Goal: Task Accomplishment & Management: Manage account settings

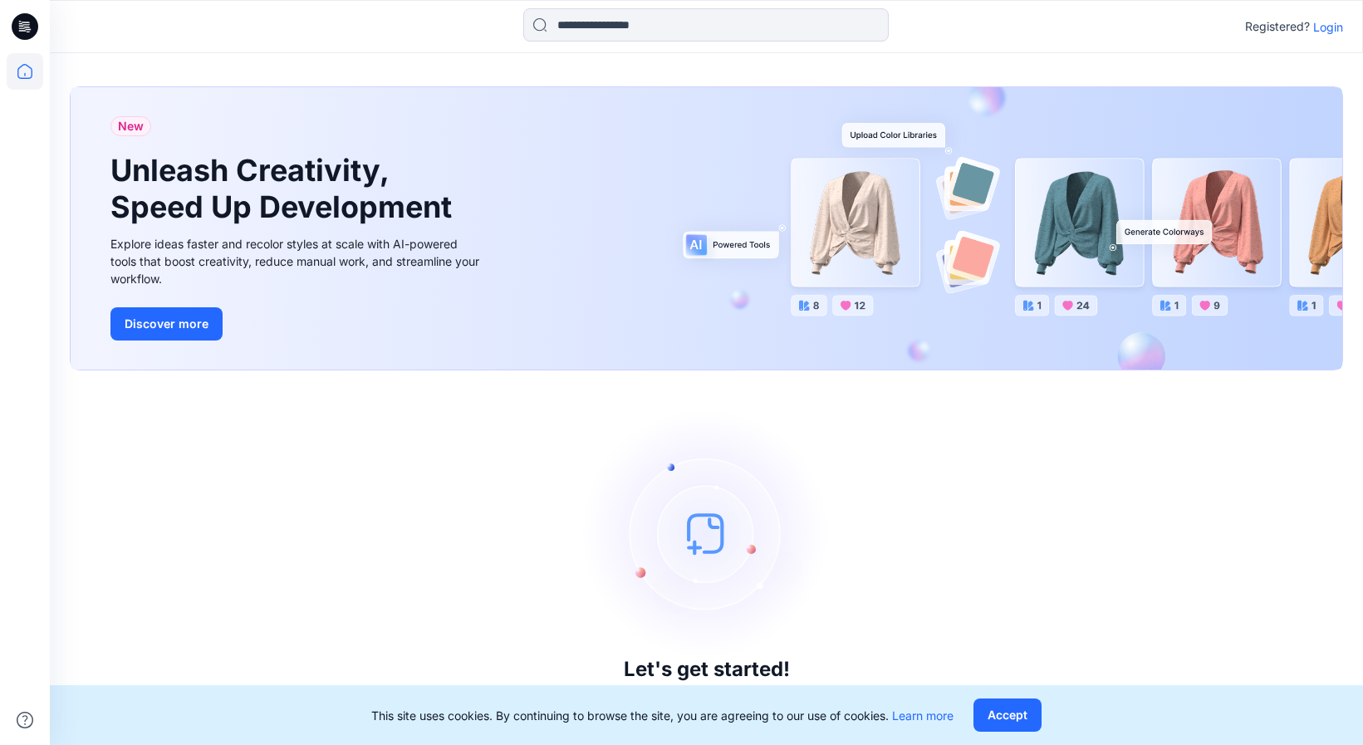
click at [1326, 30] on p "Login" at bounding box center [1329, 26] width 30 height 17
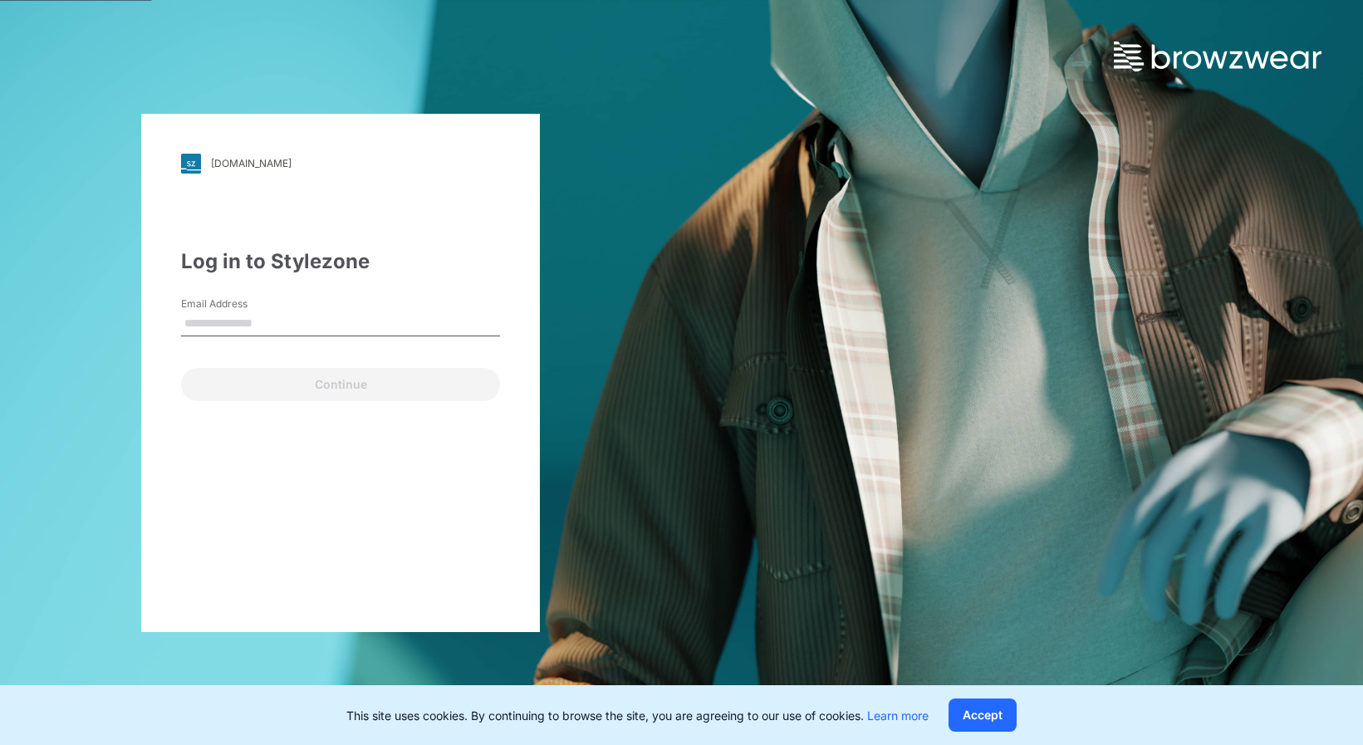
click at [306, 330] on input "Email Address" at bounding box center [340, 324] width 319 height 25
type input "**********"
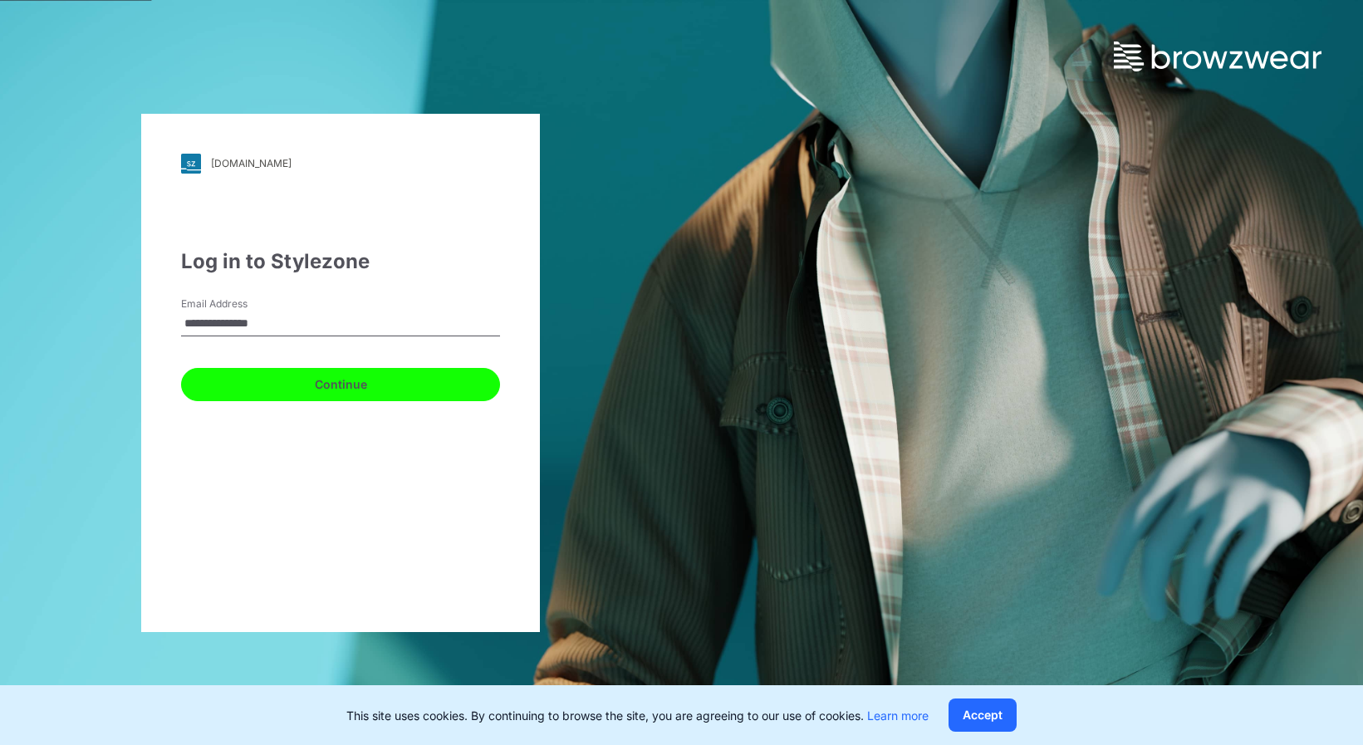
click at [322, 376] on button "Continue" at bounding box center [340, 384] width 319 height 33
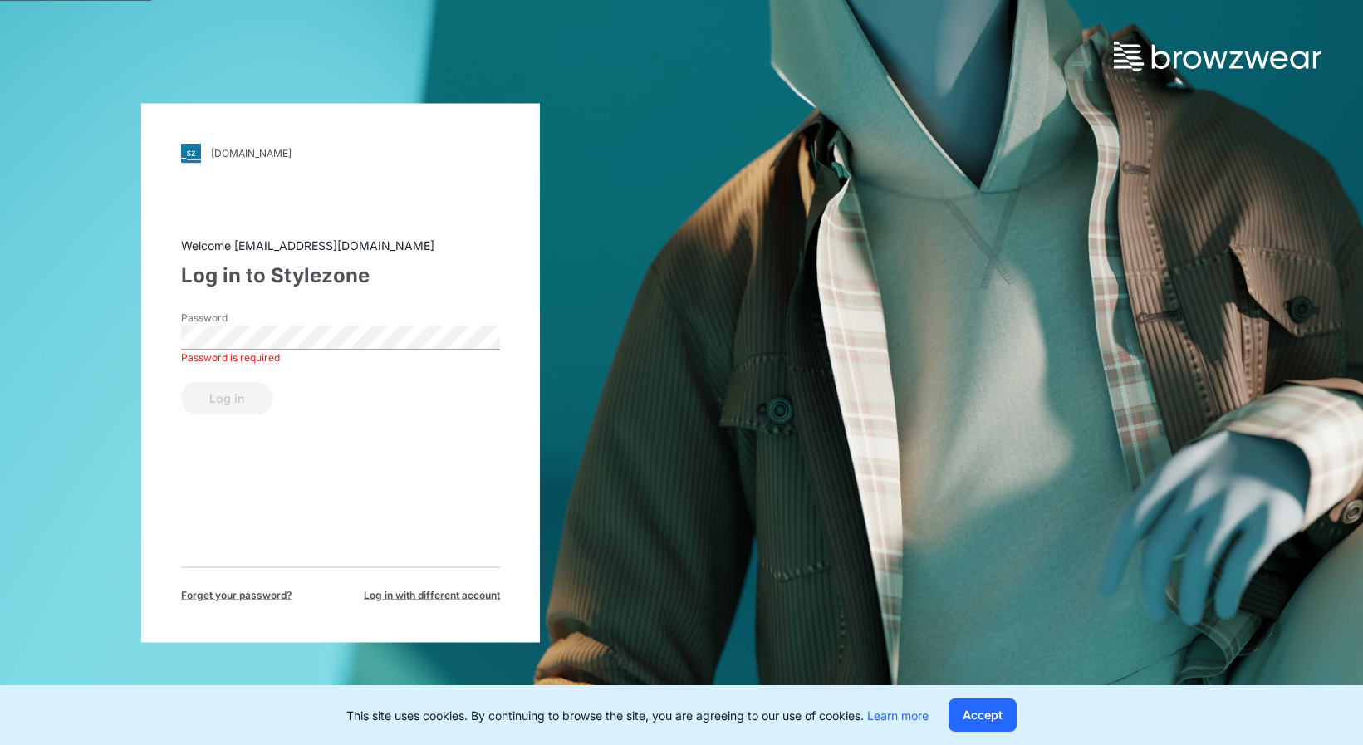
drag, startPoint x: 278, startPoint y: 390, endPoint x: 568, endPoint y: 389, distance: 290.0
click at [288, 389] on div "Log in" at bounding box center [340, 395] width 319 height 40
click at [604, 383] on div "walmart.stylezone.com Loading... Welcome enoel@garan.com Log in to Stylezone Pa…" at bounding box center [341, 372] width 682 height 745
click at [351, 406] on div "Log in" at bounding box center [340, 395] width 319 height 40
click at [1210, 255] on div "walmart.stylezone.com Loading... Welcome enoel@garan.com Log in to Stylezone Pa…" at bounding box center [681, 372] width 1363 height 745
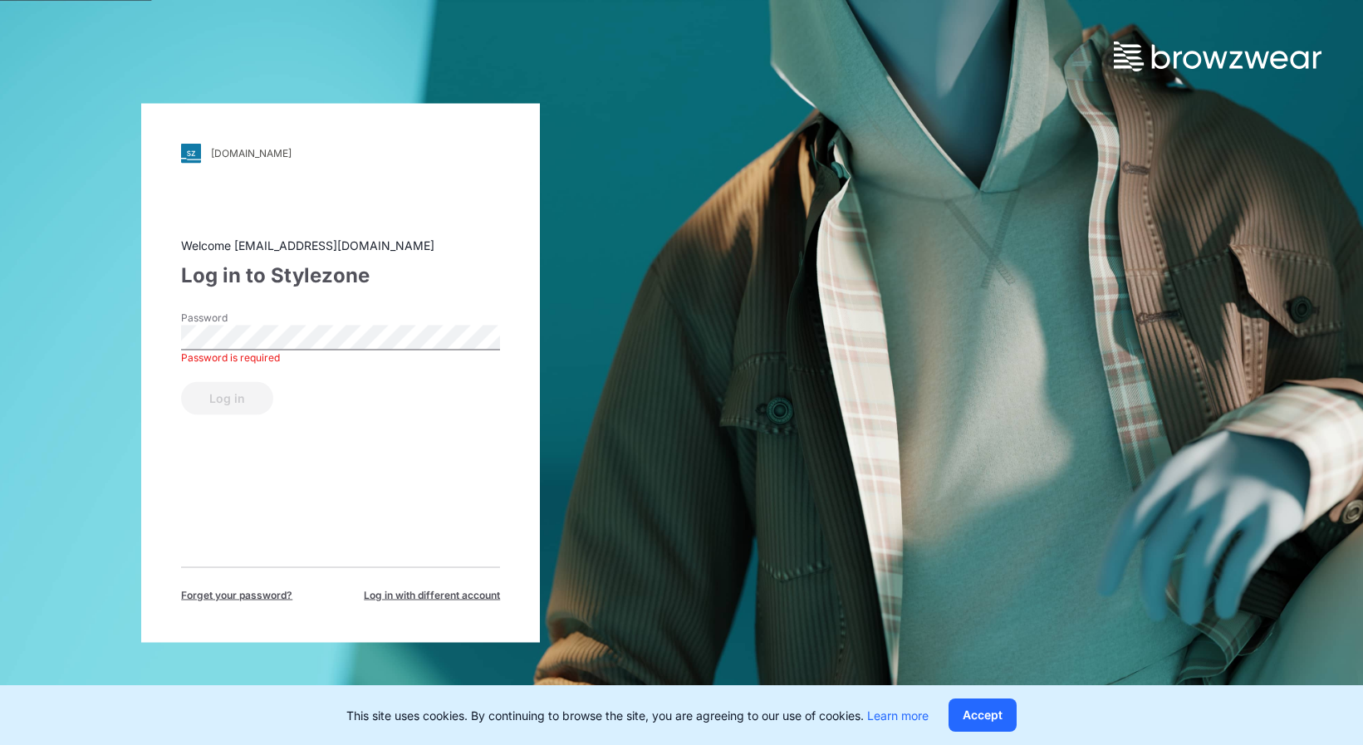
click at [364, 323] on div "Password Password is required" at bounding box center [340, 335] width 319 height 50
click at [306, 318] on div "Password Password is required" at bounding box center [340, 335] width 319 height 50
click at [228, 400] on div "Log in" at bounding box center [340, 395] width 319 height 40
click at [972, 709] on button "Accept" at bounding box center [983, 715] width 68 height 33
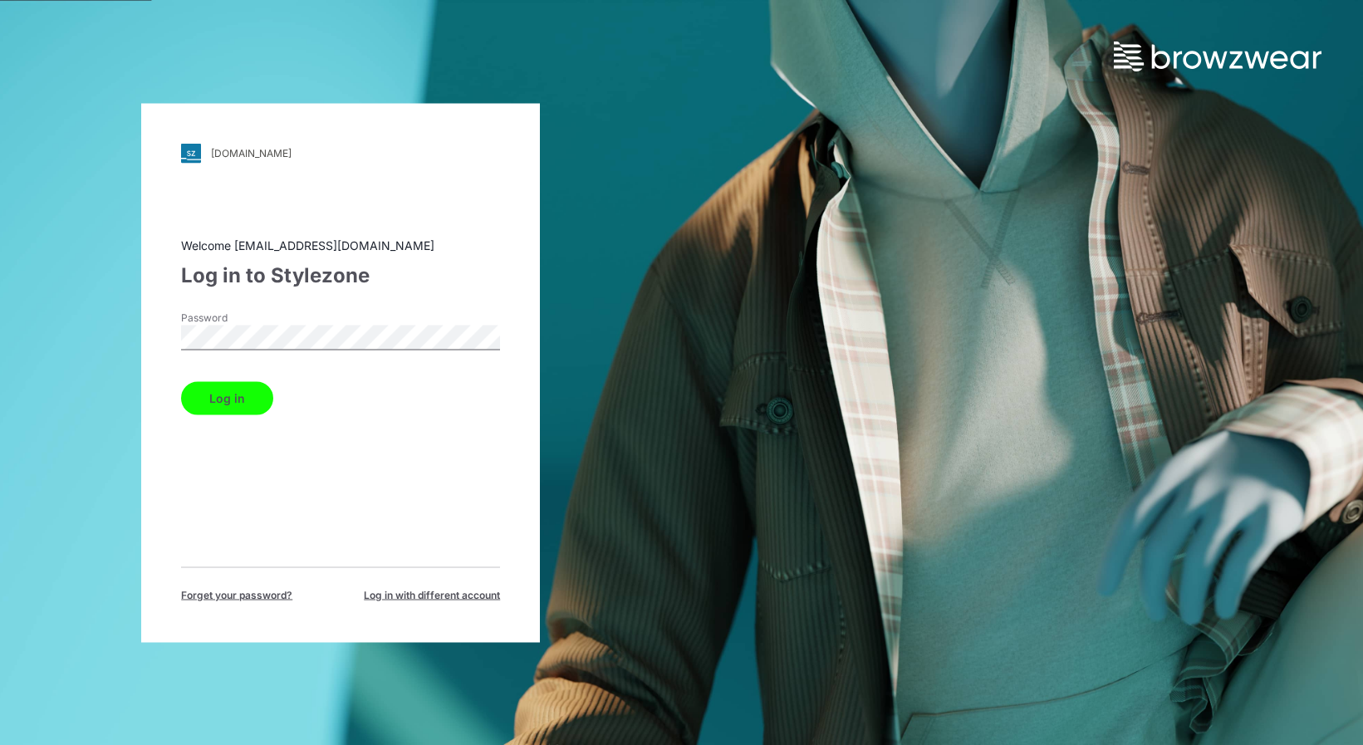
click at [181, 381] on button "Log in" at bounding box center [227, 397] width 92 height 33
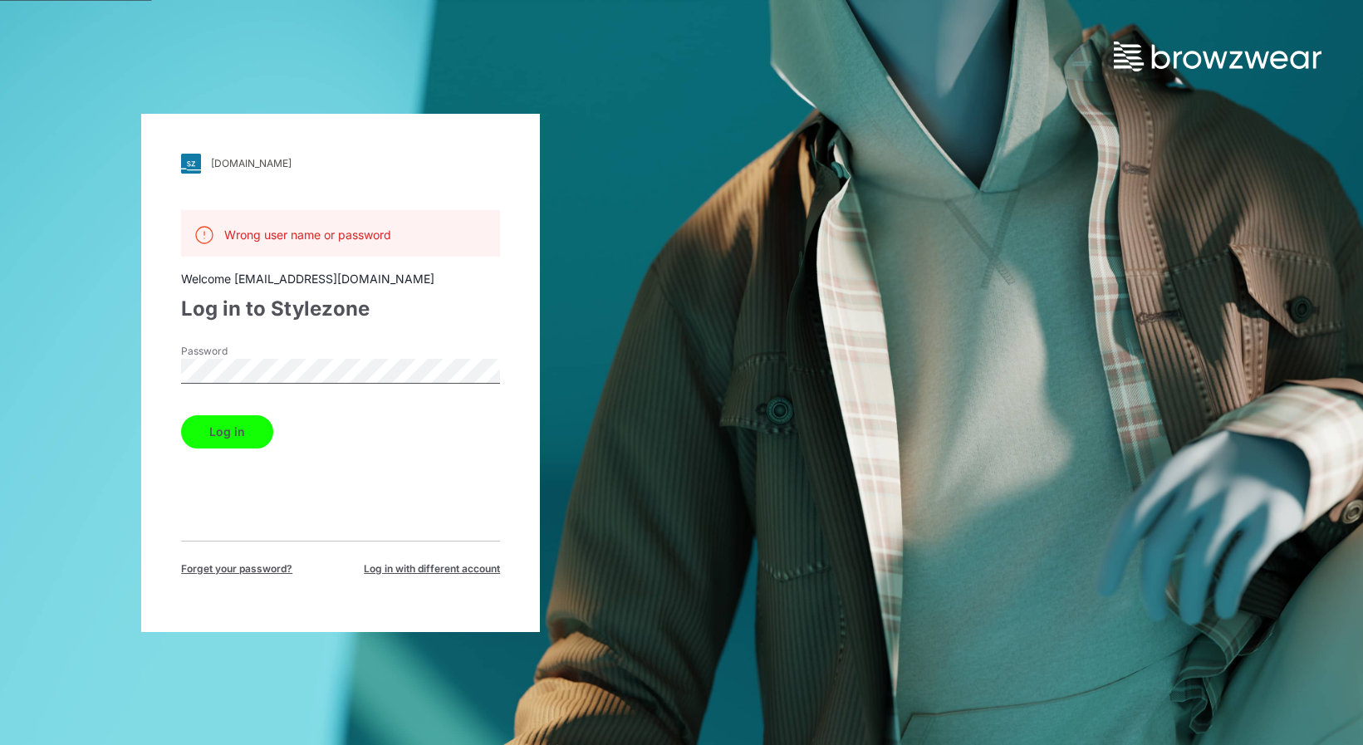
click at [181, 415] on button "Log in" at bounding box center [227, 431] width 92 height 33
click at [144, 341] on div "walmart.stylezone.com Loading... Wrong user name or password Welcome enoel@gara…" at bounding box center [340, 373] width 399 height 518
click at [181, 415] on button "Log in" at bounding box center [227, 431] width 92 height 33
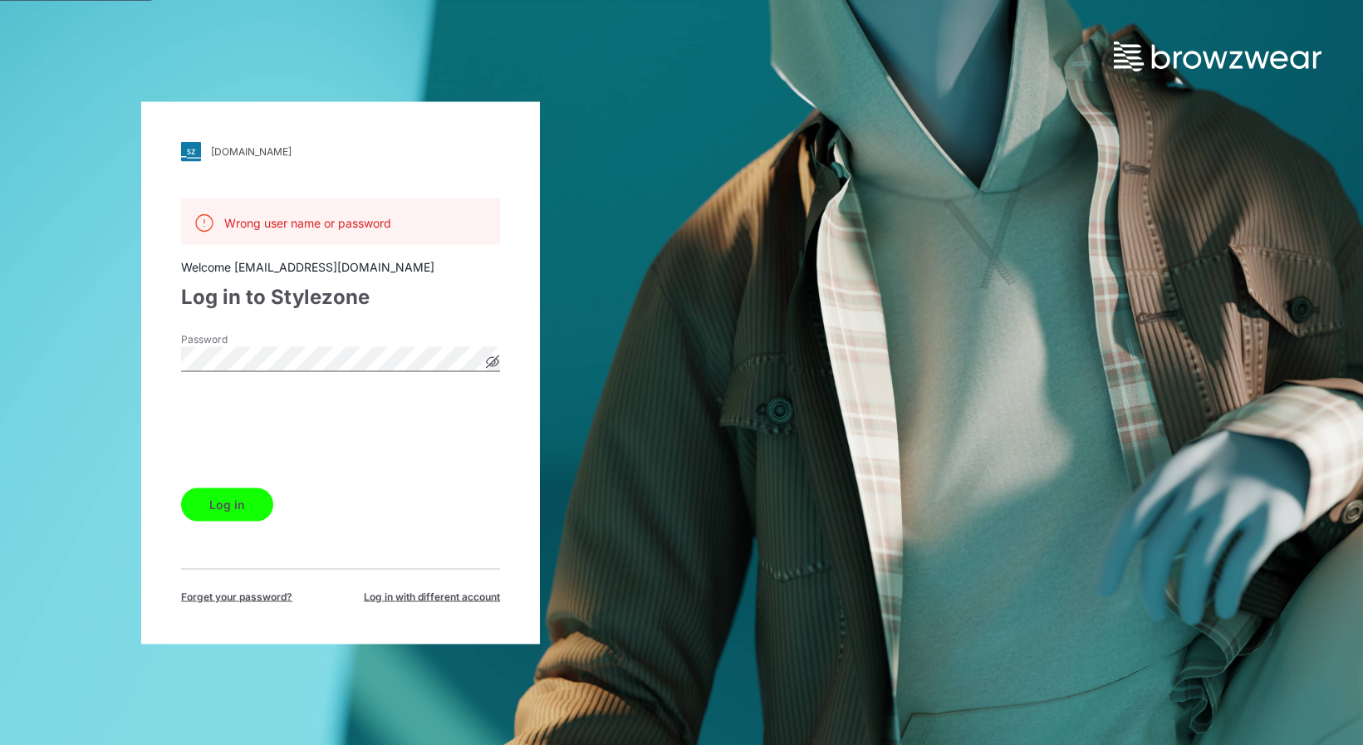
click at [494, 361] on icon at bounding box center [493, 362] width 4 height 4
click at [228, 500] on button "Log in" at bounding box center [227, 504] width 92 height 33
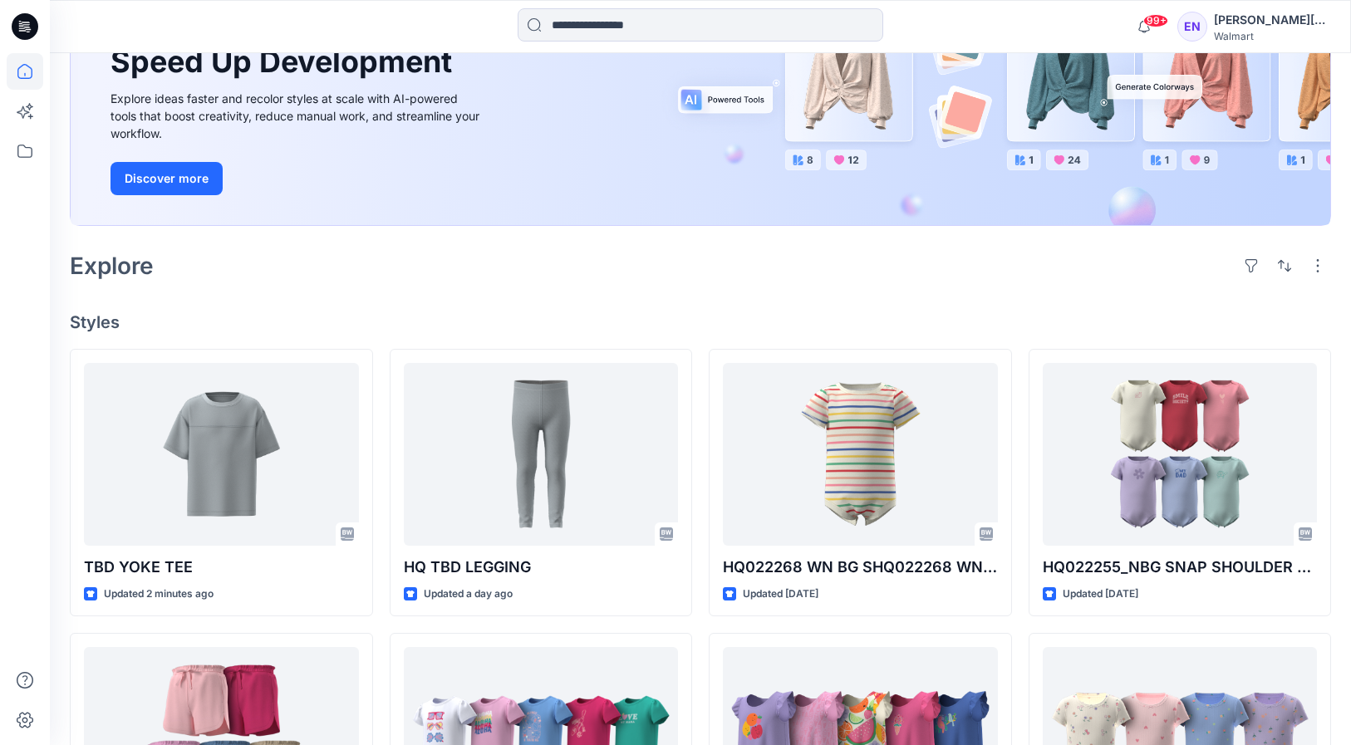
scroll to position [302, 0]
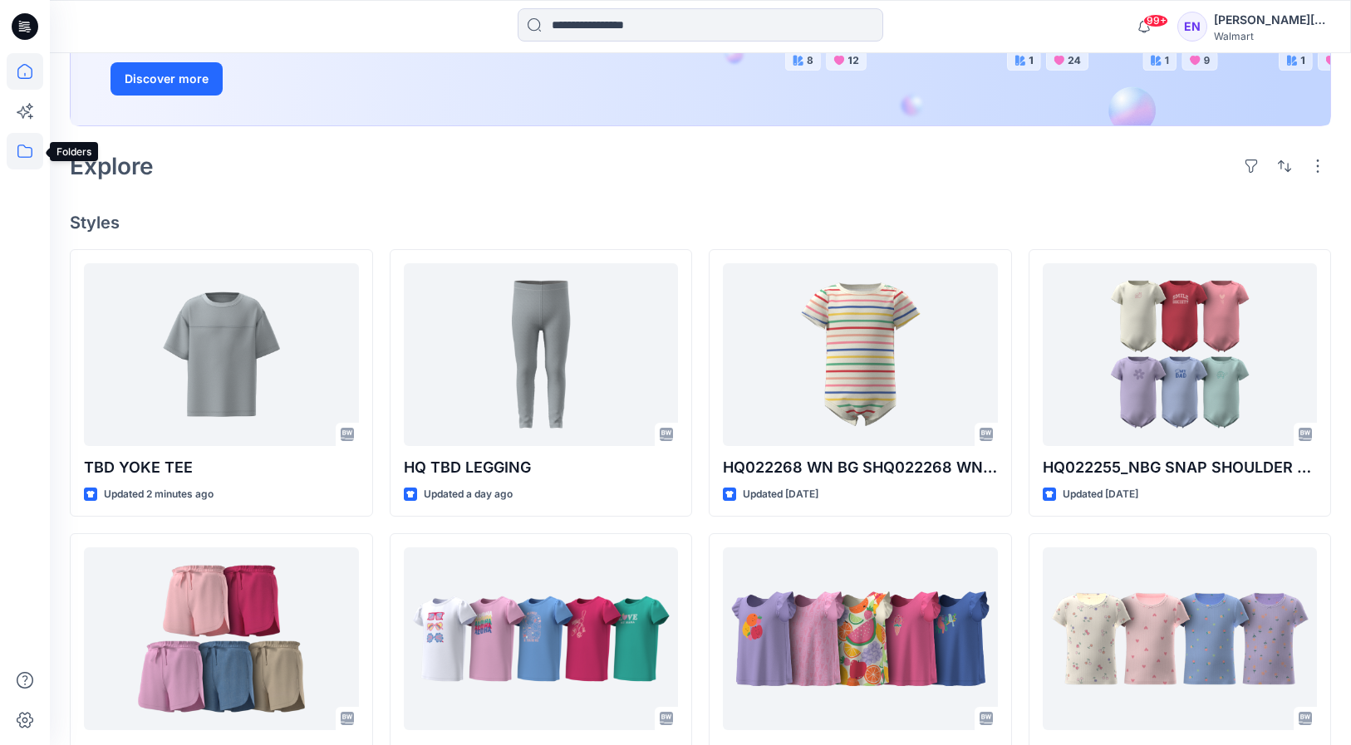
click at [21, 145] on icon at bounding box center [24, 151] width 15 height 13
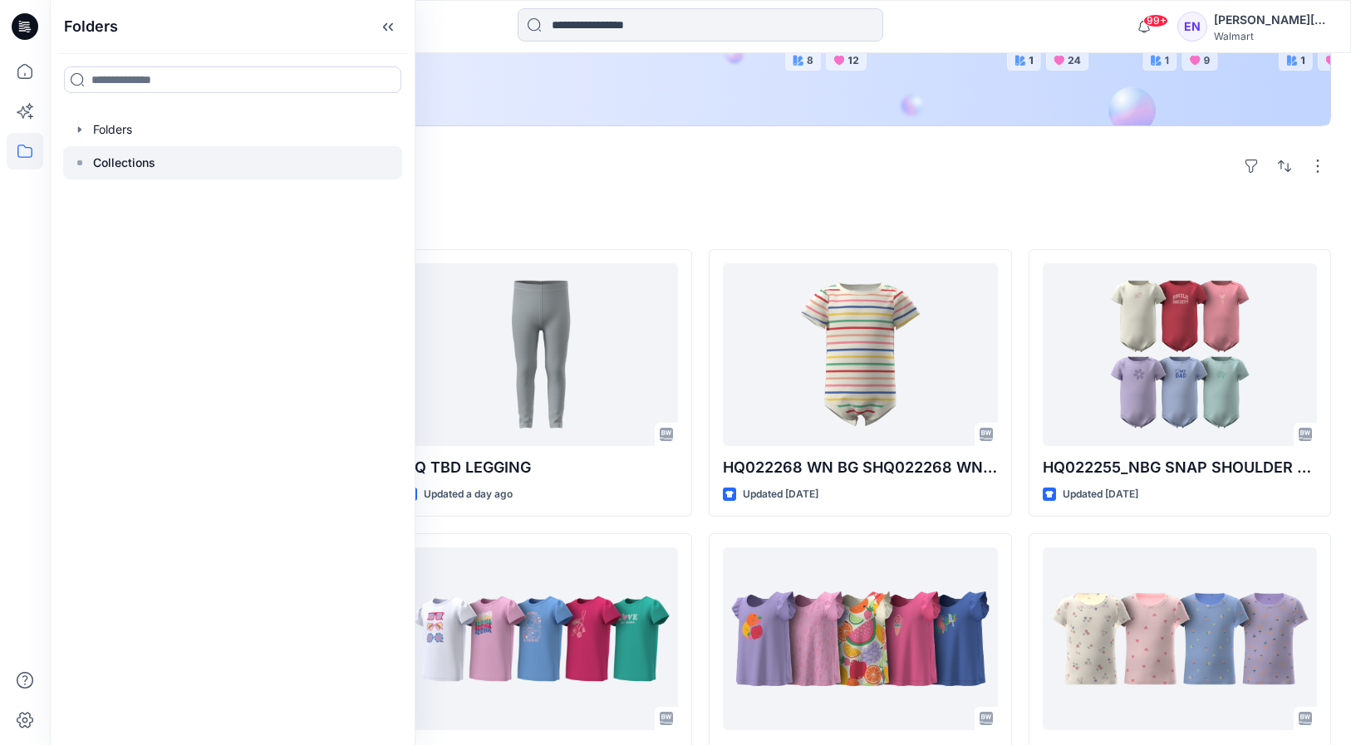
click at [108, 169] on p "Collections" at bounding box center [124, 163] width 62 height 20
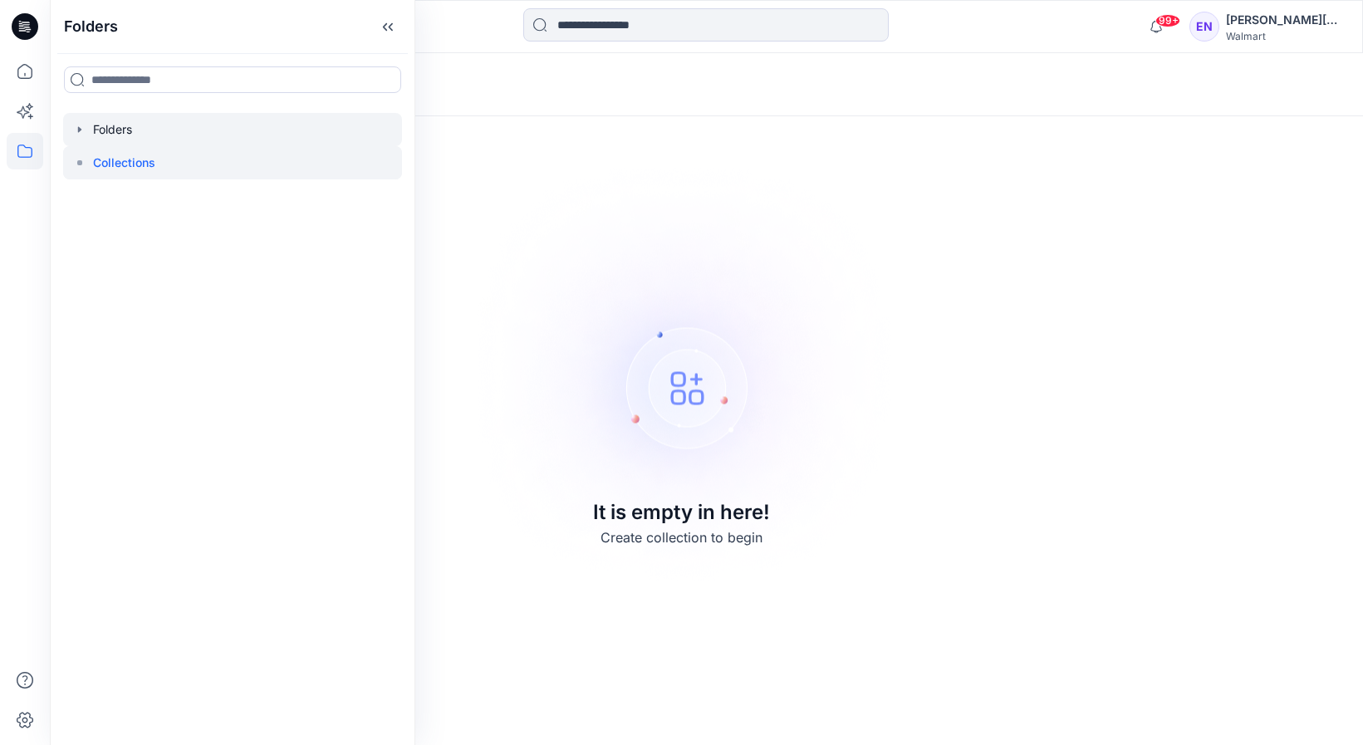
click at [115, 133] on div at bounding box center [232, 129] width 339 height 33
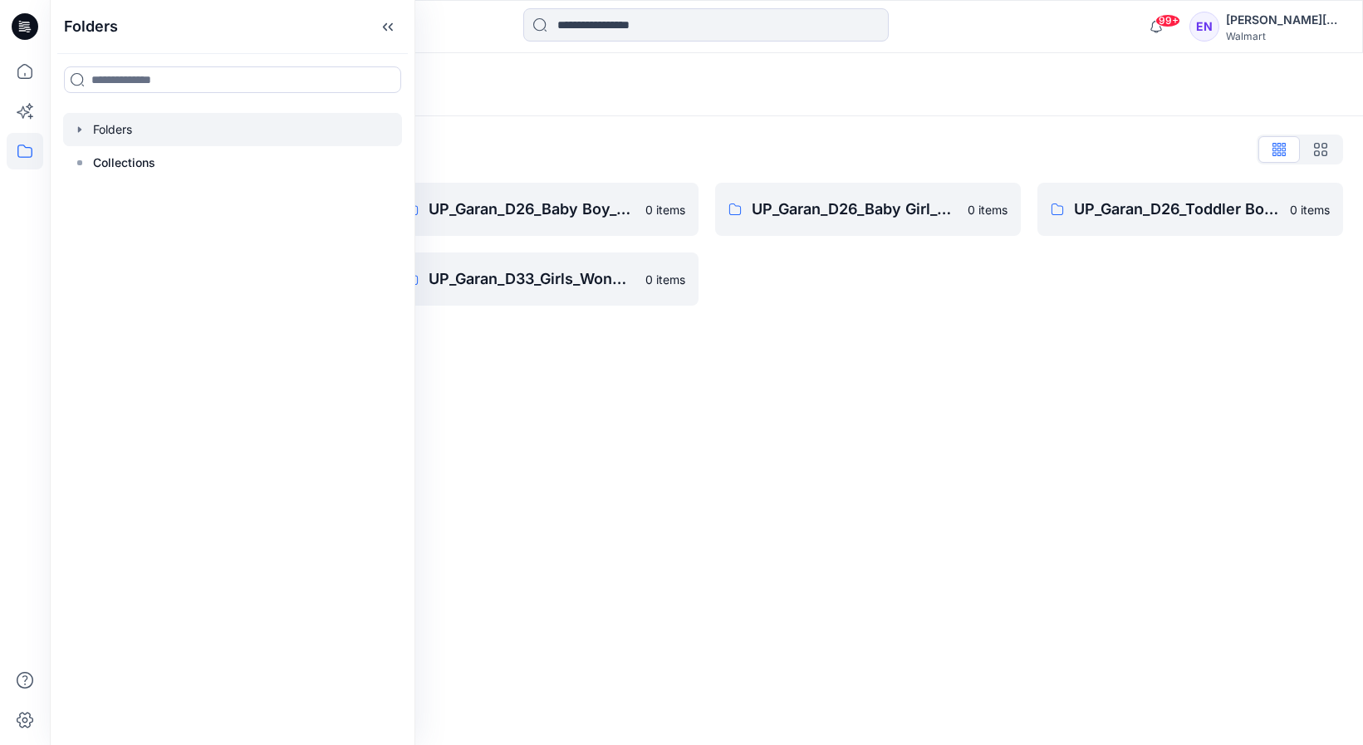
click at [901, 444] on div "Folders Folders List UP_Garan Littles 0 items UP_Garan_D26_Toddler Girl_Wonder_…" at bounding box center [707, 399] width 1314 height 692
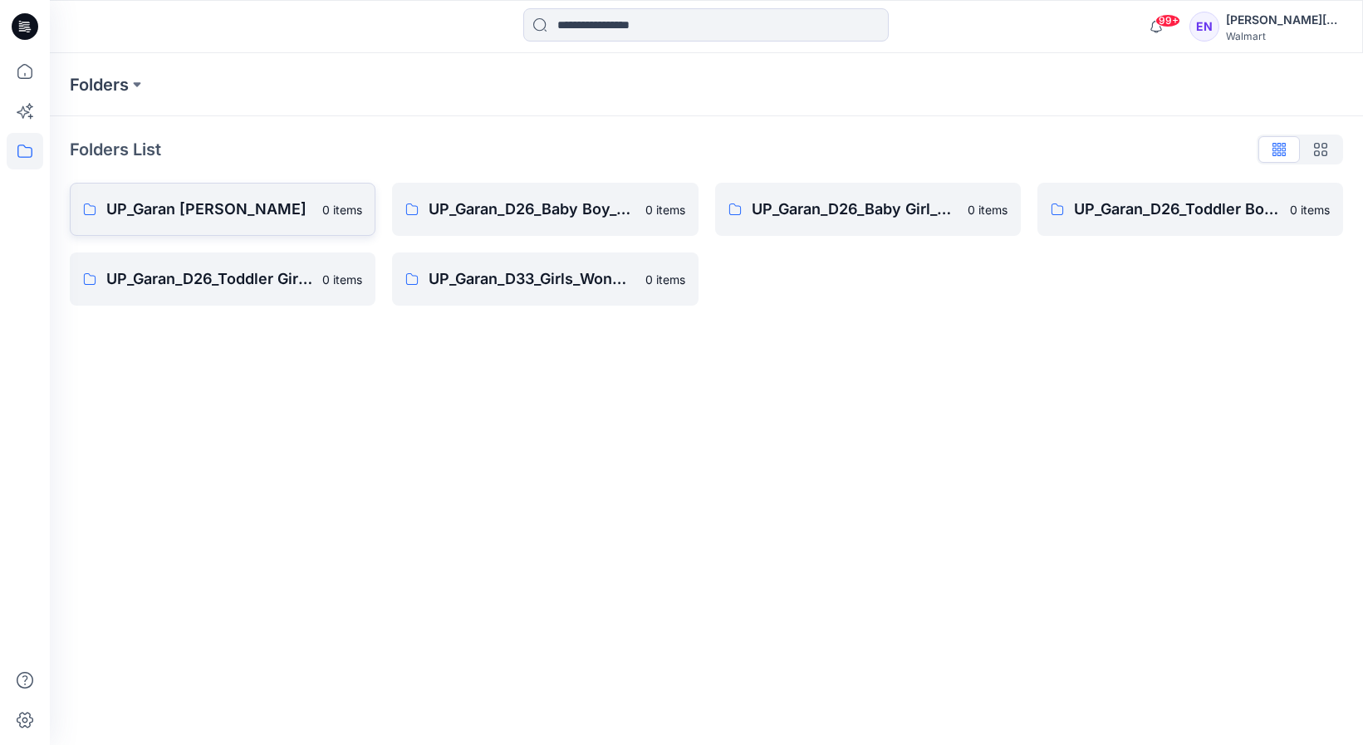
click at [286, 215] on p "UP_Garan [PERSON_NAME]" at bounding box center [209, 209] width 206 height 23
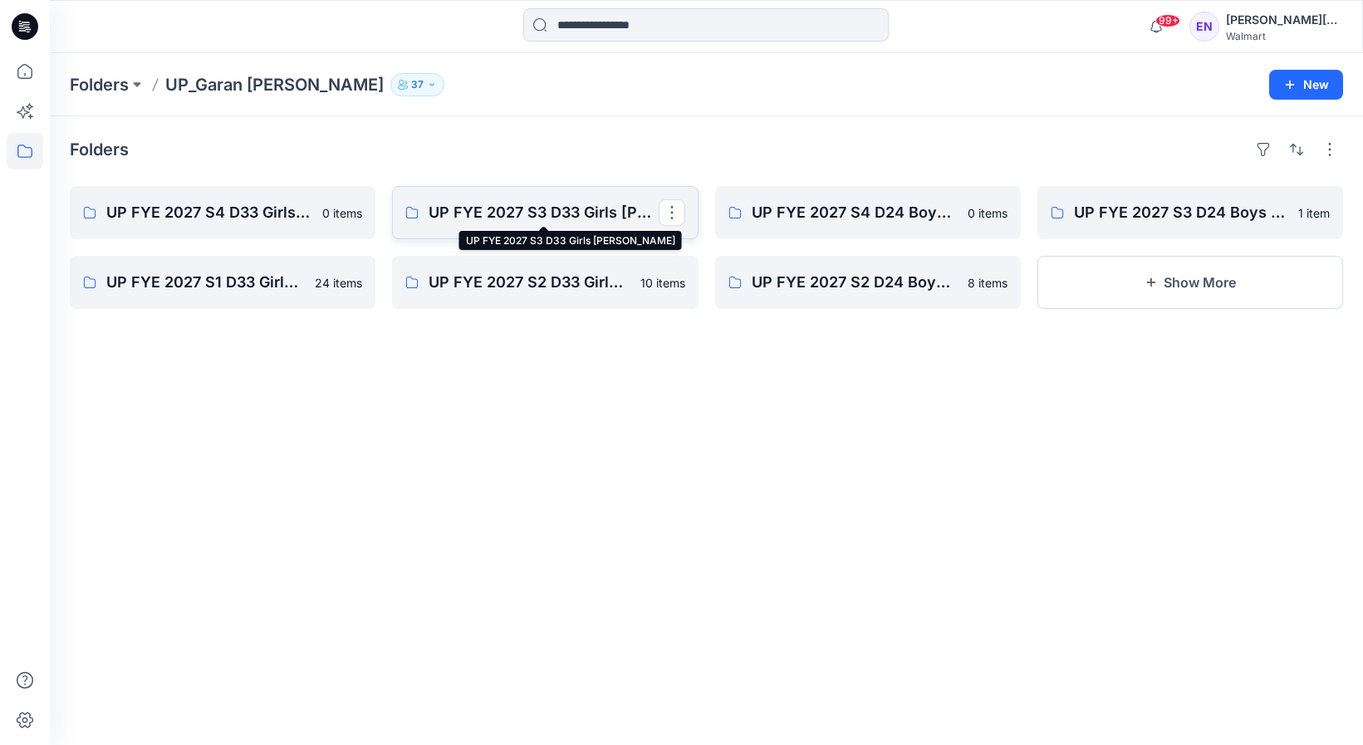
click at [493, 223] on p "UP FYE 2027 S3 D33 Girls Littles" at bounding box center [543, 212] width 229 height 23
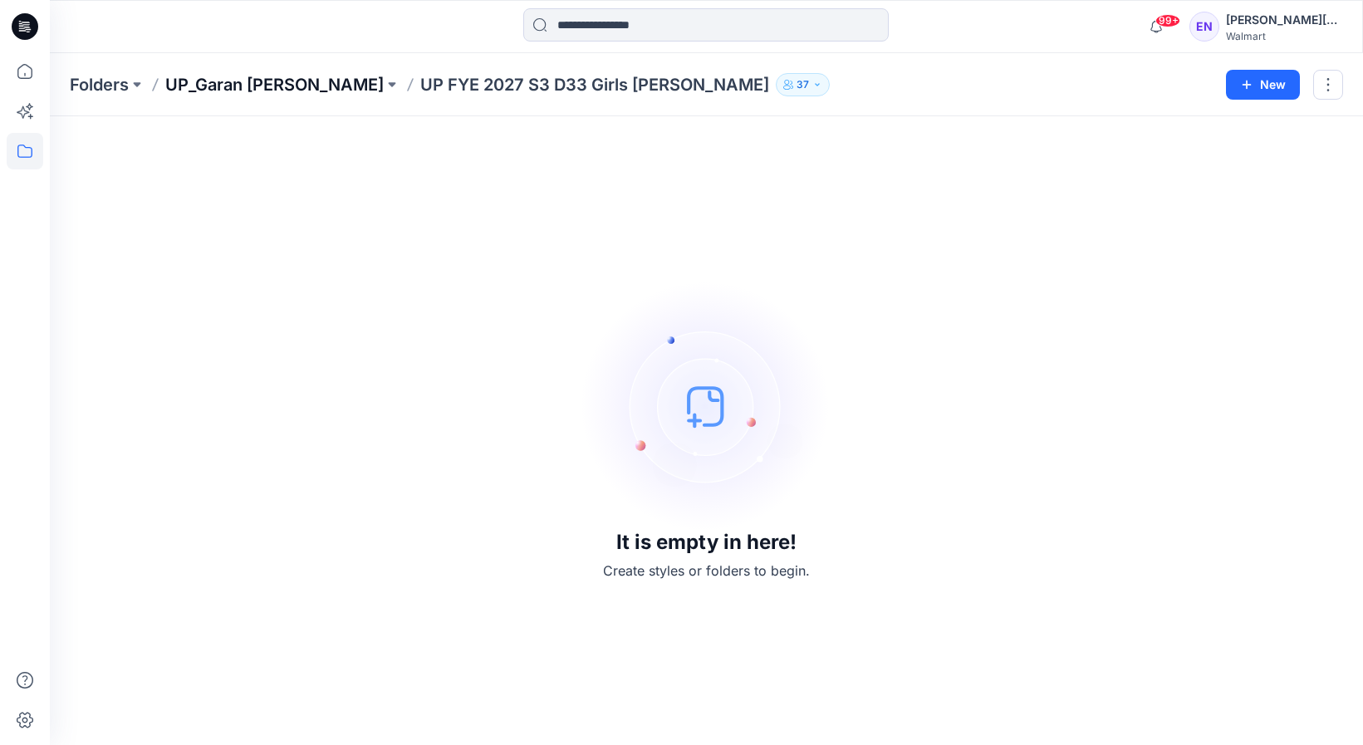
click at [199, 84] on p "UP_Garan [PERSON_NAME]" at bounding box center [274, 84] width 219 height 23
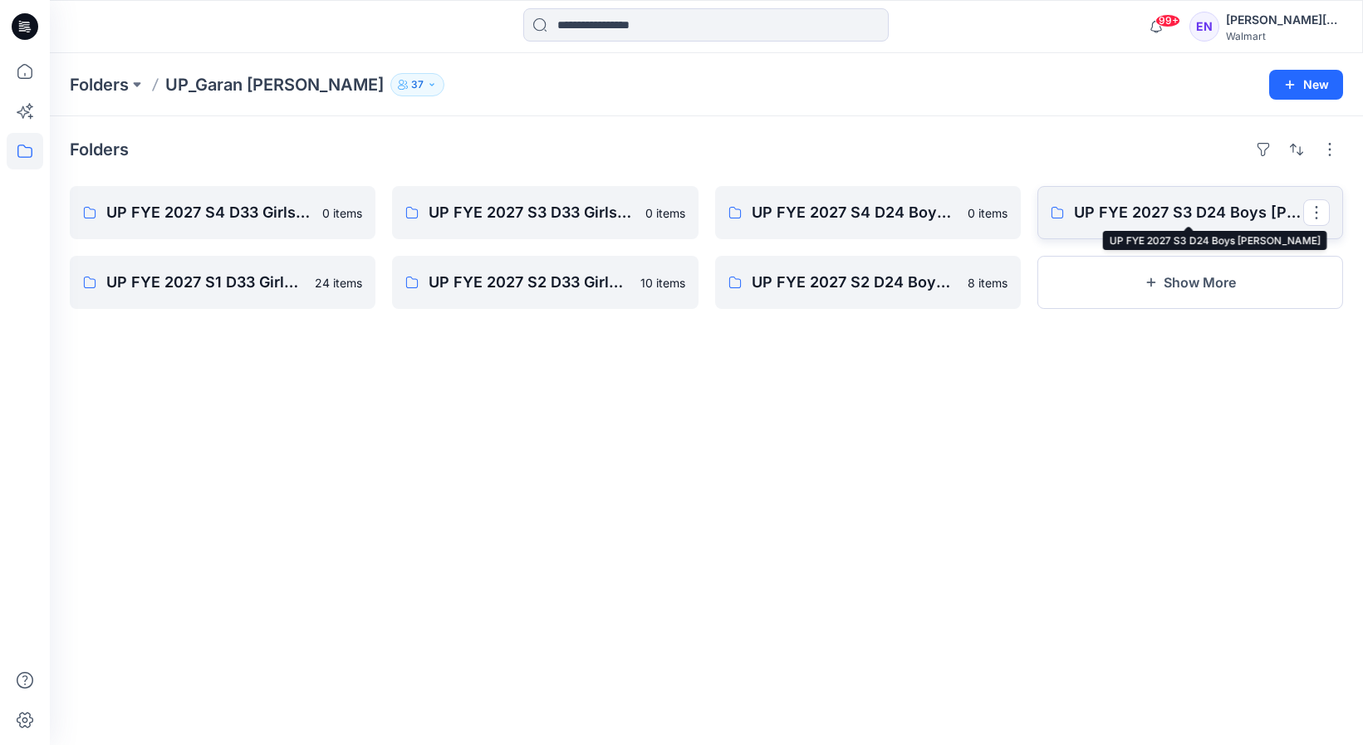
click at [1199, 214] on p "UP FYE 2027 S3 D24 Boys Littles" at bounding box center [1188, 212] width 229 height 23
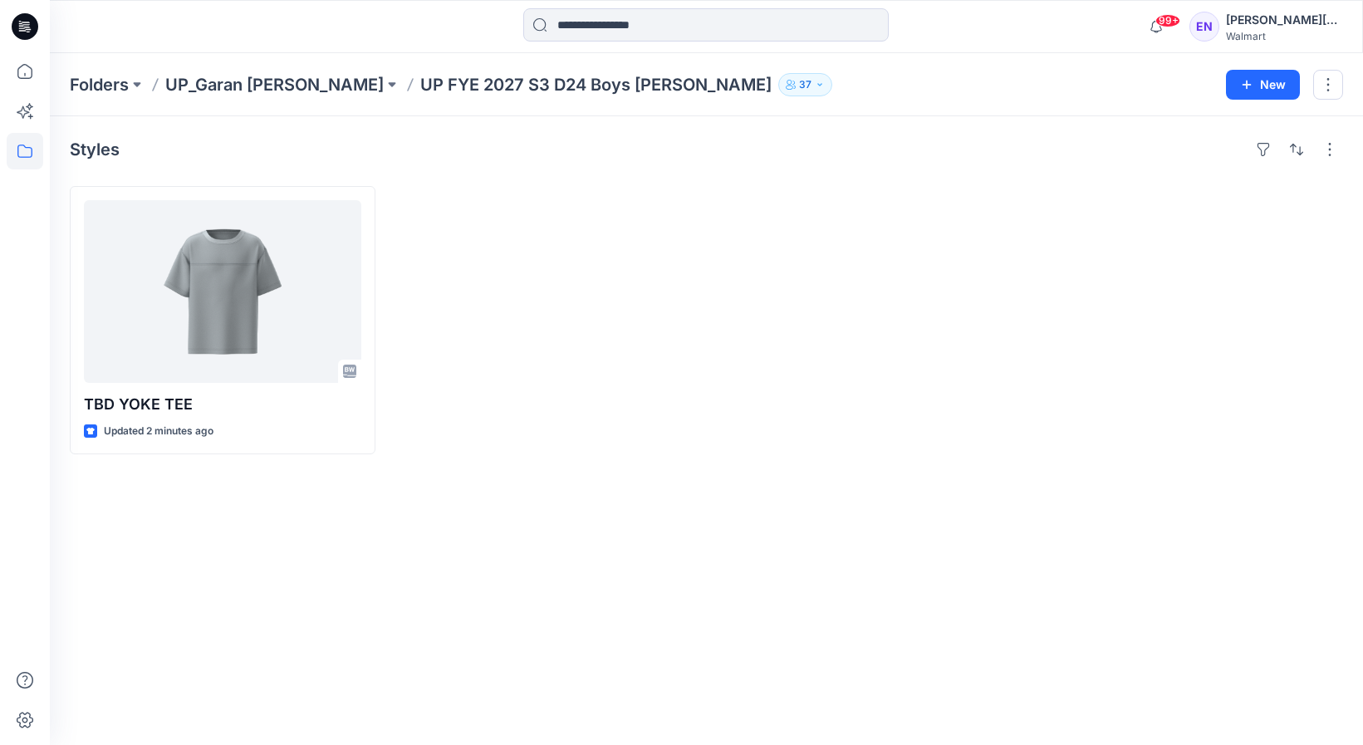
click at [526, 463] on div "Styles TBD YOKE TEE Updated 2 minutes ago" at bounding box center [707, 430] width 1314 height 629
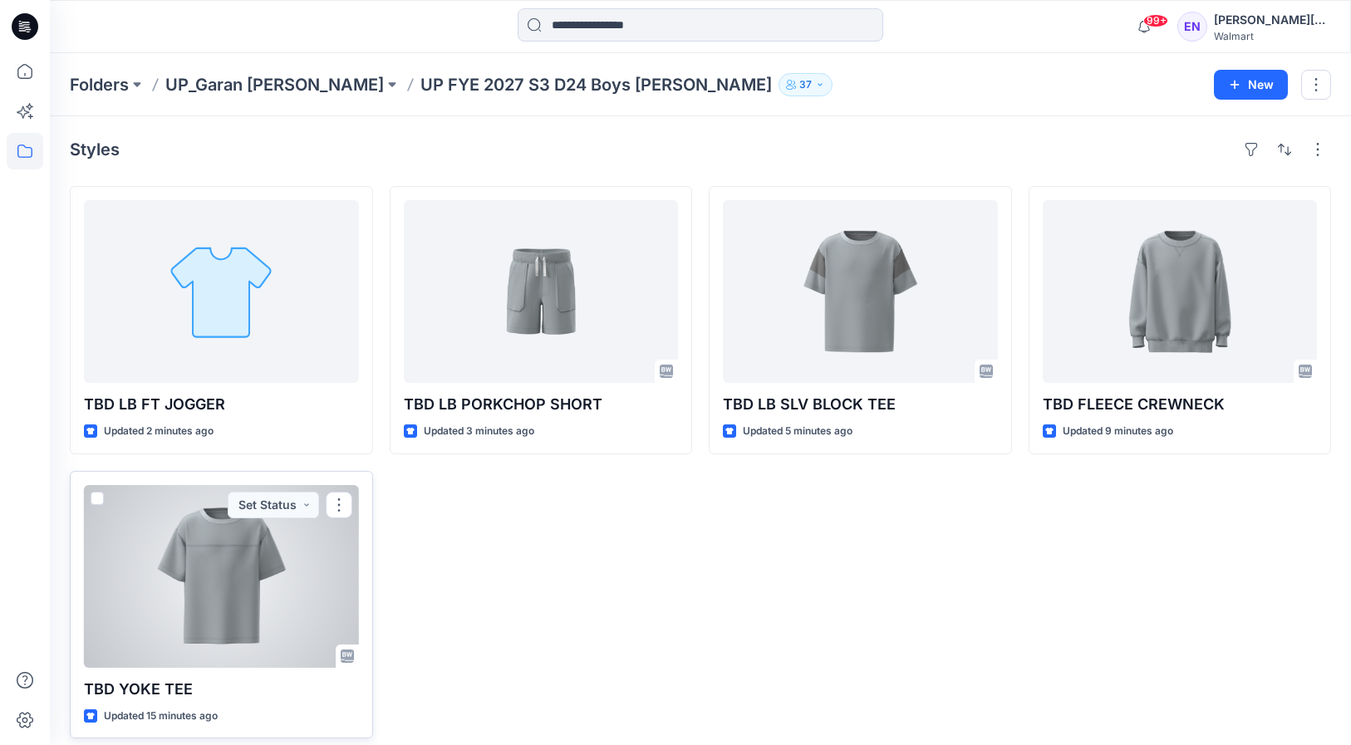
click at [315, 543] on div at bounding box center [221, 576] width 275 height 183
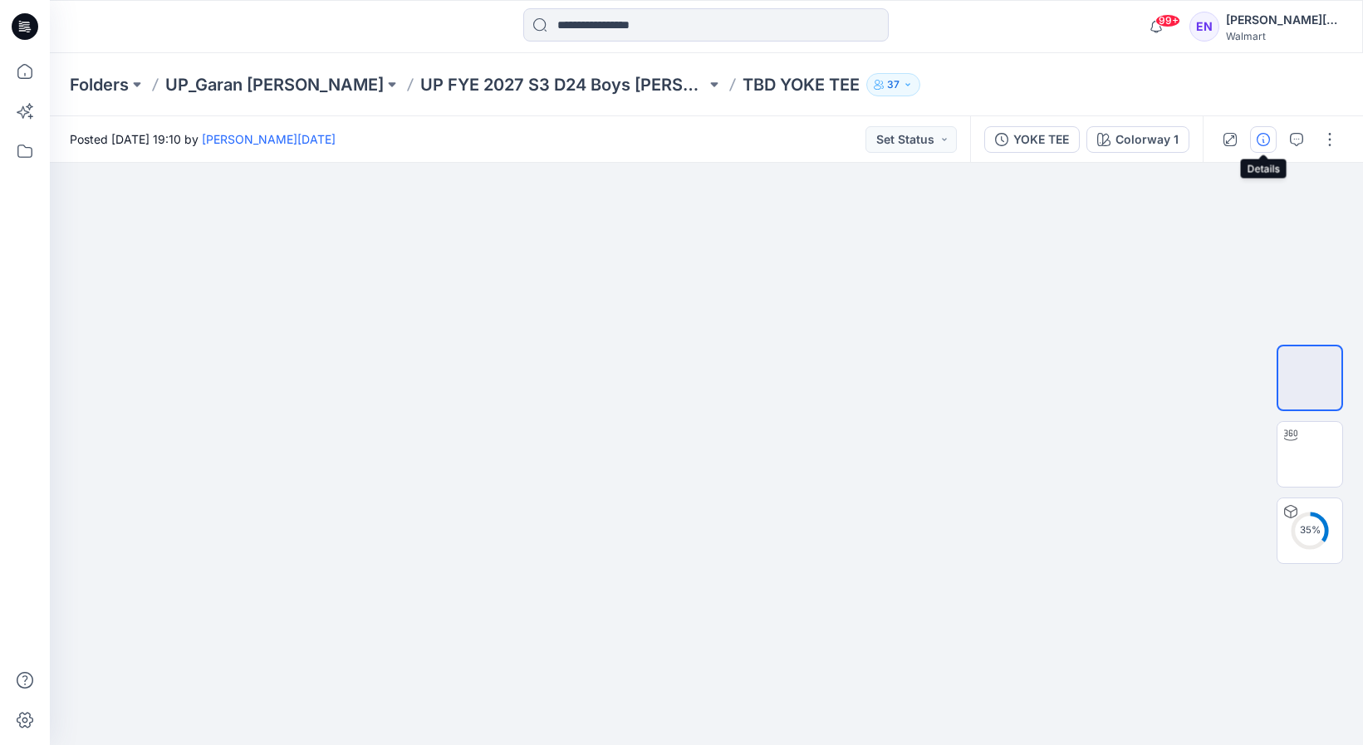
click at [1265, 142] on icon "button" at bounding box center [1263, 139] width 13 height 13
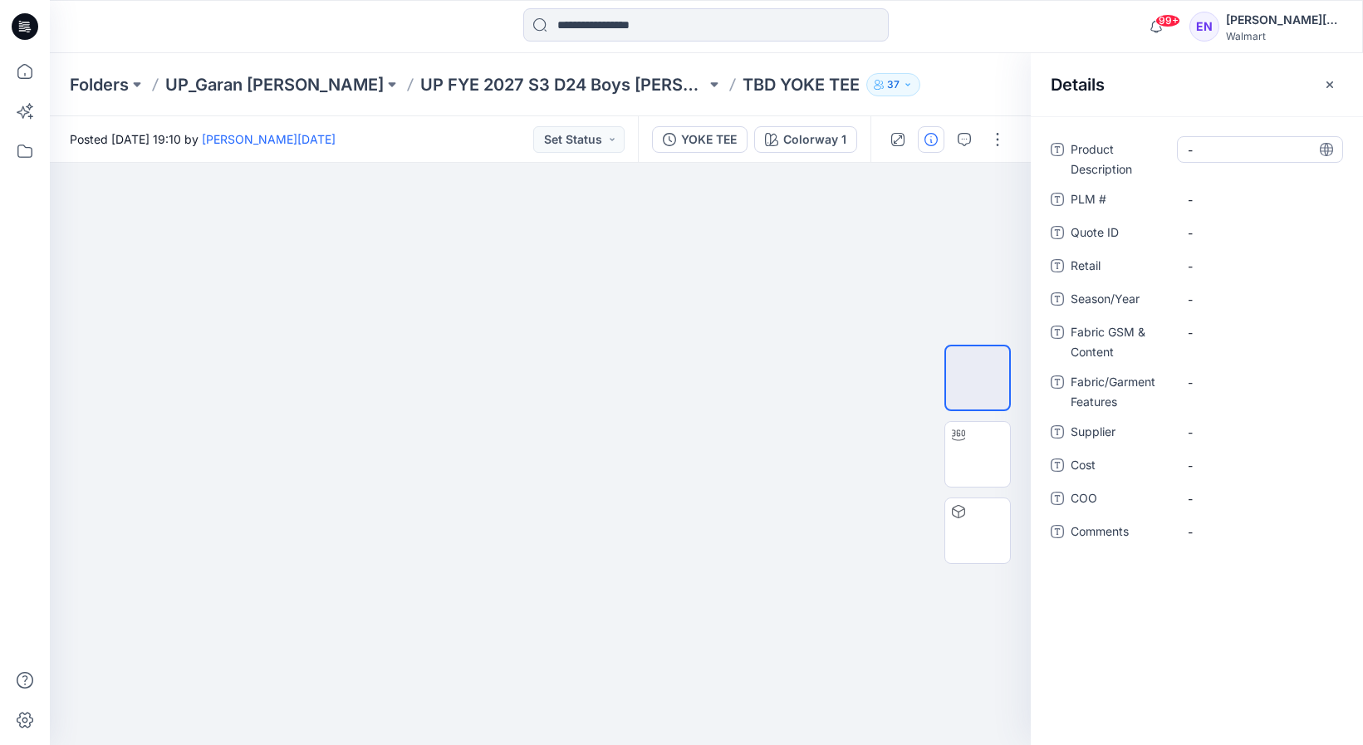
click at [1219, 149] on Description "-" at bounding box center [1260, 149] width 145 height 17
type textarea "********"
click at [1232, 198] on \ "-" at bounding box center [1260, 199] width 145 height 17
type textarea "***"
click at [1230, 265] on span "-" at bounding box center [1260, 266] width 145 height 17
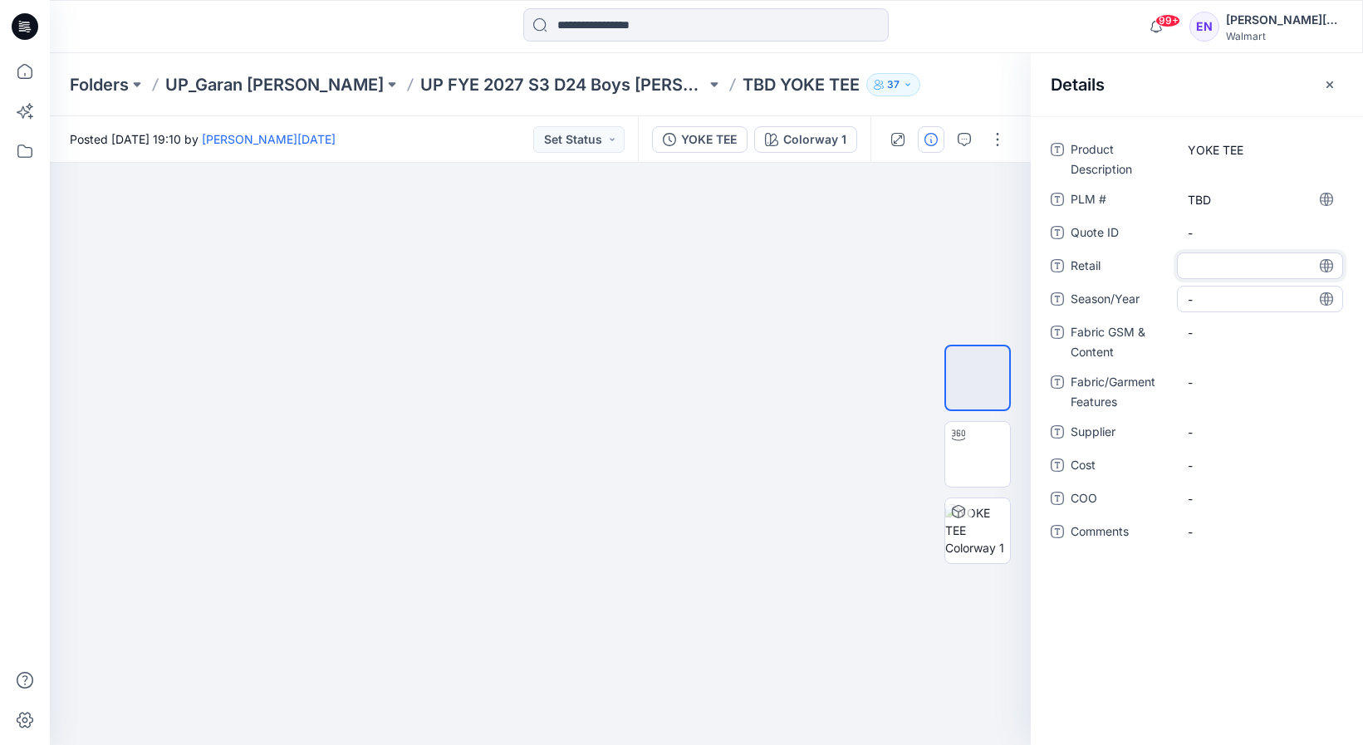
click at [1229, 292] on span "-" at bounding box center [1260, 299] width 145 height 17
type textarea "**********"
click at [1244, 339] on Content "-" at bounding box center [1260, 332] width 145 height 17
click at [1211, 430] on span "-" at bounding box center [1260, 432] width 145 height 17
type textarea "*****"
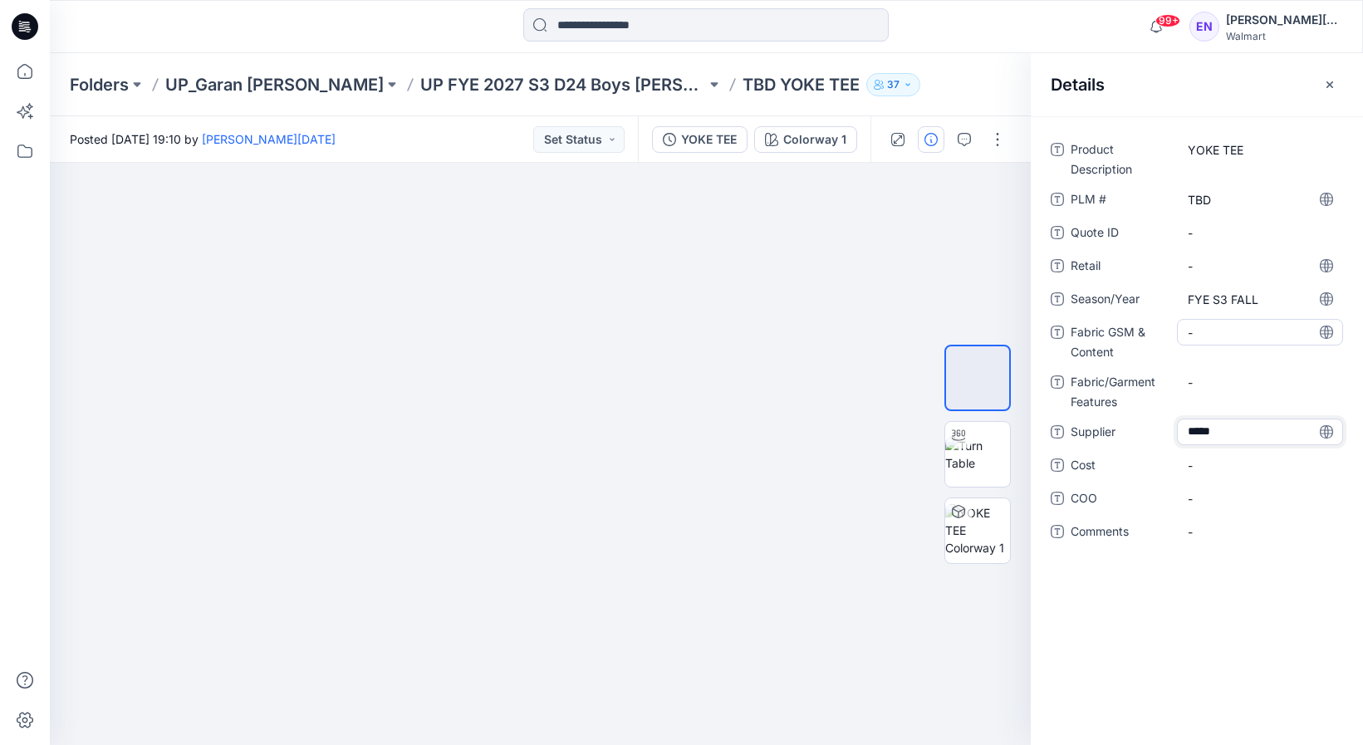
click at [1219, 337] on Content "-" at bounding box center [1260, 332] width 145 height 17
click at [1235, 332] on Content "-" at bounding box center [1260, 332] width 145 height 17
type textarea "*"
type textarea "**********"
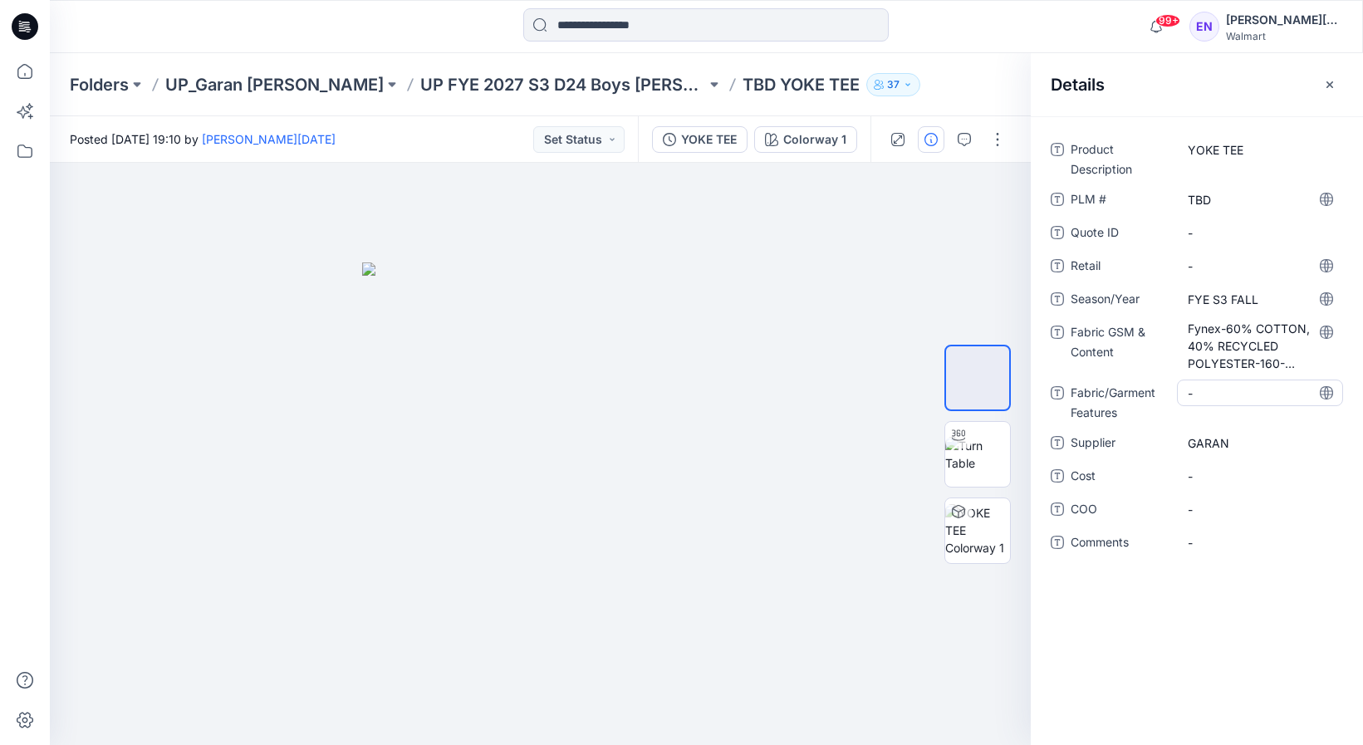
click at [1201, 387] on Features "-" at bounding box center [1260, 393] width 145 height 17
click at [1280, 447] on span "GARAN" at bounding box center [1260, 443] width 145 height 17
click at [1330, 82] on icon "button" at bounding box center [1330, 84] width 13 height 13
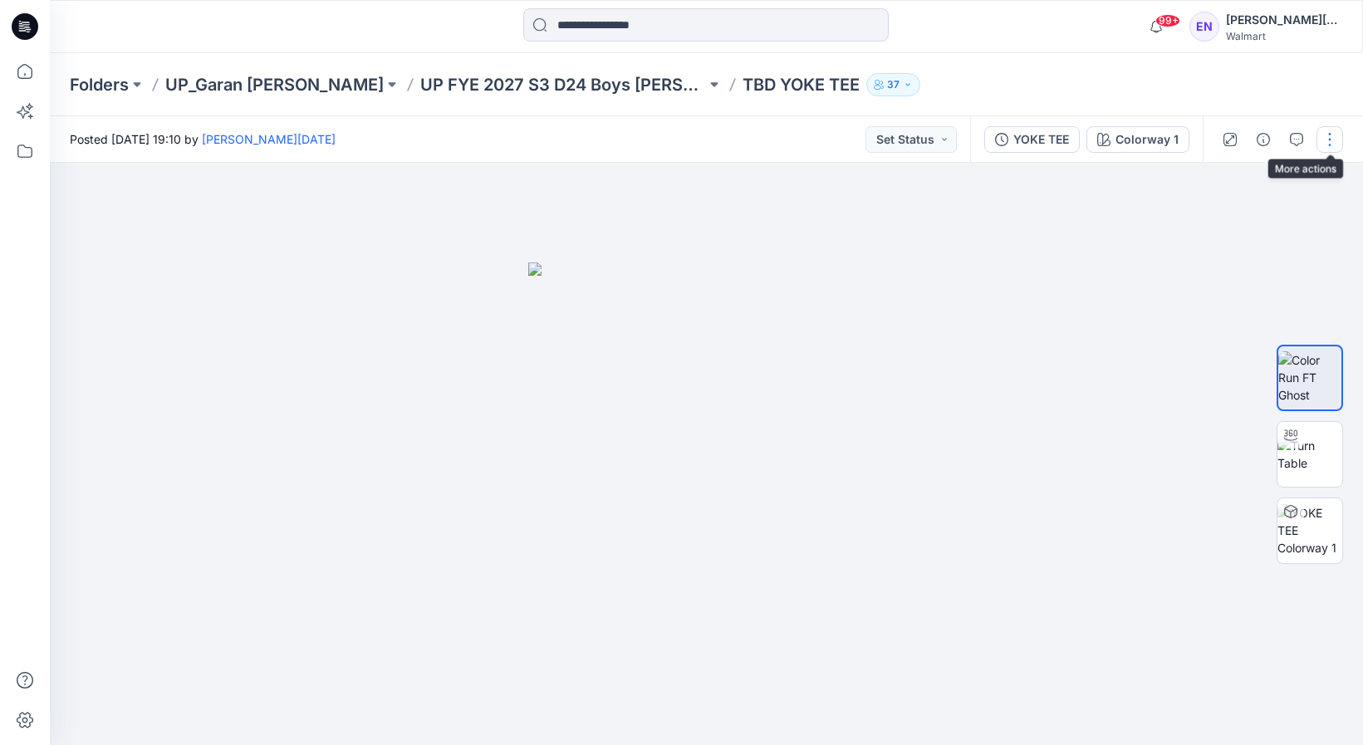
click at [1329, 144] on button "button" at bounding box center [1330, 139] width 27 height 27
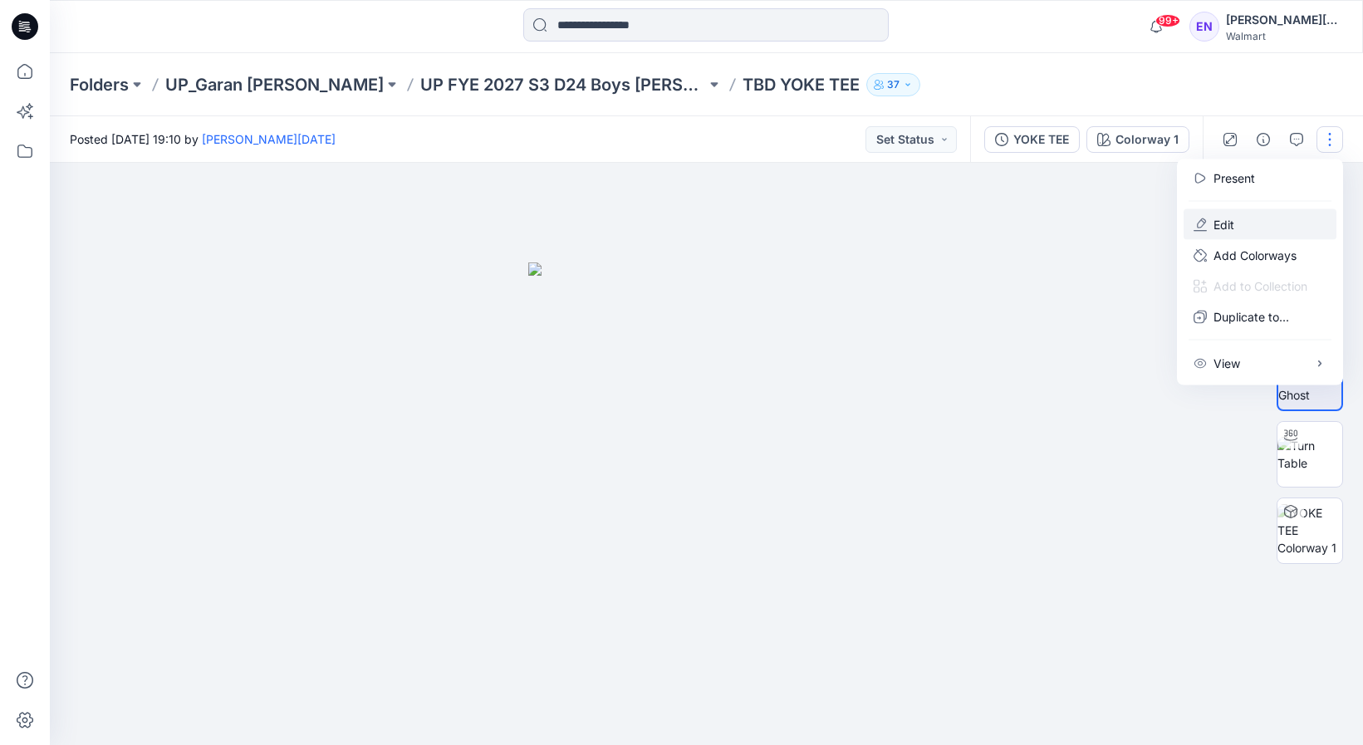
click at [1233, 221] on p "Edit" at bounding box center [1224, 224] width 21 height 17
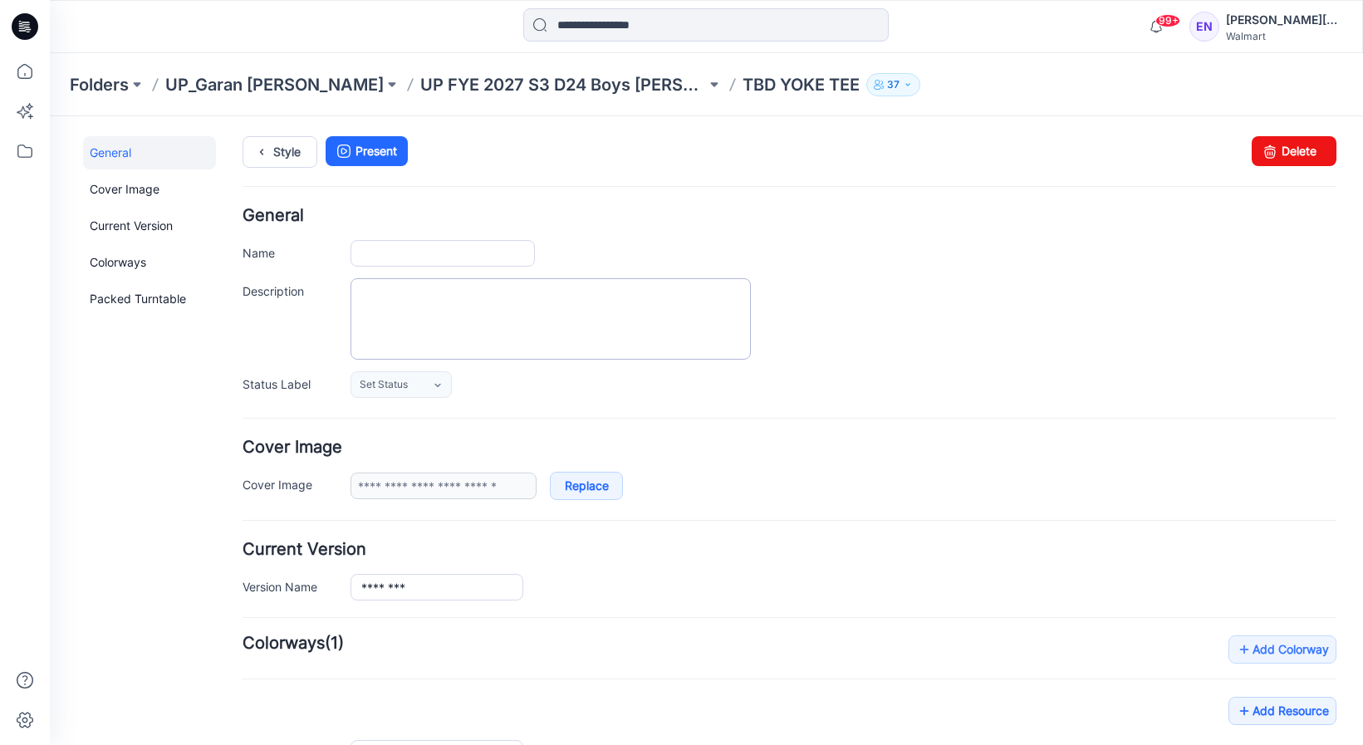
type input "**********"
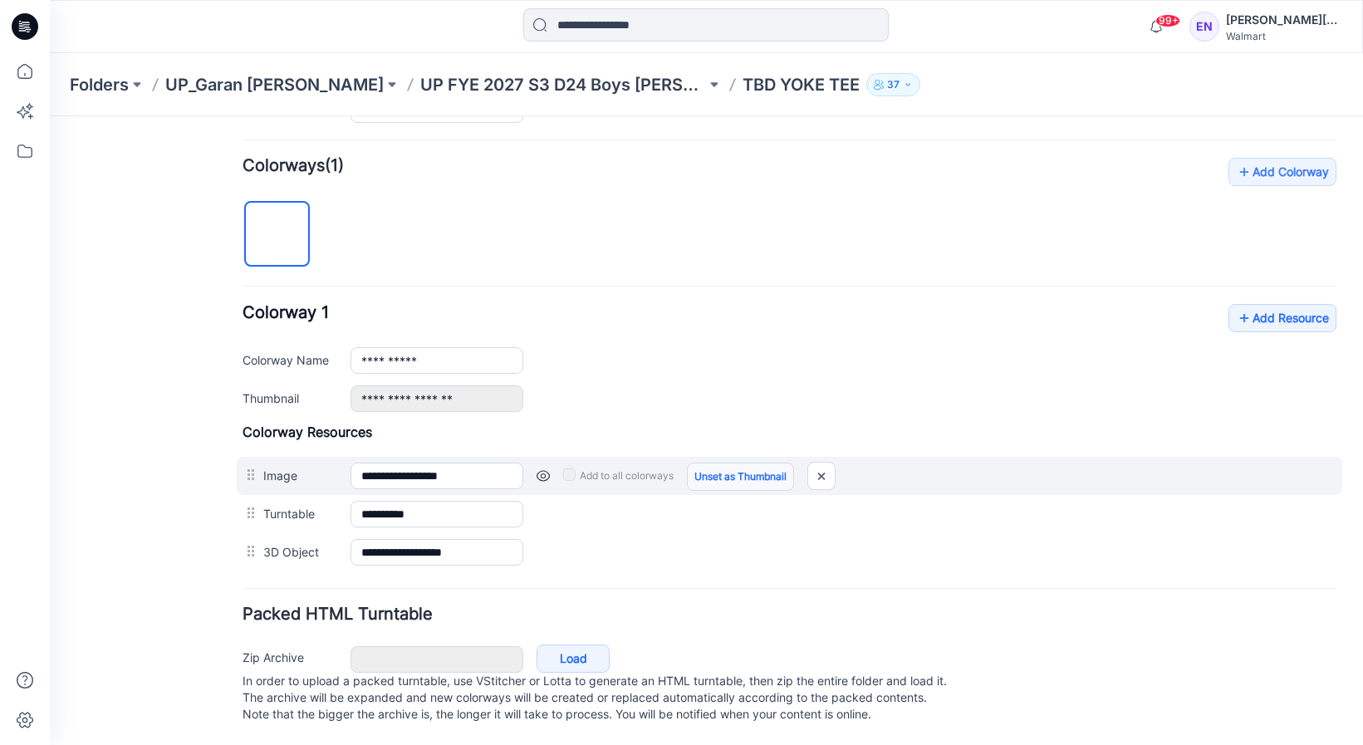
scroll to position [495, 0]
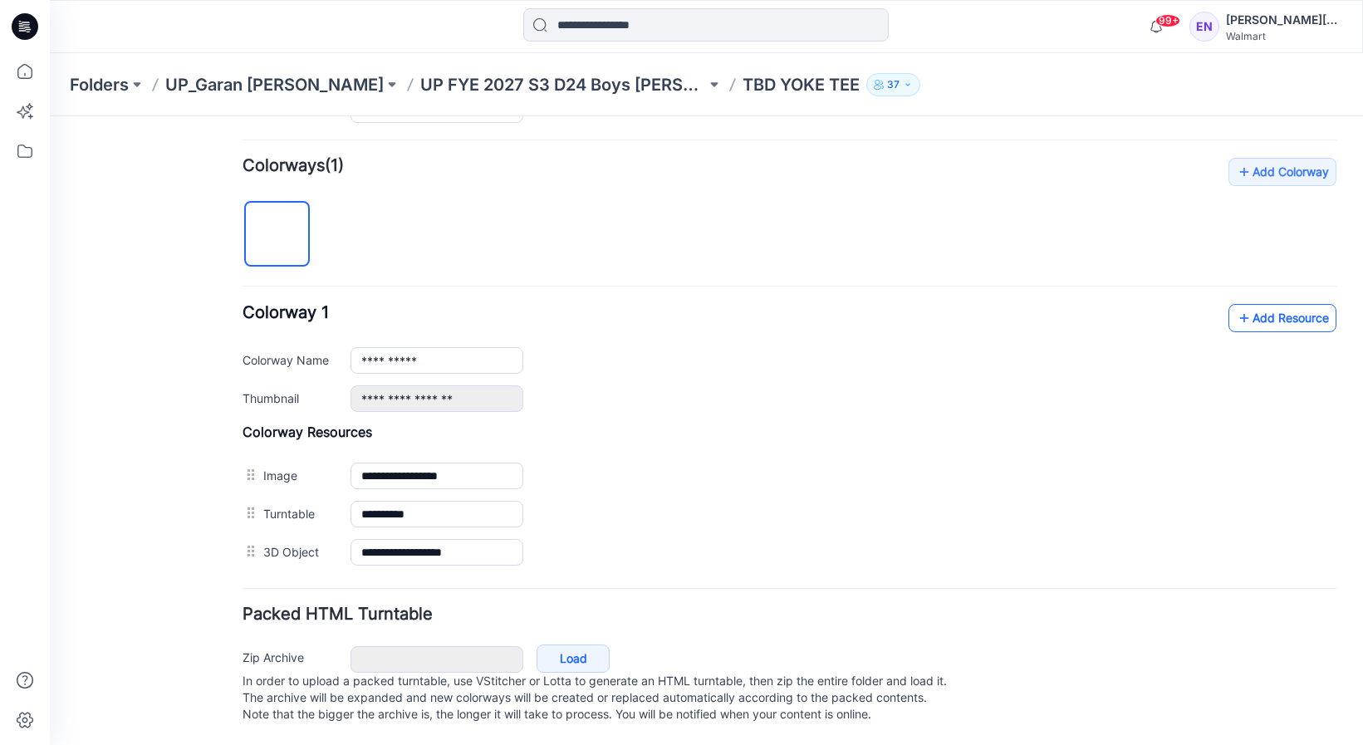
click at [1270, 304] on link "Add Resource" at bounding box center [1283, 318] width 108 height 28
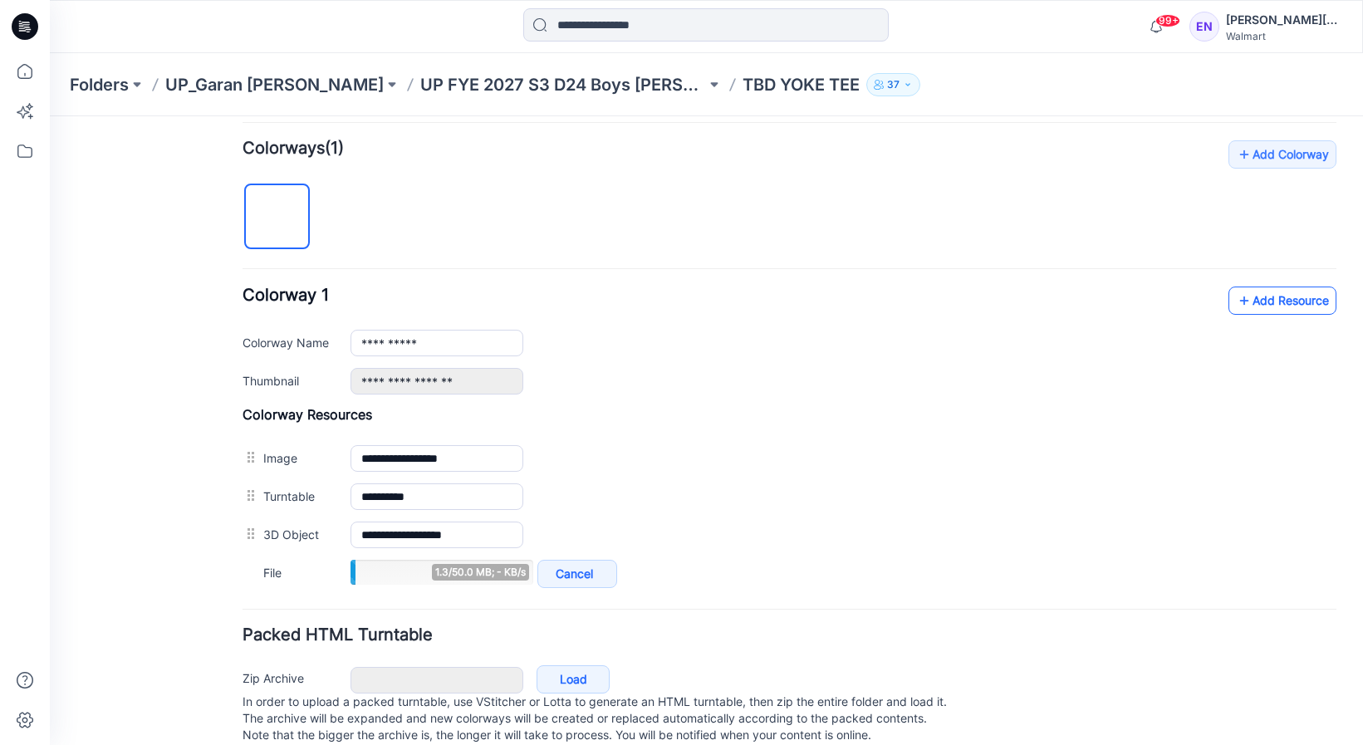
click at [1254, 301] on link "Add Resource" at bounding box center [1283, 301] width 108 height 28
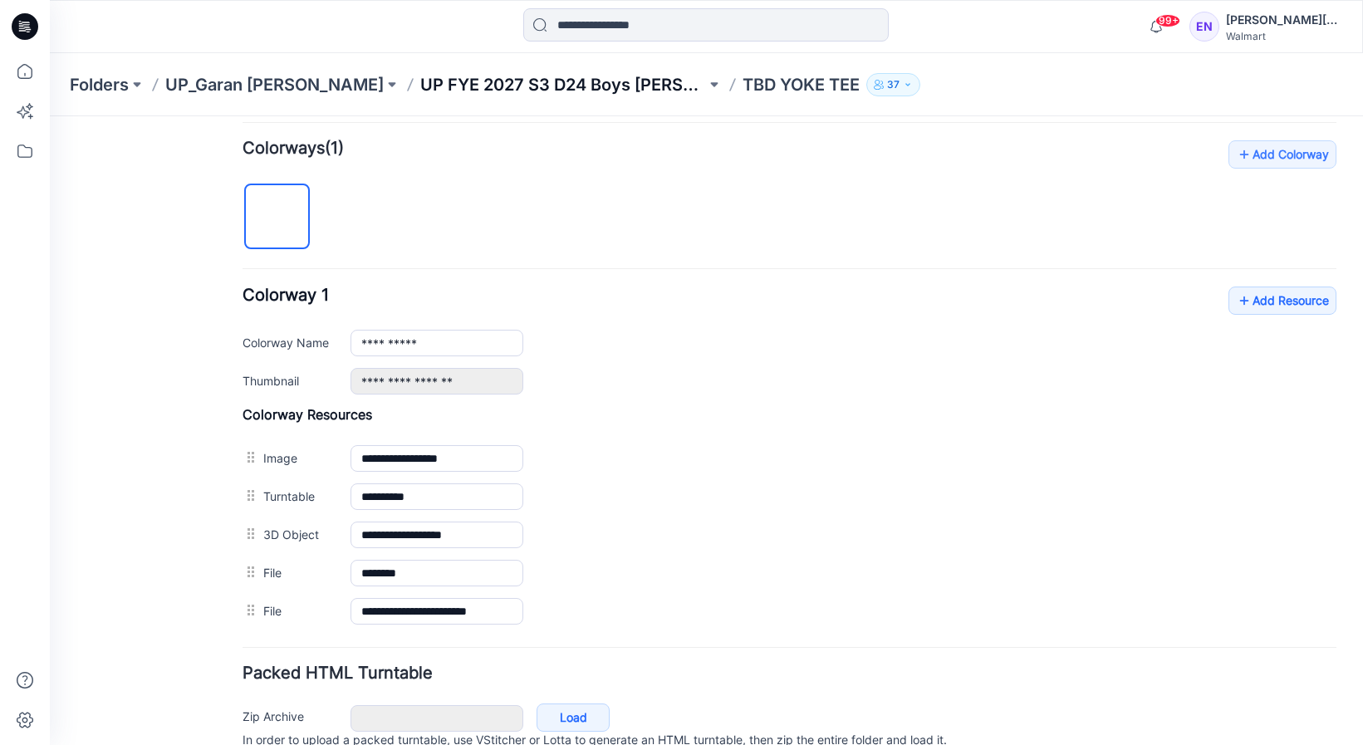
click at [527, 91] on p "UP FYE 2027 S3 D24 Boys [PERSON_NAME]" at bounding box center [563, 84] width 286 height 23
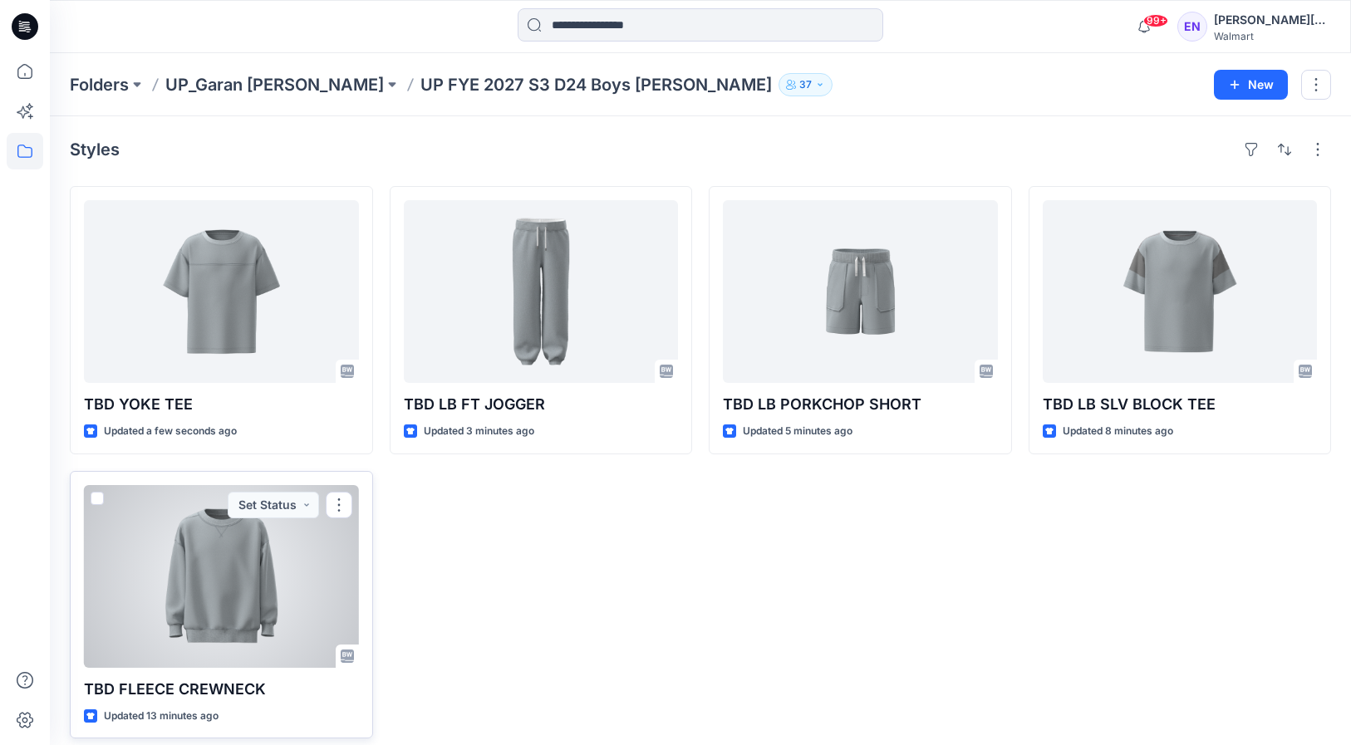
click at [214, 604] on div at bounding box center [221, 576] width 275 height 183
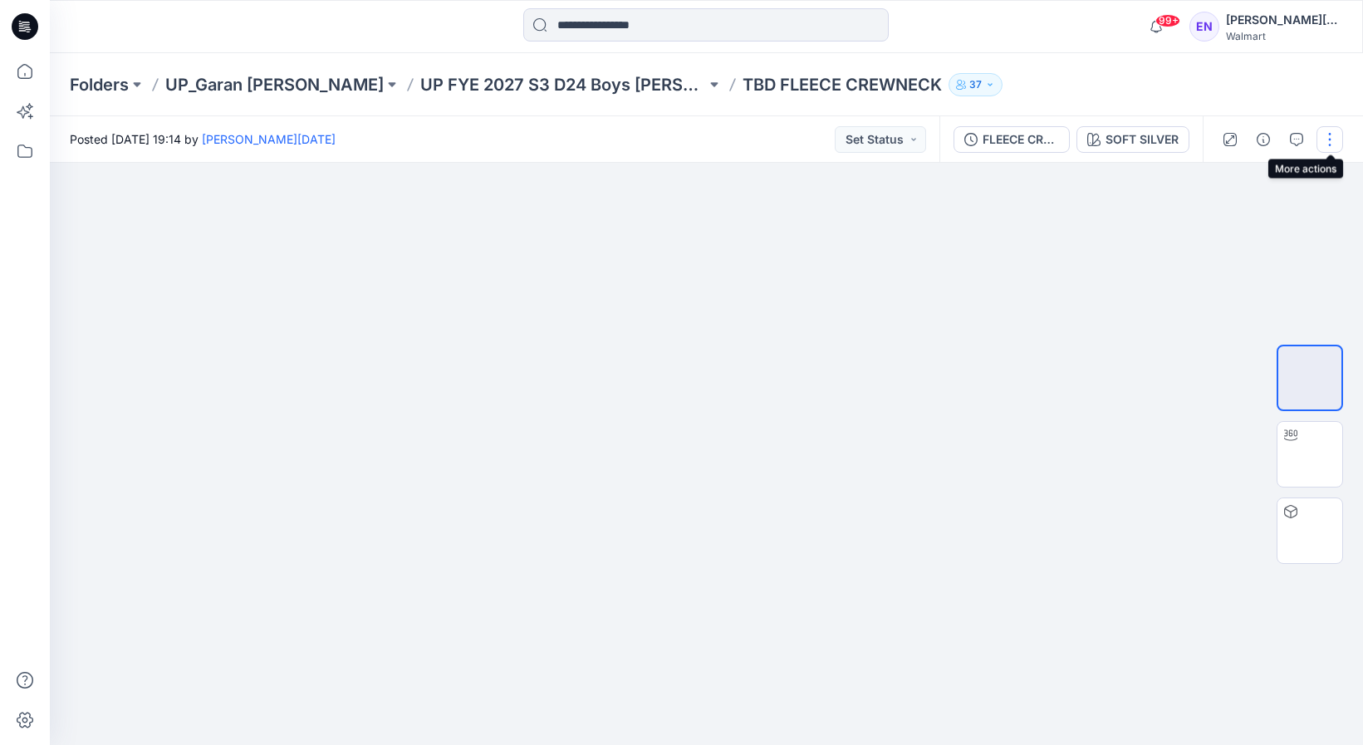
click at [1327, 133] on button "button" at bounding box center [1330, 139] width 27 height 27
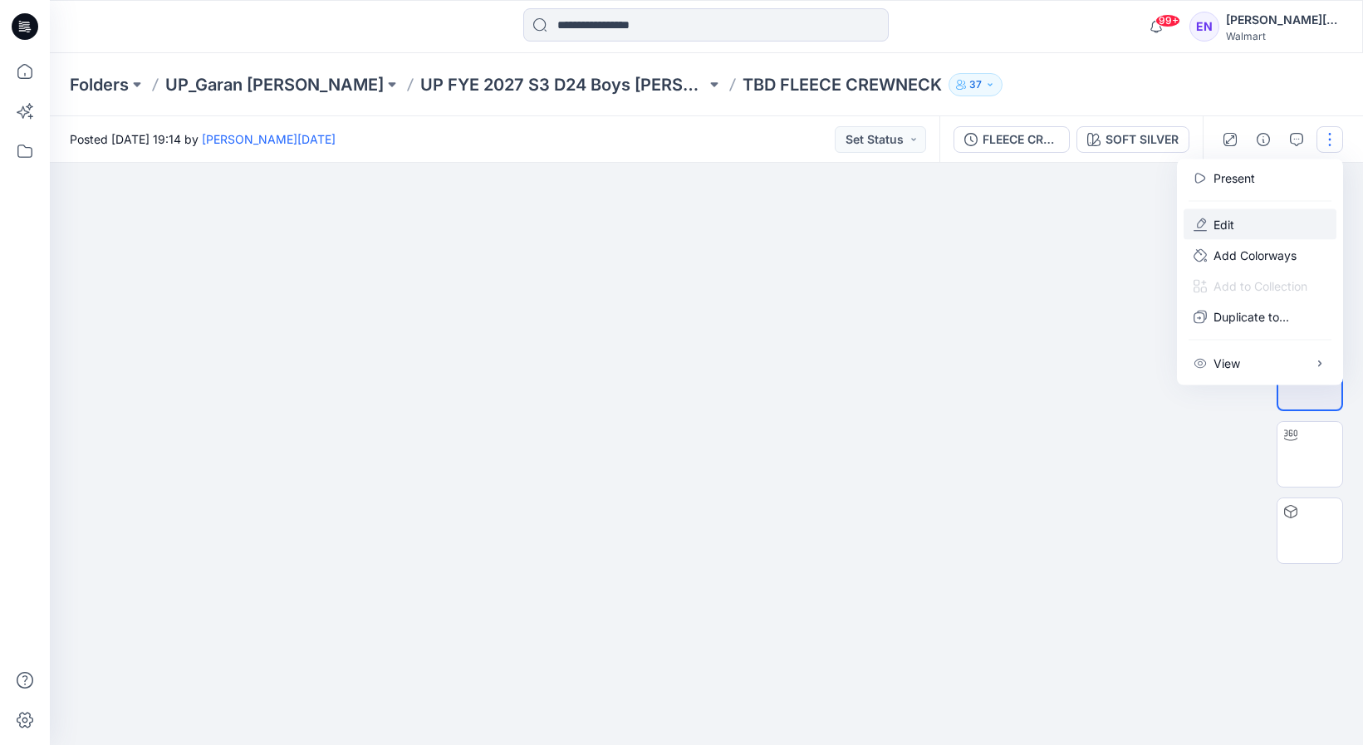
click at [1221, 225] on p "Edit" at bounding box center [1224, 224] width 21 height 17
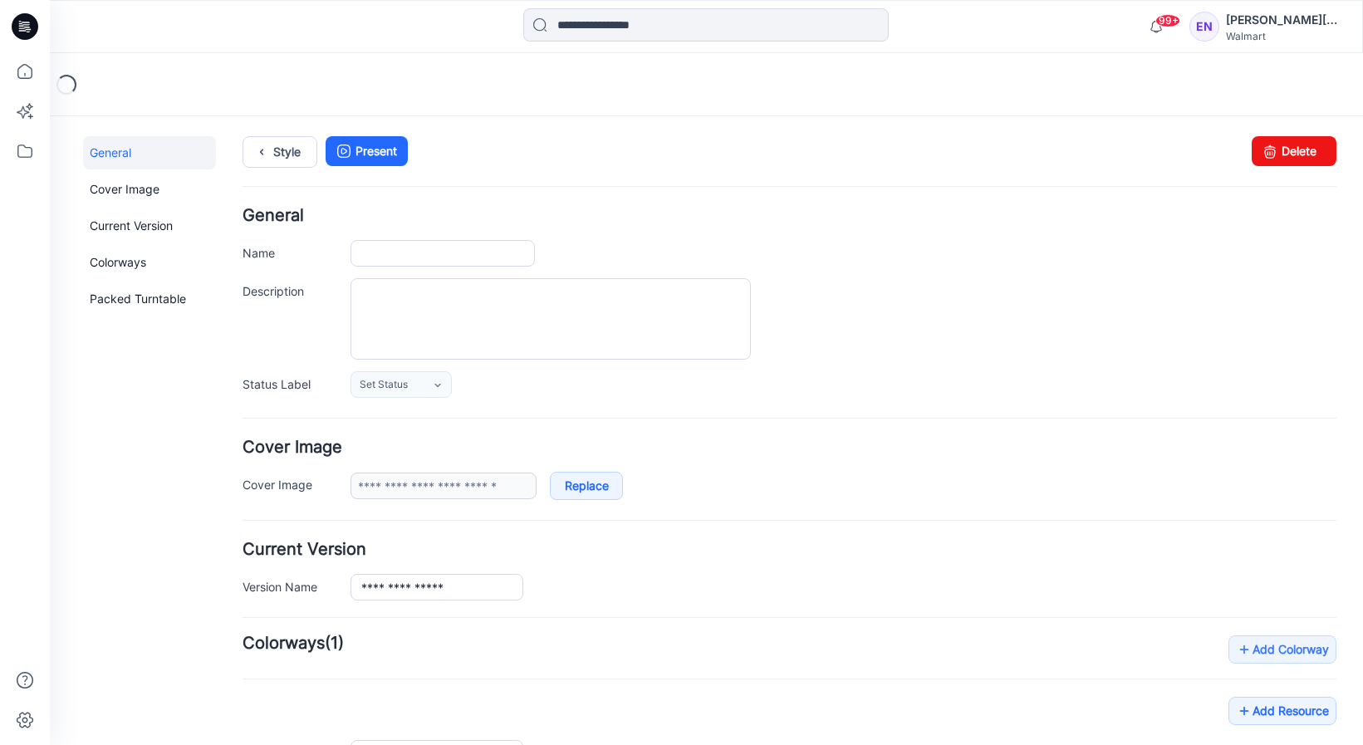
type input "**********"
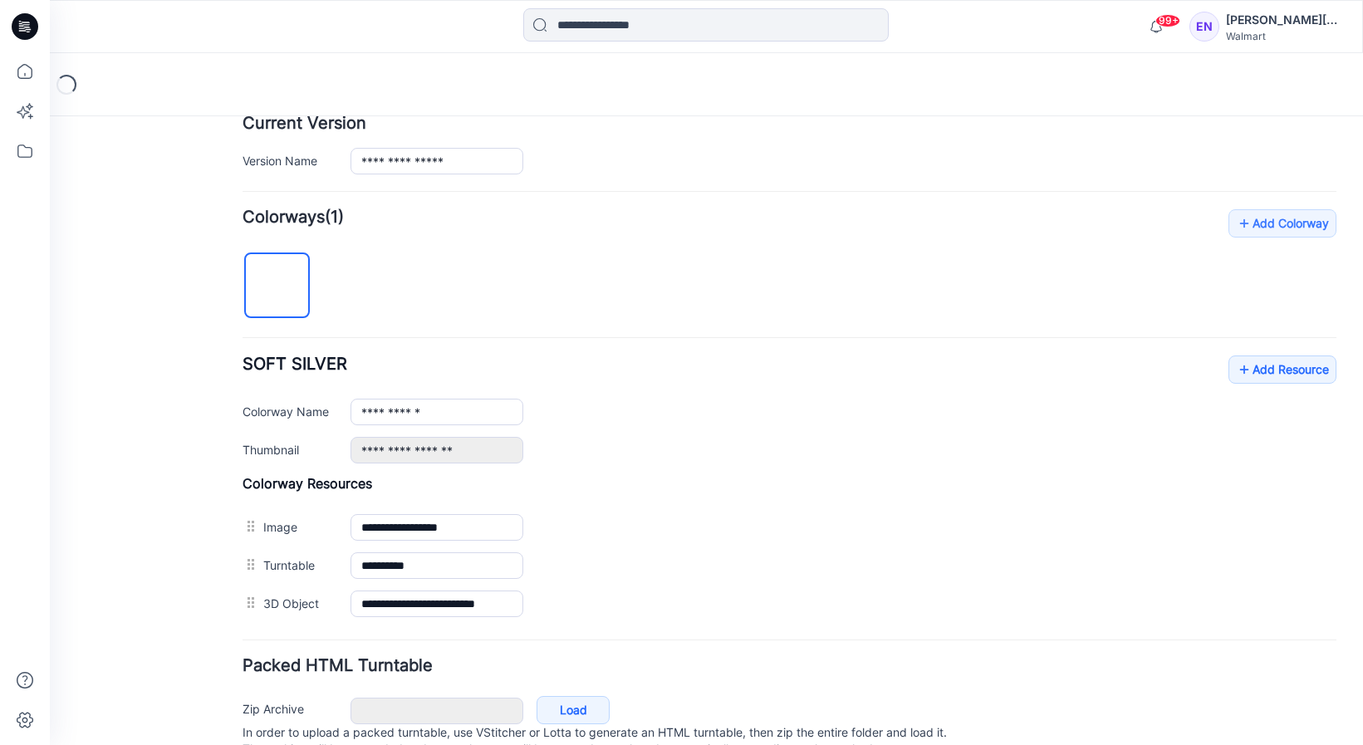
scroll to position [495, 0]
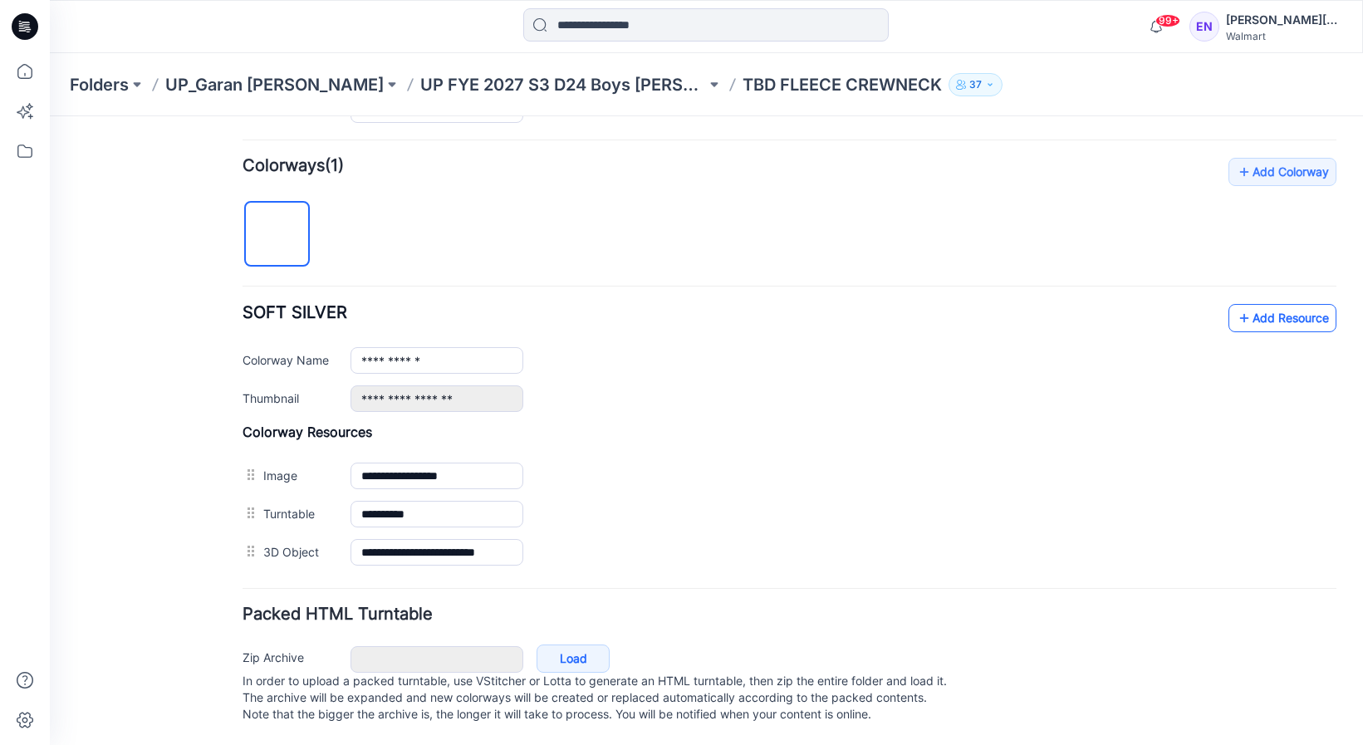
click at [1244, 305] on link "Add Resource" at bounding box center [1283, 318] width 108 height 28
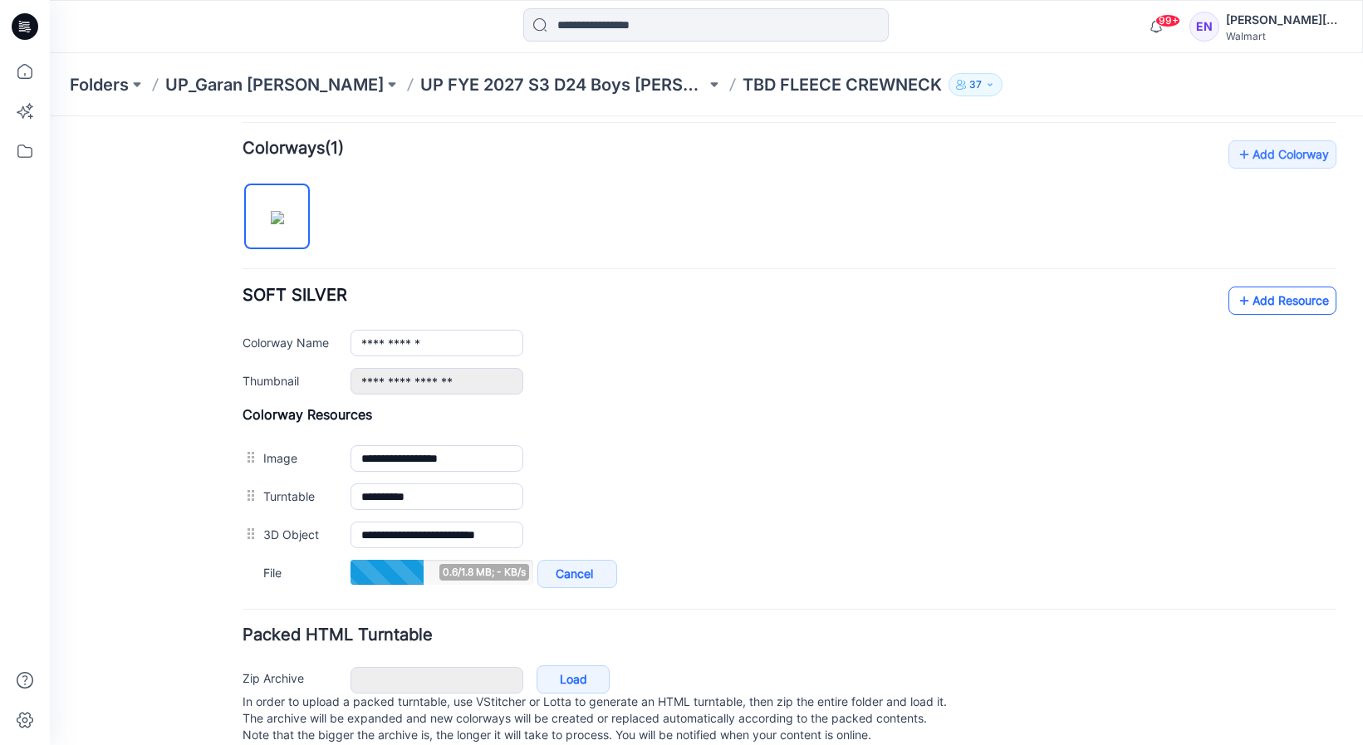
click at [1285, 299] on link "Add Resource" at bounding box center [1283, 301] width 108 height 28
click at [1249, 289] on link "Add Resource" at bounding box center [1283, 301] width 108 height 28
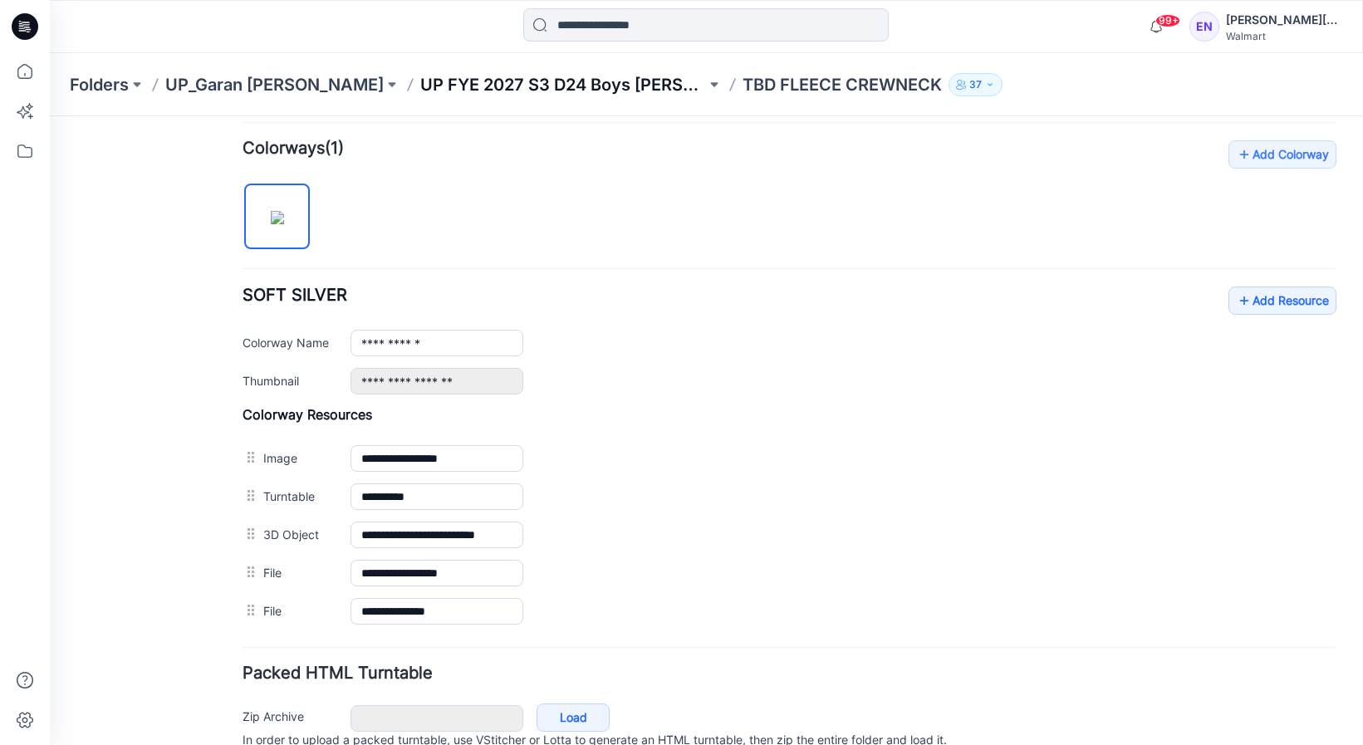
click at [522, 76] on p "UP FYE 2027 S3 D24 Boys [PERSON_NAME]" at bounding box center [563, 84] width 286 height 23
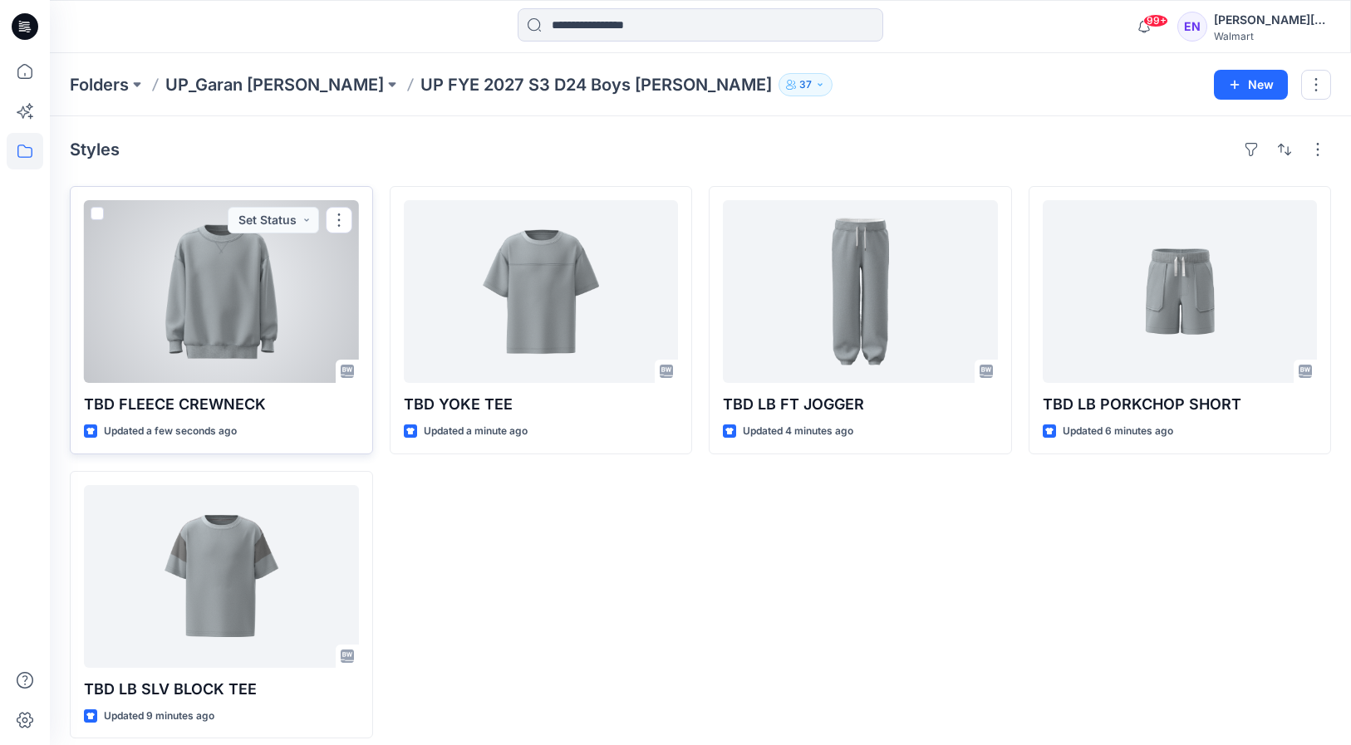
click at [255, 292] on div at bounding box center [221, 291] width 275 height 183
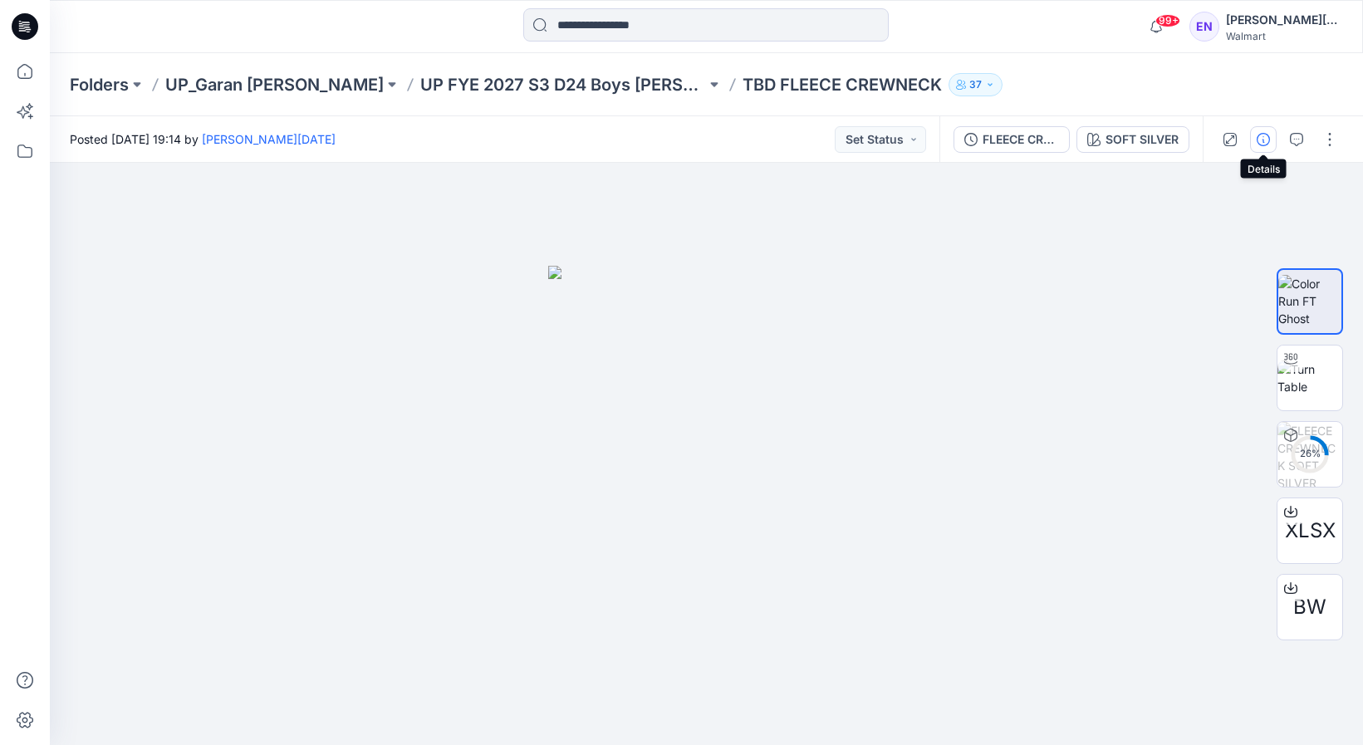
click at [1260, 141] on icon "button" at bounding box center [1263, 139] width 13 height 13
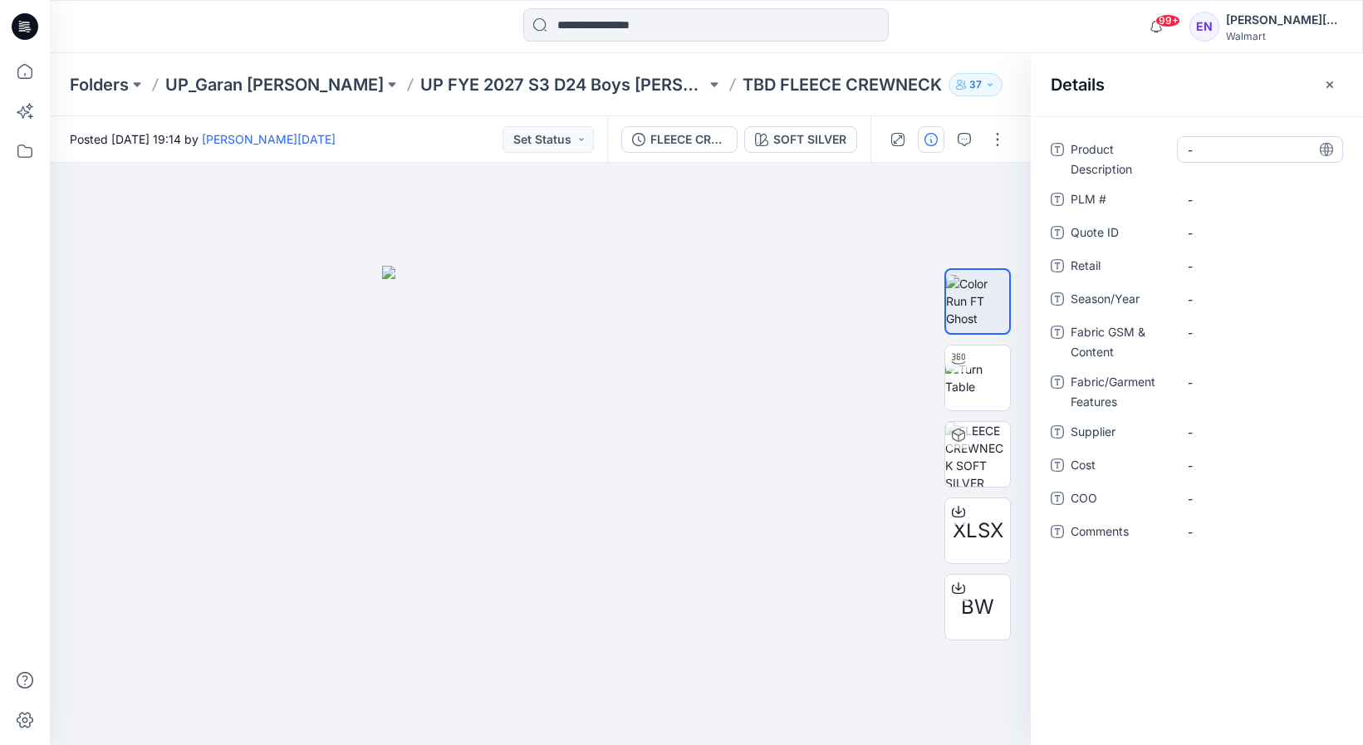
click at [1226, 155] on Description "-" at bounding box center [1260, 149] width 145 height 17
type textarea "**********"
click at [1209, 204] on \ "-" at bounding box center [1260, 199] width 145 height 17
type textarea "***"
click at [1202, 302] on span "-" at bounding box center [1260, 299] width 145 height 17
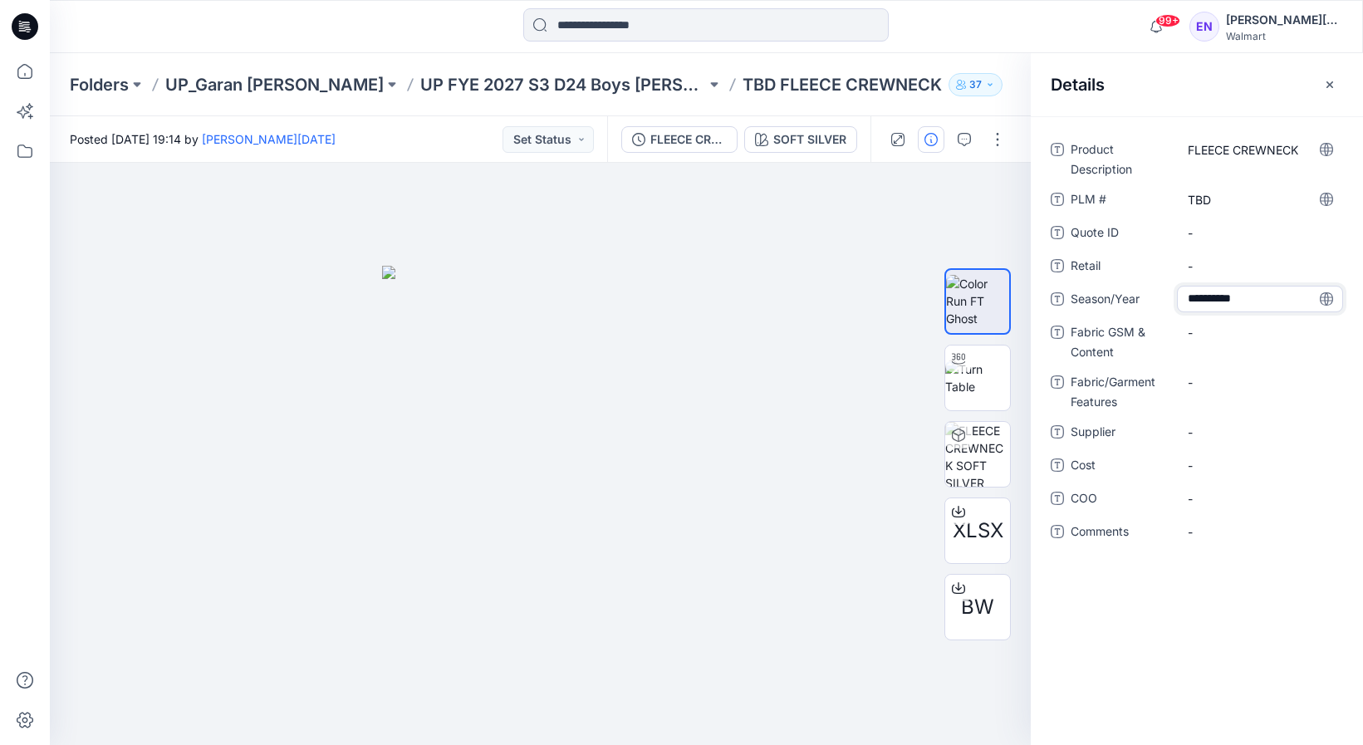
type textarea "**********"
click at [1212, 336] on Content "-" at bounding box center [1260, 332] width 145 height 17
click at [1250, 327] on Content "-" at bounding box center [1260, 332] width 145 height 17
type textarea "**********"
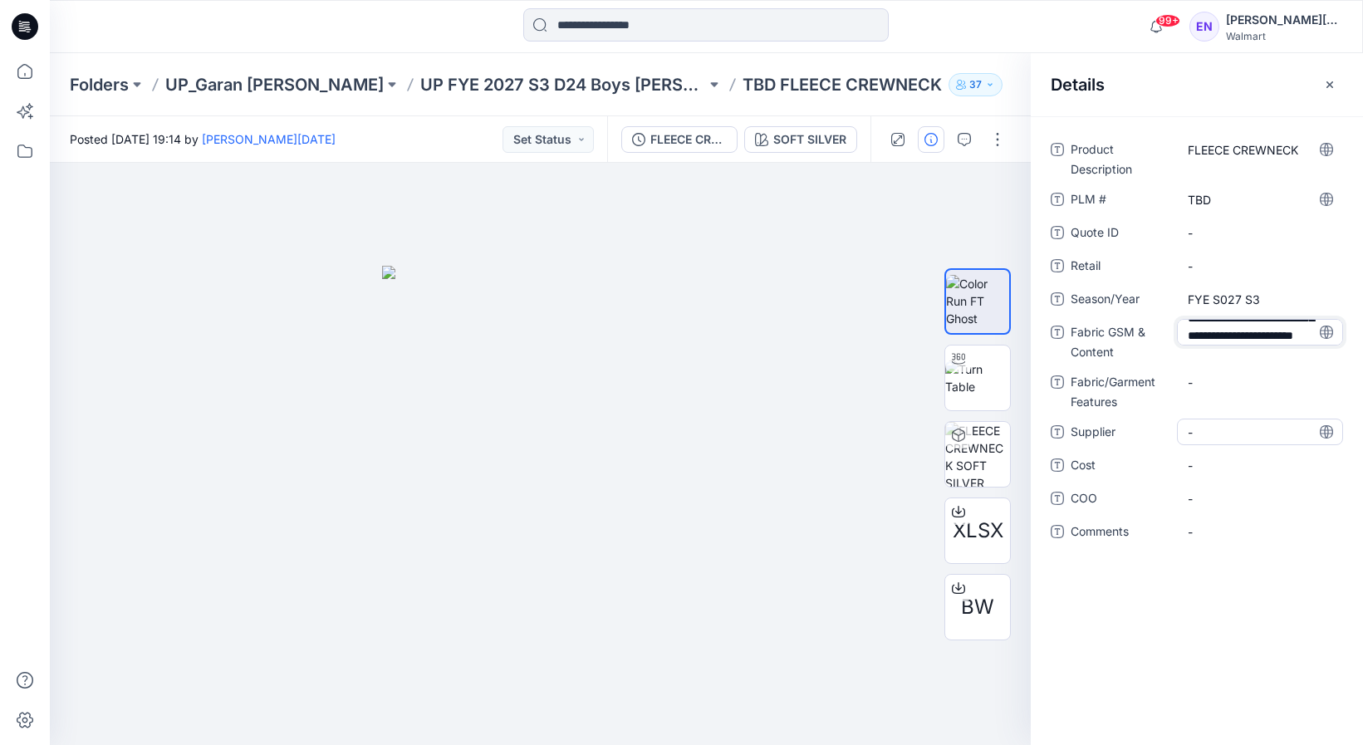
click at [1226, 428] on div "**********" at bounding box center [1197, 350] width 292 height 429
click at [1227, 440] on span "-" at bounding box center [1260, 443] width 145 height 17
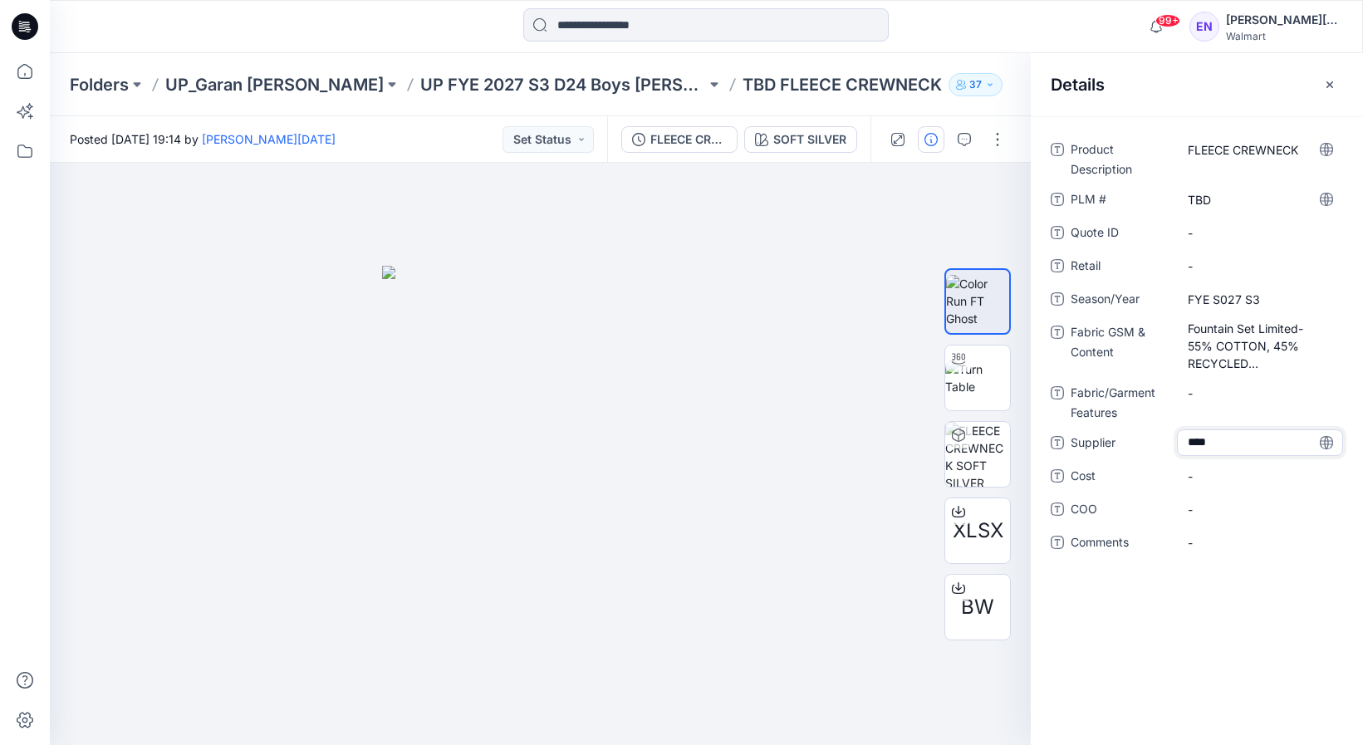
type textarea "*****"
click at [1249, 546] on span "-" at bounding box center [1260, 542] width 145 height 17
click at [1335, 81] on icon "button" at bounding box center [1330, 84] width 13 height 13
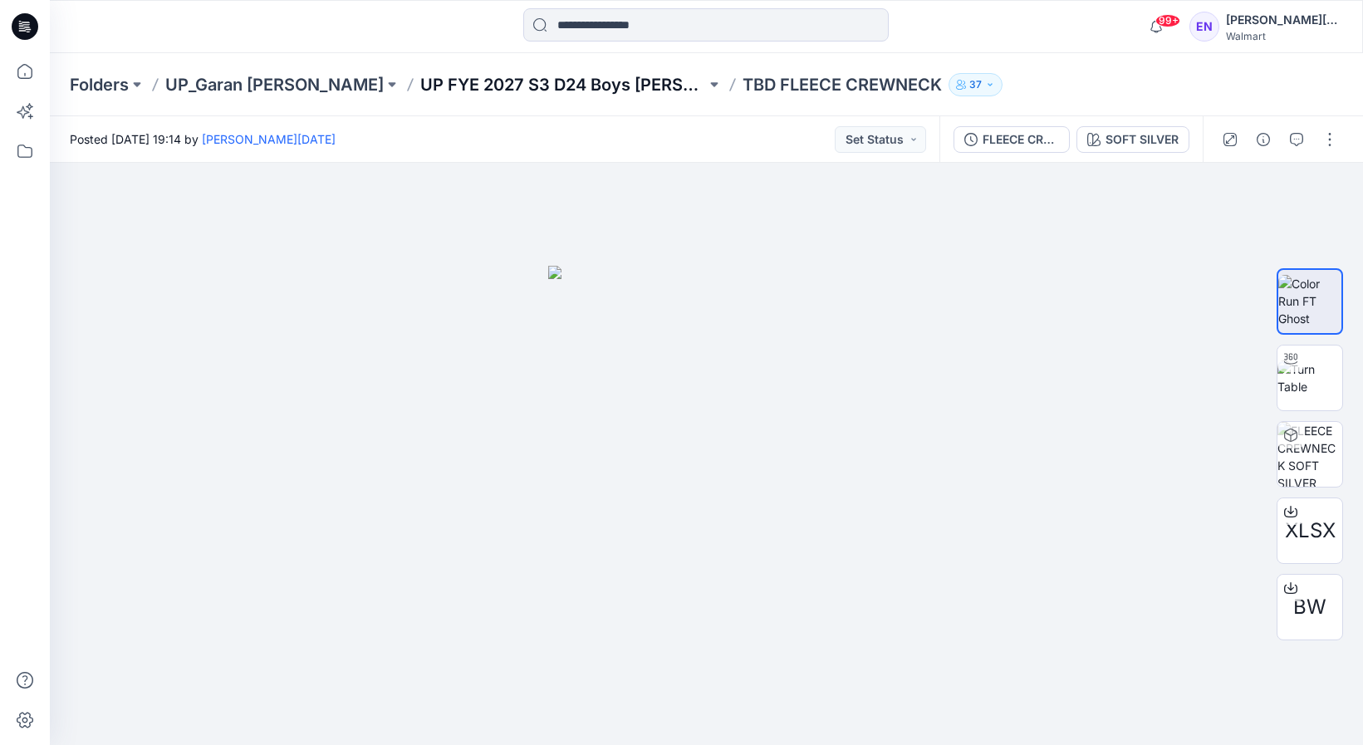
click at [460, 78] on p "UP FYE 2027 S3 D24 Boys [PERSON_NAME]" at bounding box center [563, 84] width 286 height 23
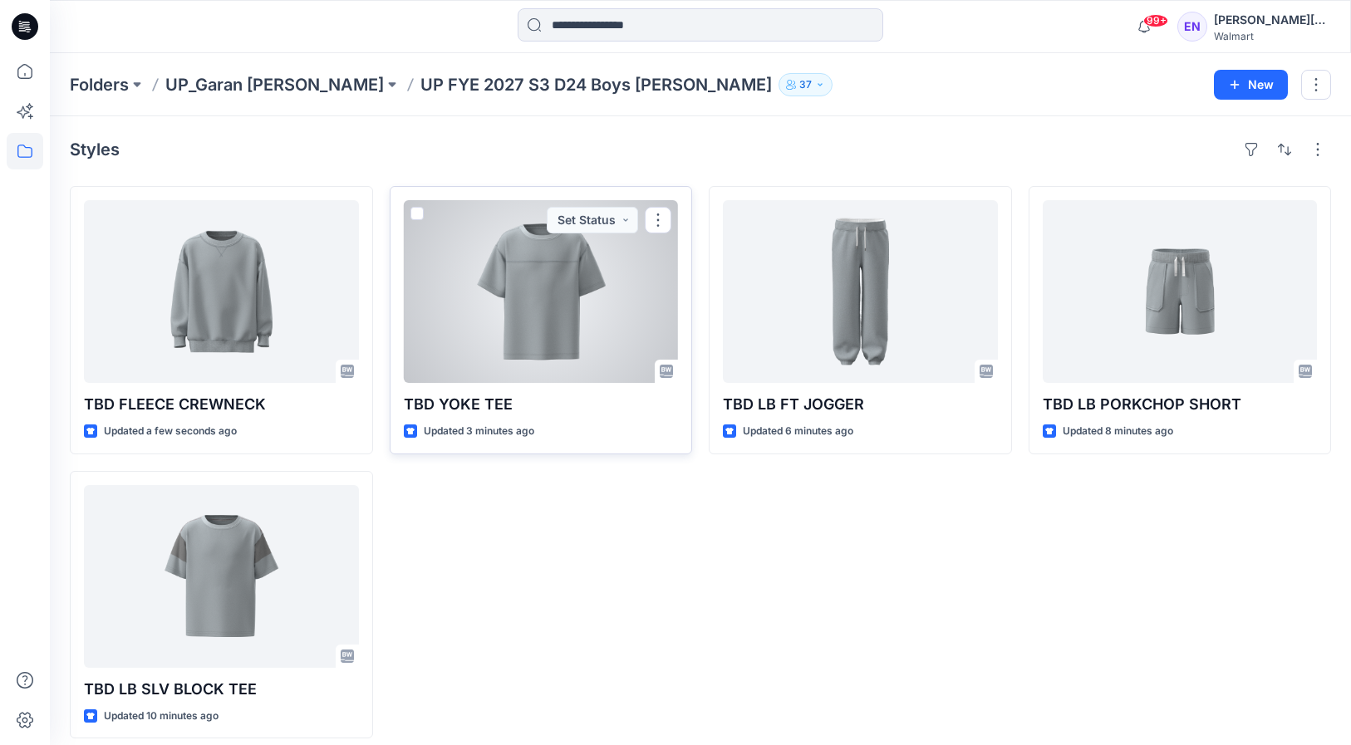
click at [605, 278] on div at bounding box center [541, 291] width 275 height 183
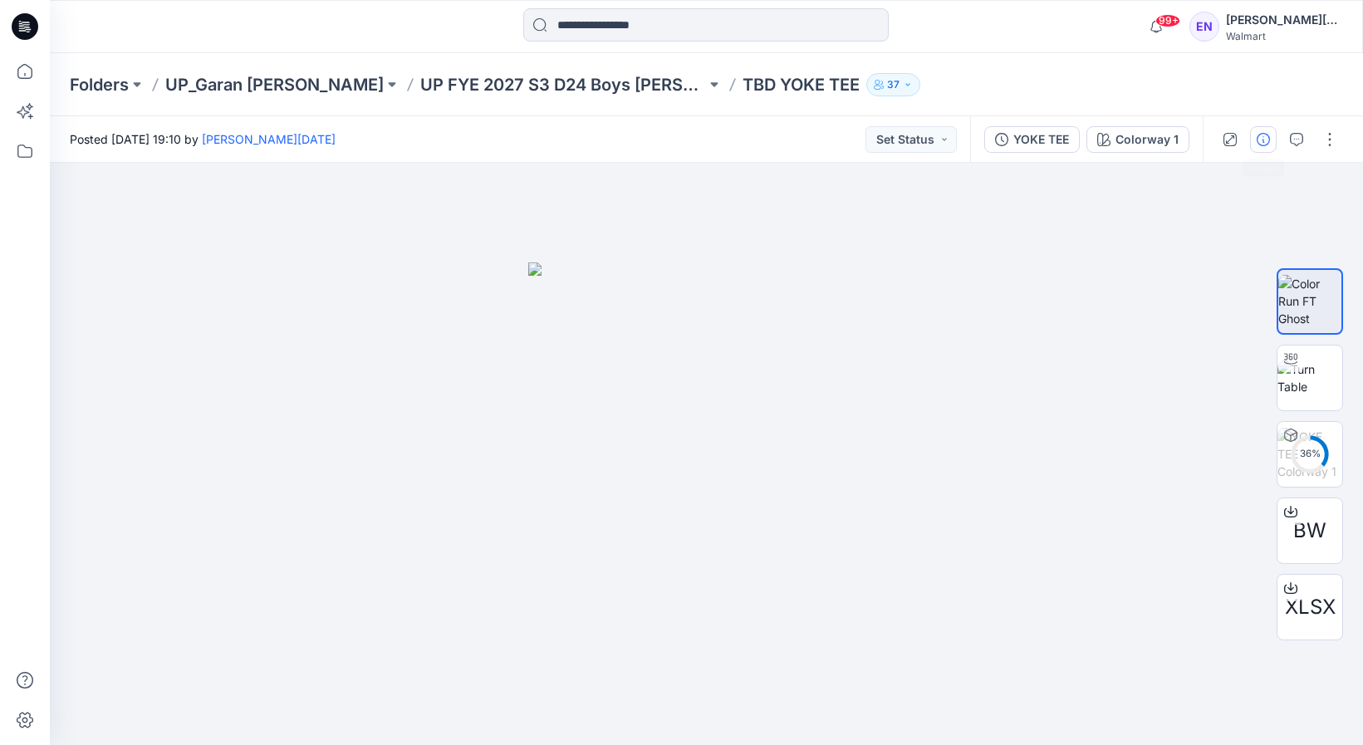
click at [1265, 148] on button "button" at bounding box center [1263, 139] width 27 height 27
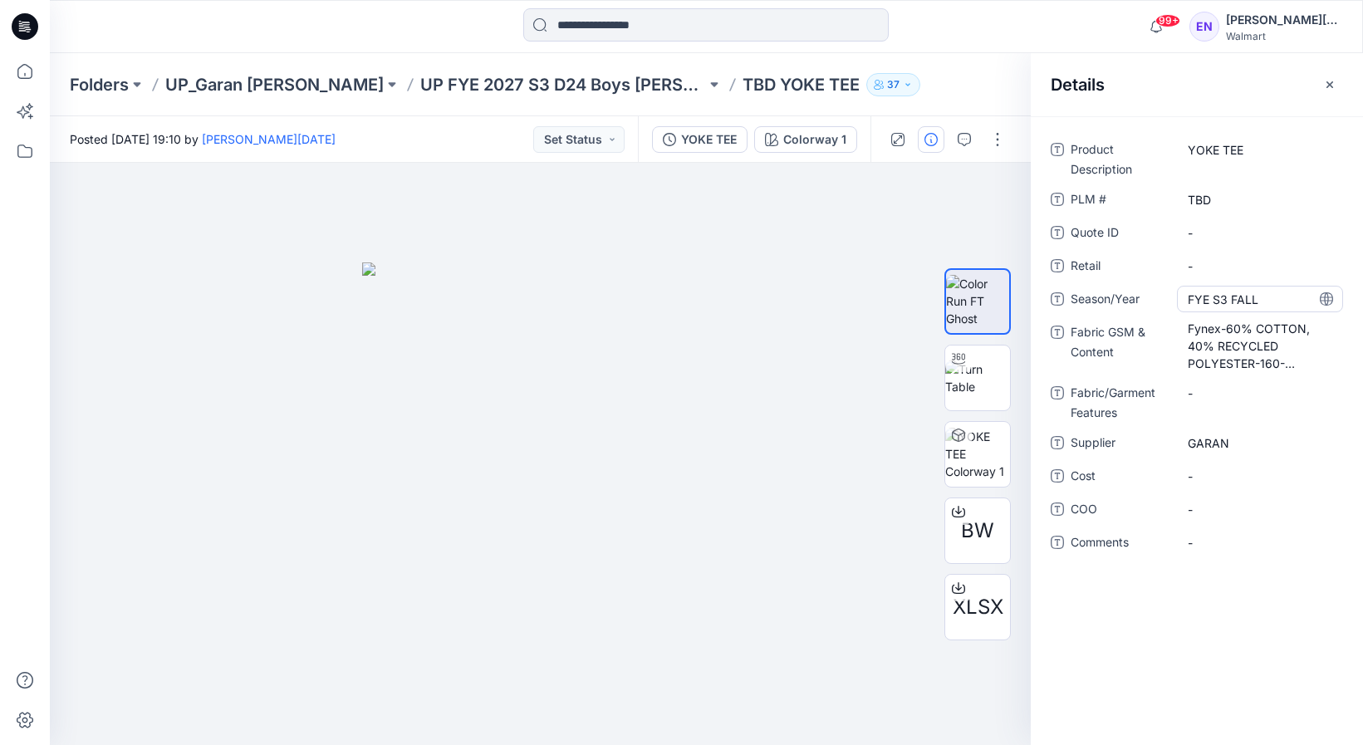
click at [1235, 296] on span "FYE S3 FALL" at bounding box center [1260, 299] width 145 height 17
drag, startPoint x: 1212, startPoint y: 299, endPoint x: 1260, endPoint y: 297, distance: 48.3
click at [1260, 297] on textarea "**********" at bounding box center [1260, 299] width 166 height 27
type textarea "**********"
click at [1259, 165] on div "YOKE TEE" at bounding box center [1260, 157] width 166 height 43
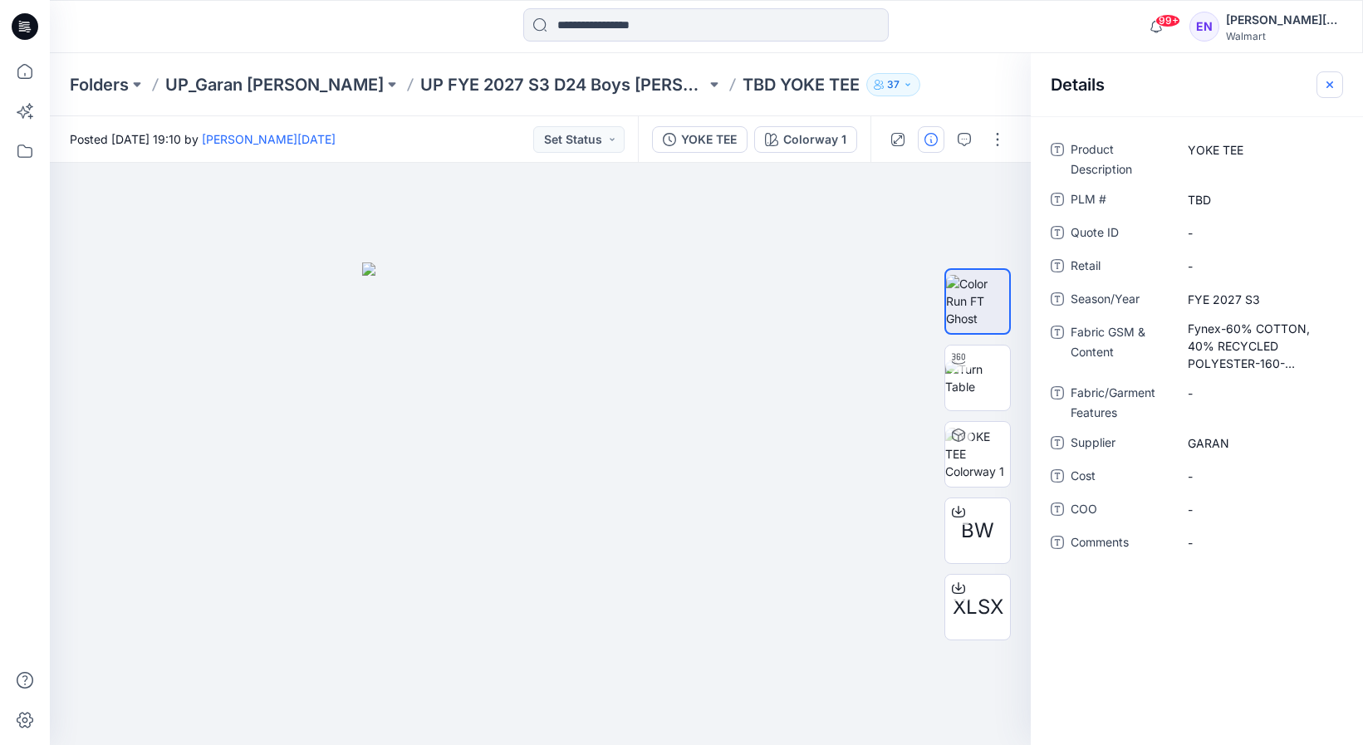
click at [1335, 86] on icon "button" at bounding box center [1330, 84] width 13 height 13
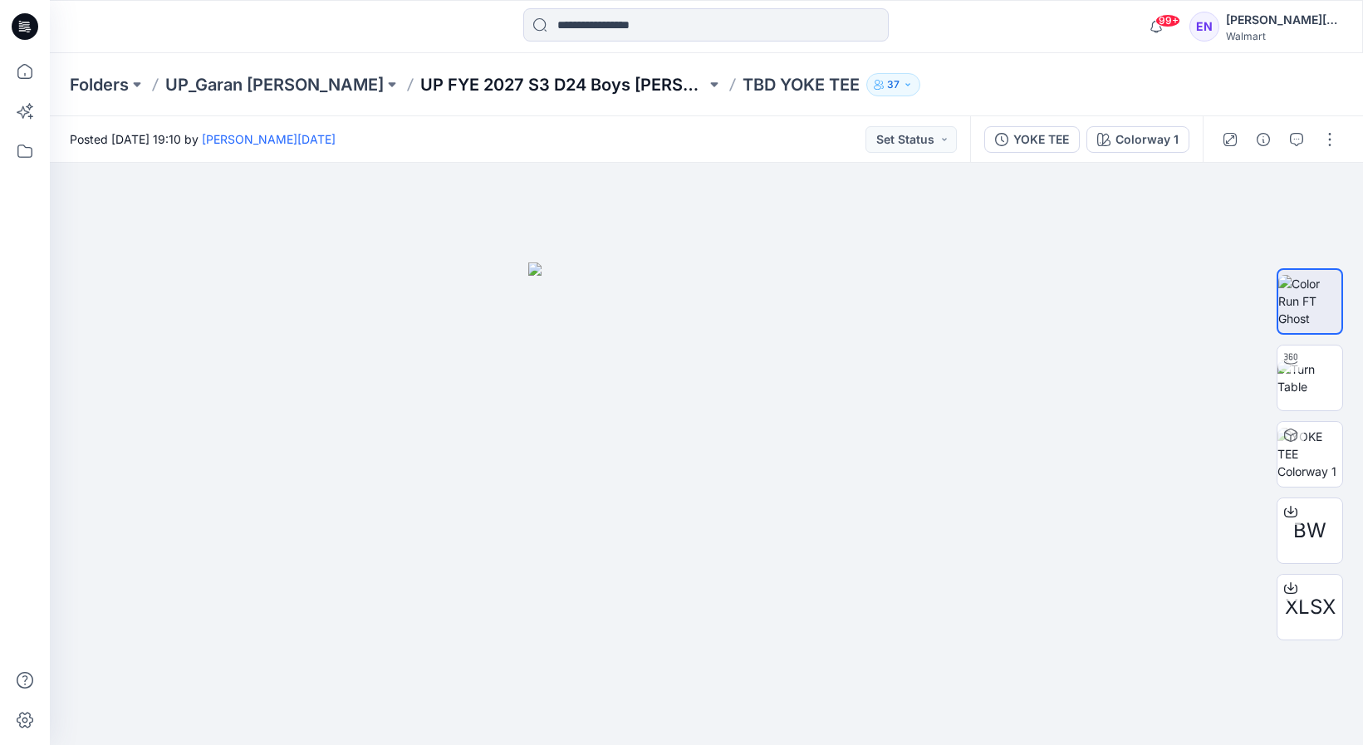
click at [420, 76] on p "UP FYE 2027 S3 D24 Boys [PERSON_NAME]" at bounding box center [563, 84] width 286 height 23
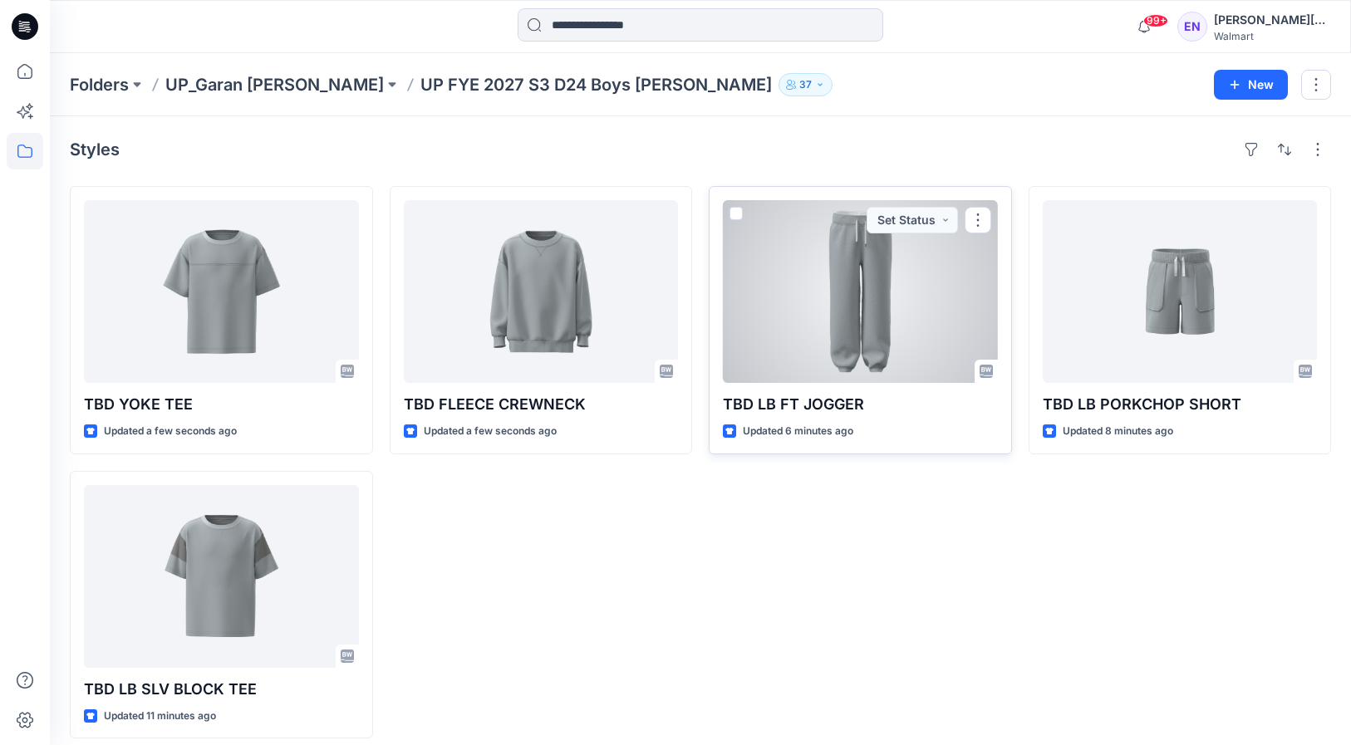
click at [879, 346] on div at bounding box center [860, 291] width 275 height 183
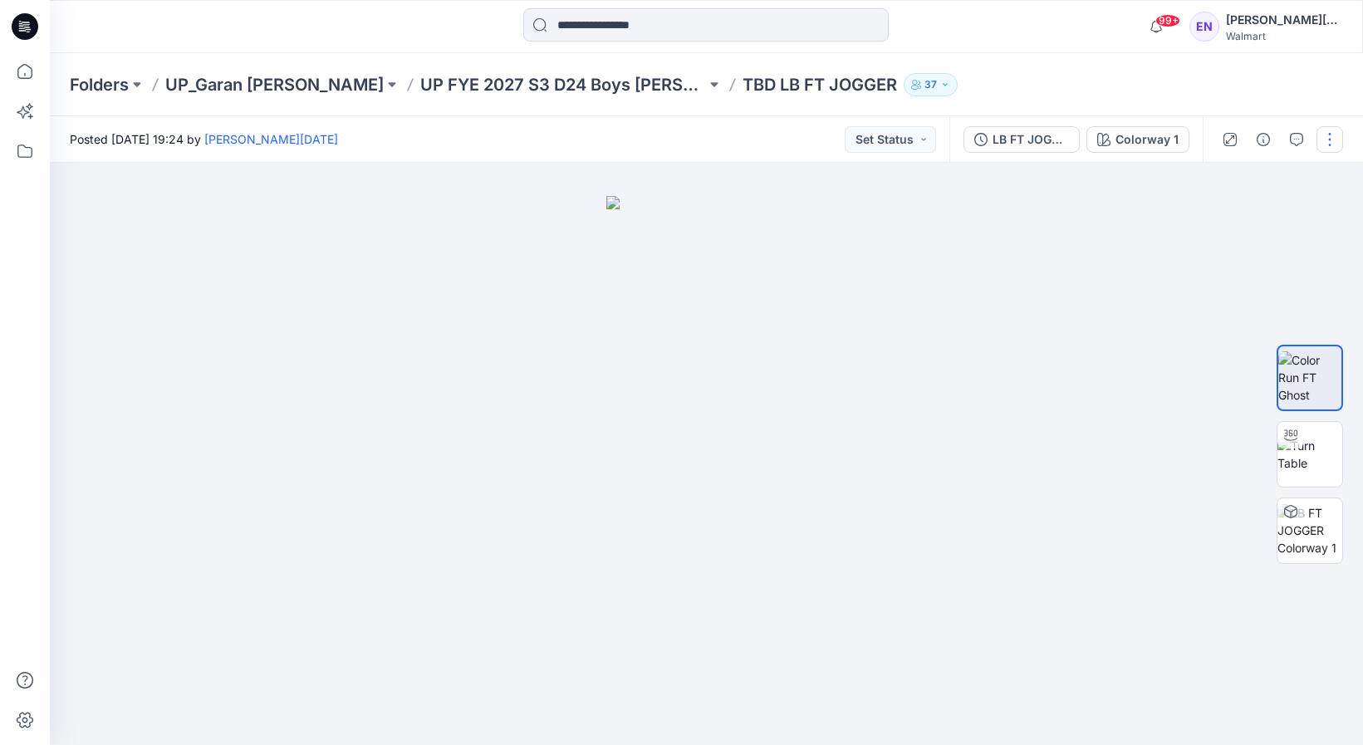
click at [1338, 148] on button "button" at bounding box center [1330, 139] width 27 height 27
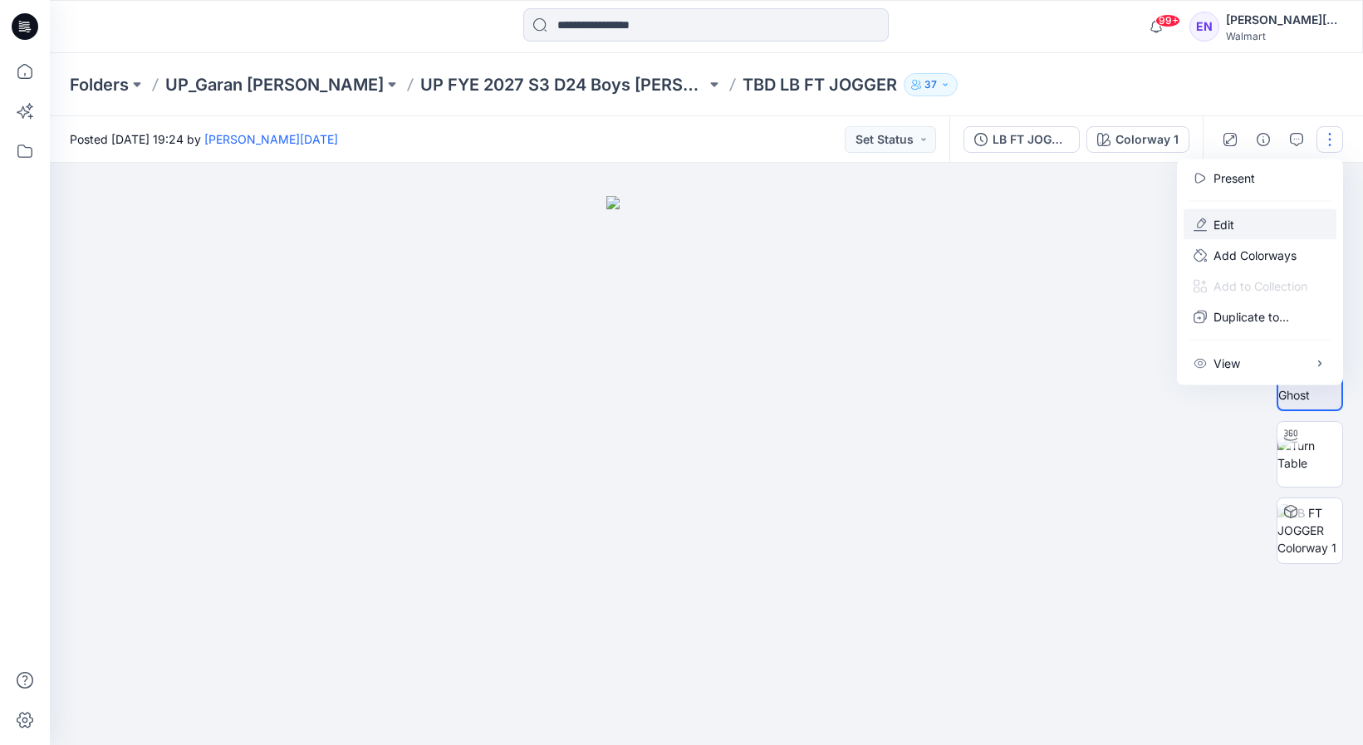
click at [1263, 217] on button "Edit" at bounding box center [1260, 224] width 153 height 31
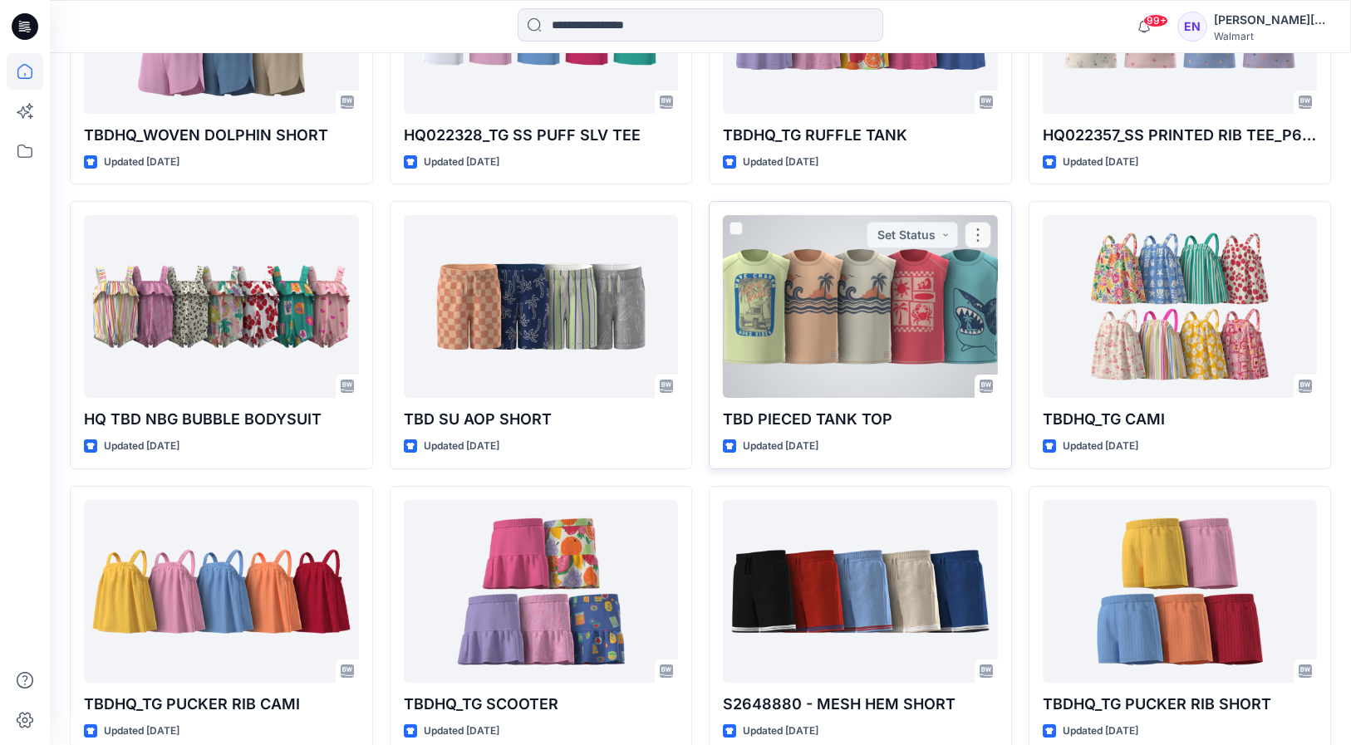
scroll to position [1235, 0]
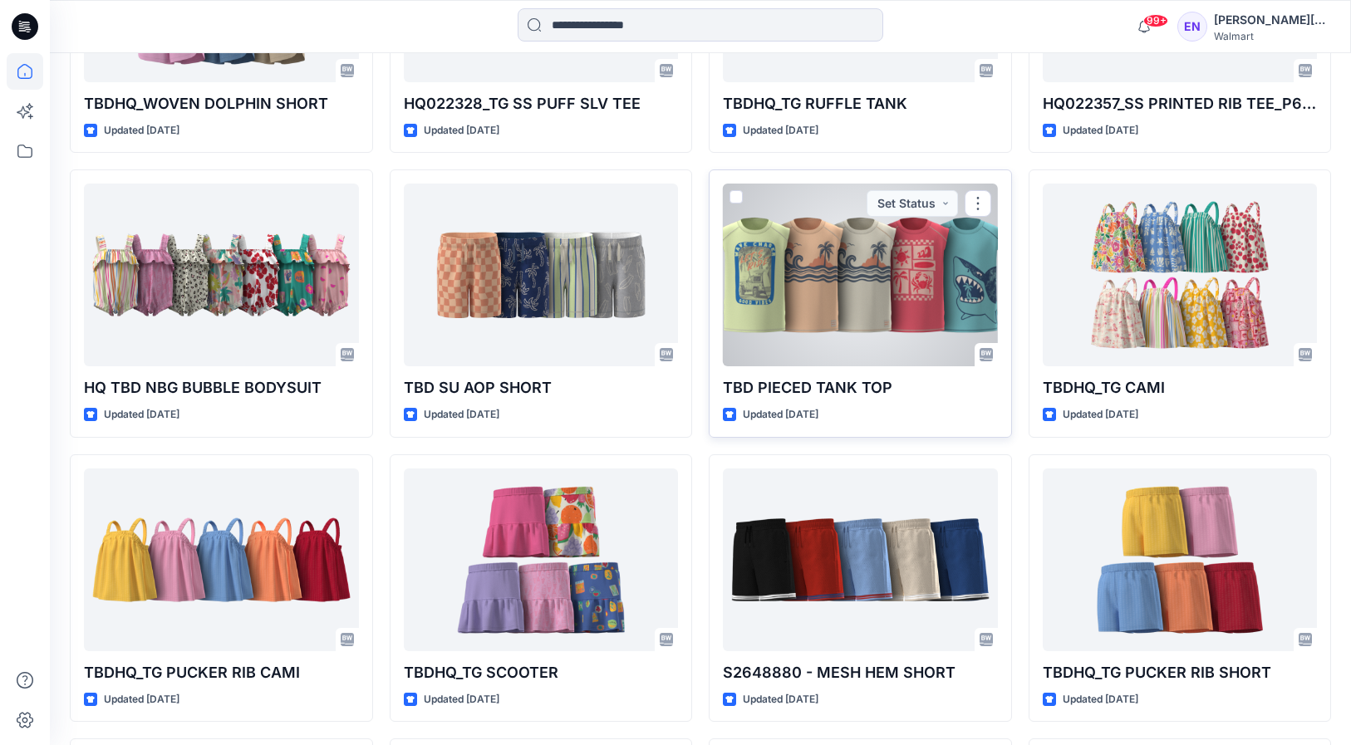
click at [865, 260] on div at bounding box center [860, 275] width 275 height 183
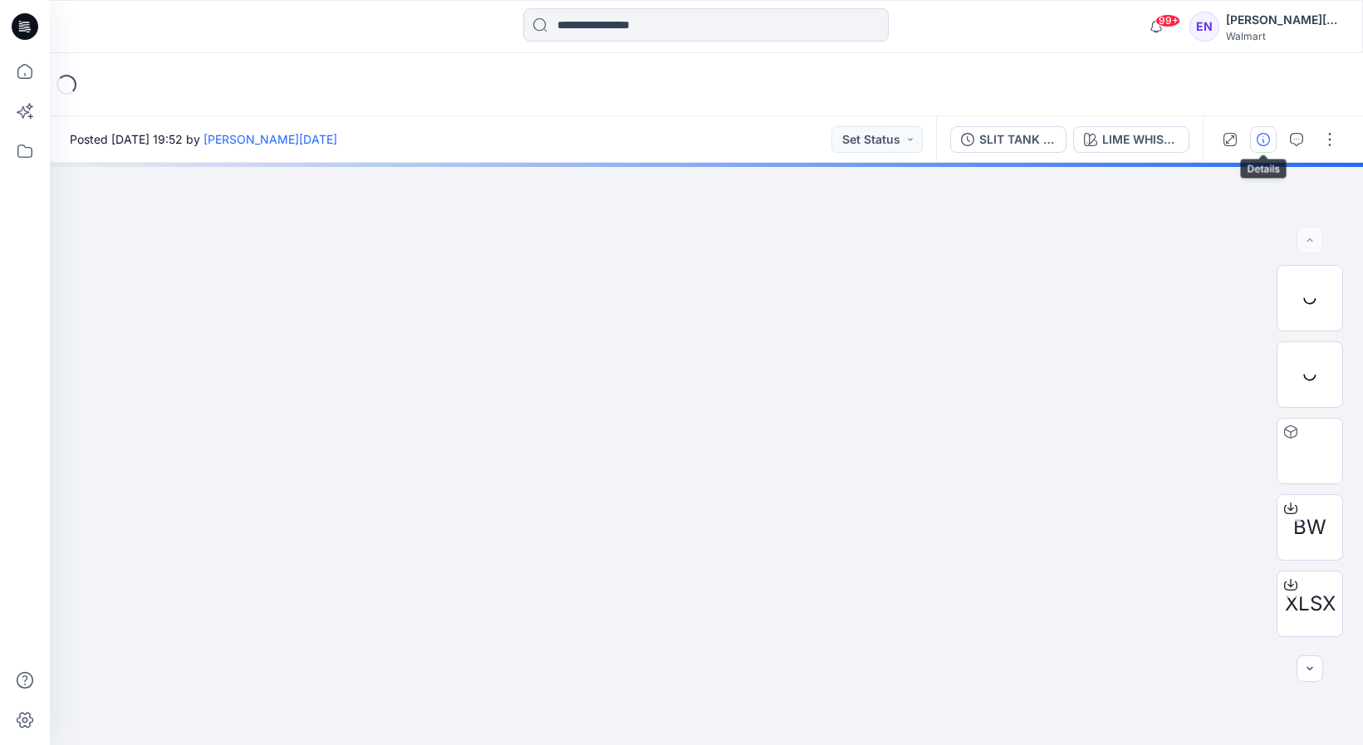
click at [1271, 135] on button "button" at bounding box center [1263, 139] width 27 height 27
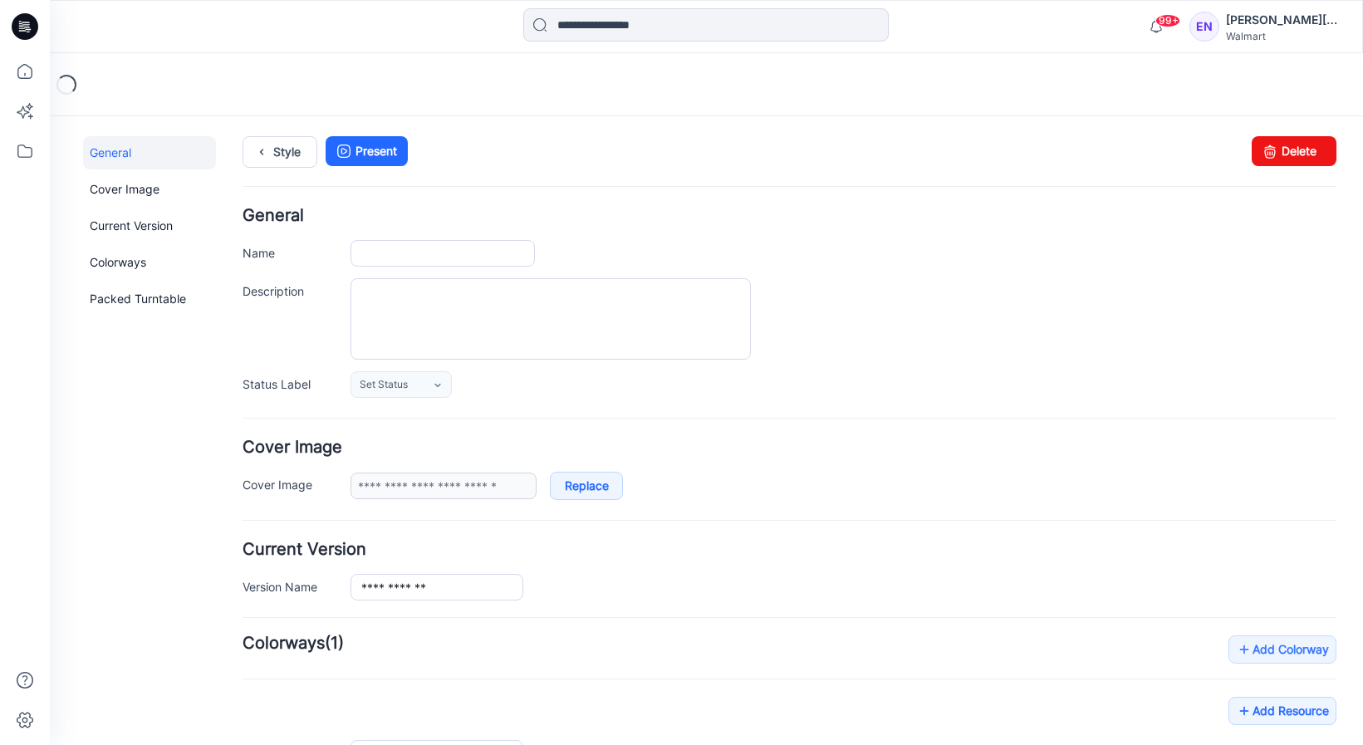
type input "**********"
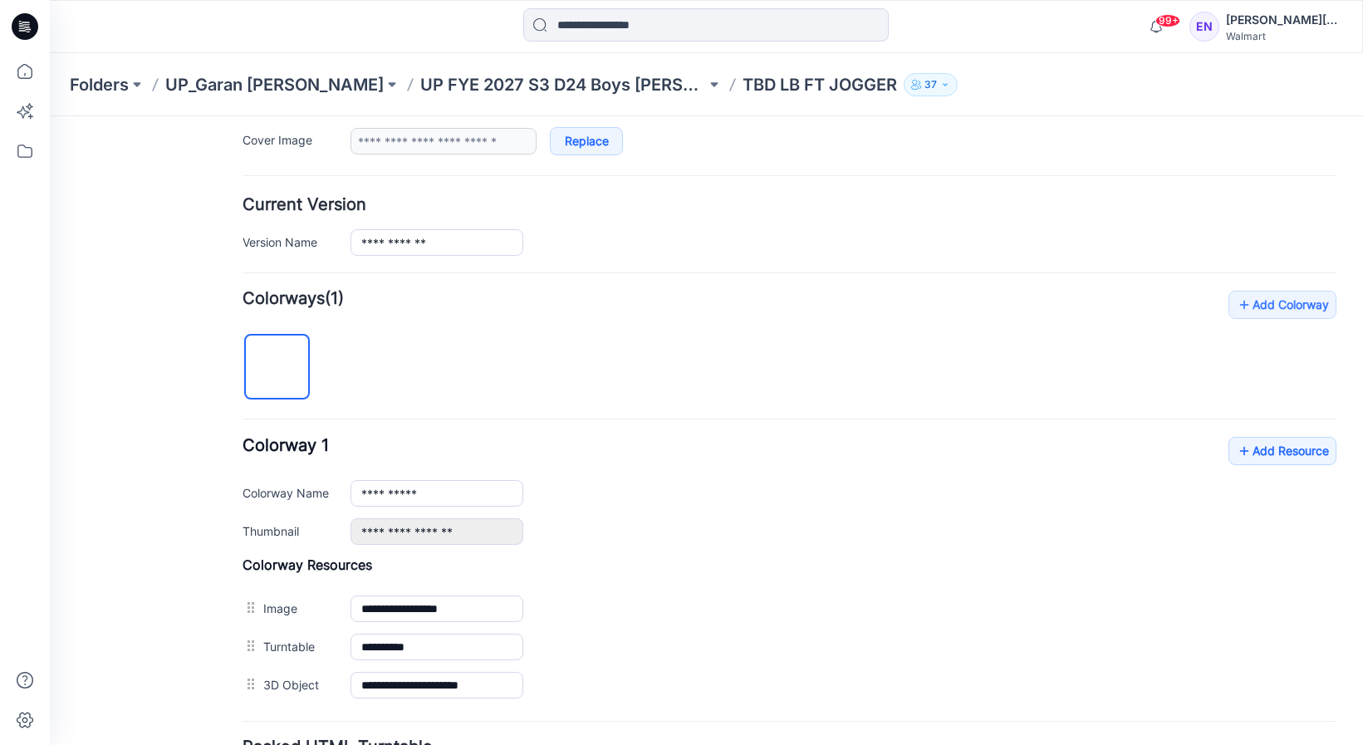
scroll to position [495, 0]
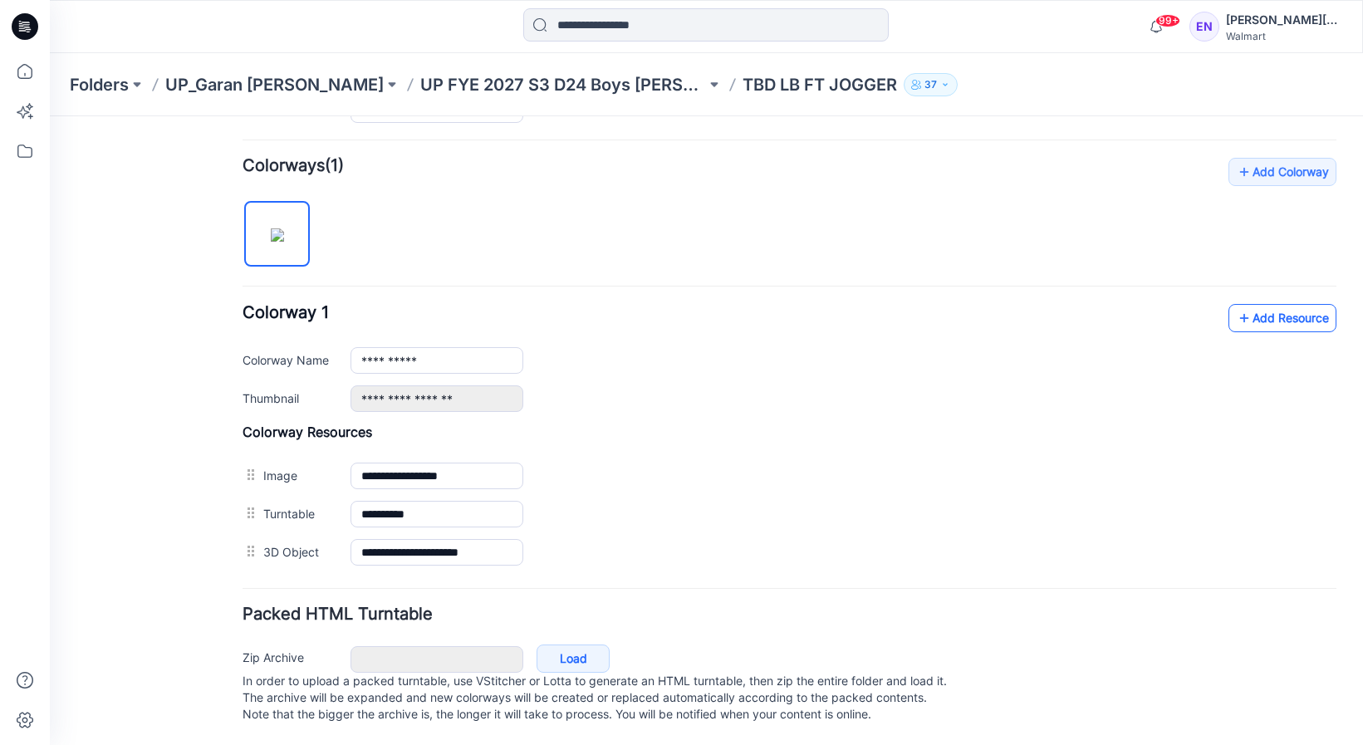
click at [1243, 304] on link "Add Resource" at bounding box center [1283, 318] width 108 height 28
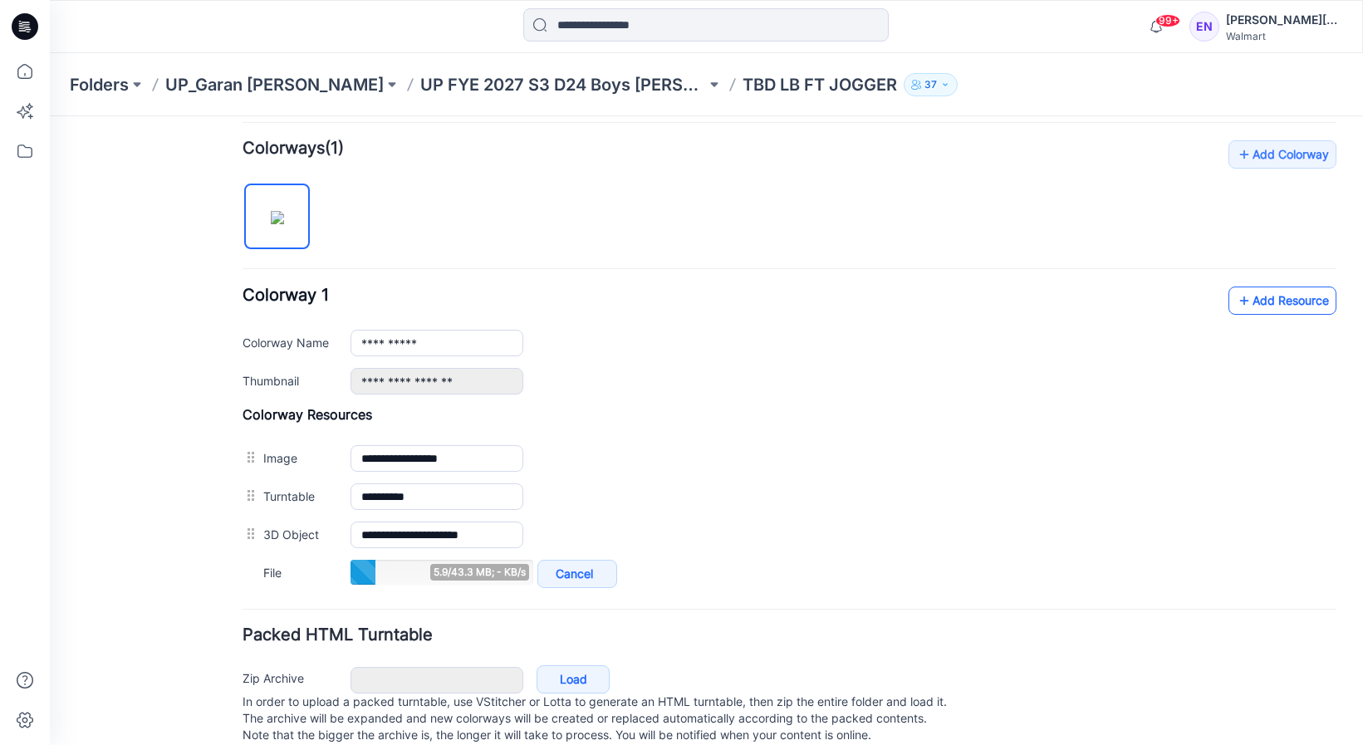
click at [1236, 309] on icon at bounding box center [1244, 300] width 17 height 27
click at [1260, 307] on link "Add Resource" at bounding box center [1283, 301] width 108 height 28
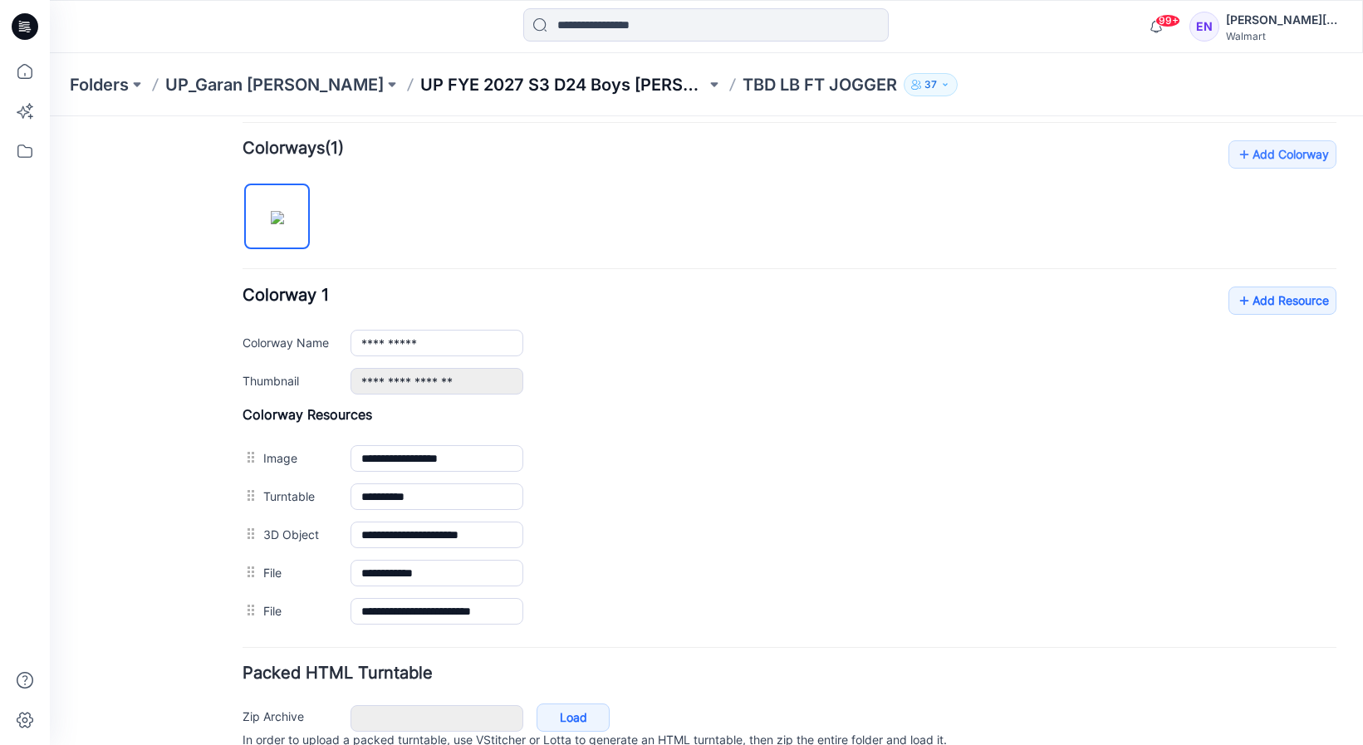
click at [526, 77] on p "UP FYE 2027 S3 D24 Boys [PERSON_NAME]" at bounding box center [563, 84] width 286 height 23
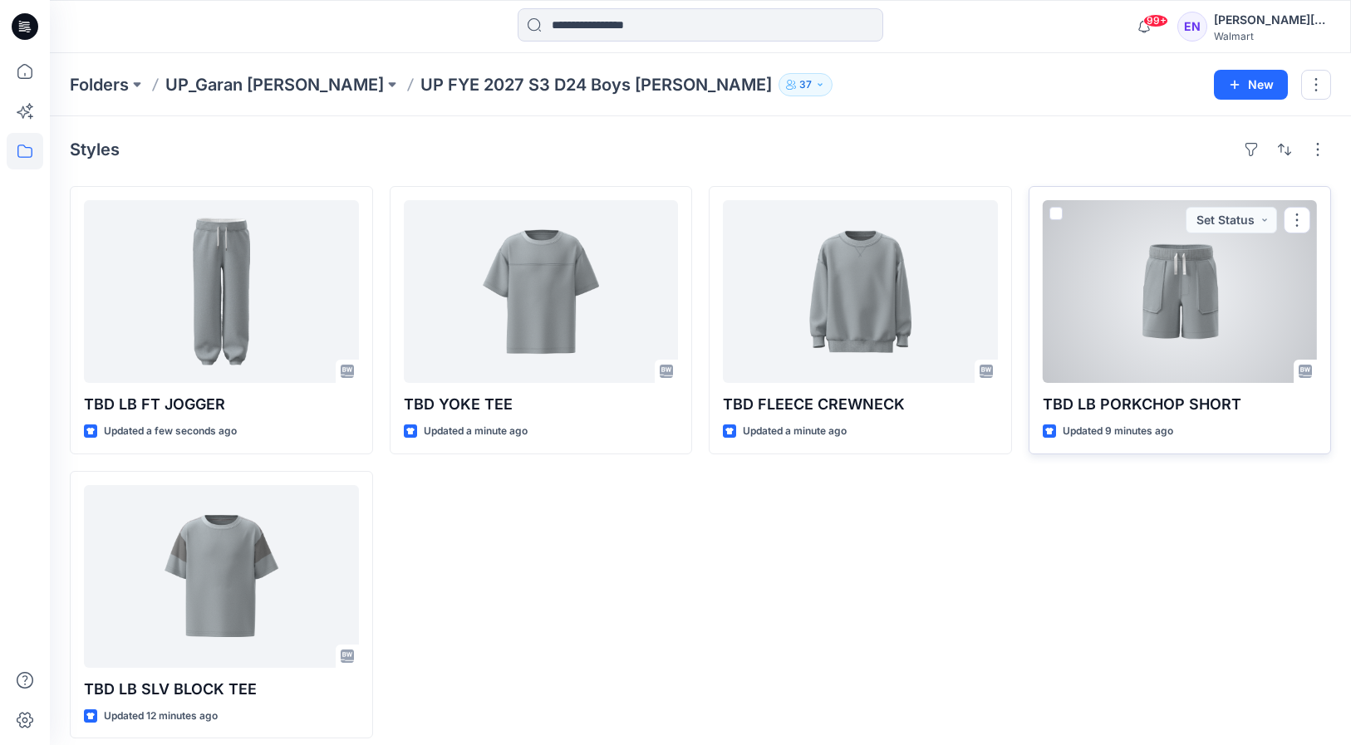
click at [1093, 282] on div at bounding box center [1180, 291] width 275 height 183
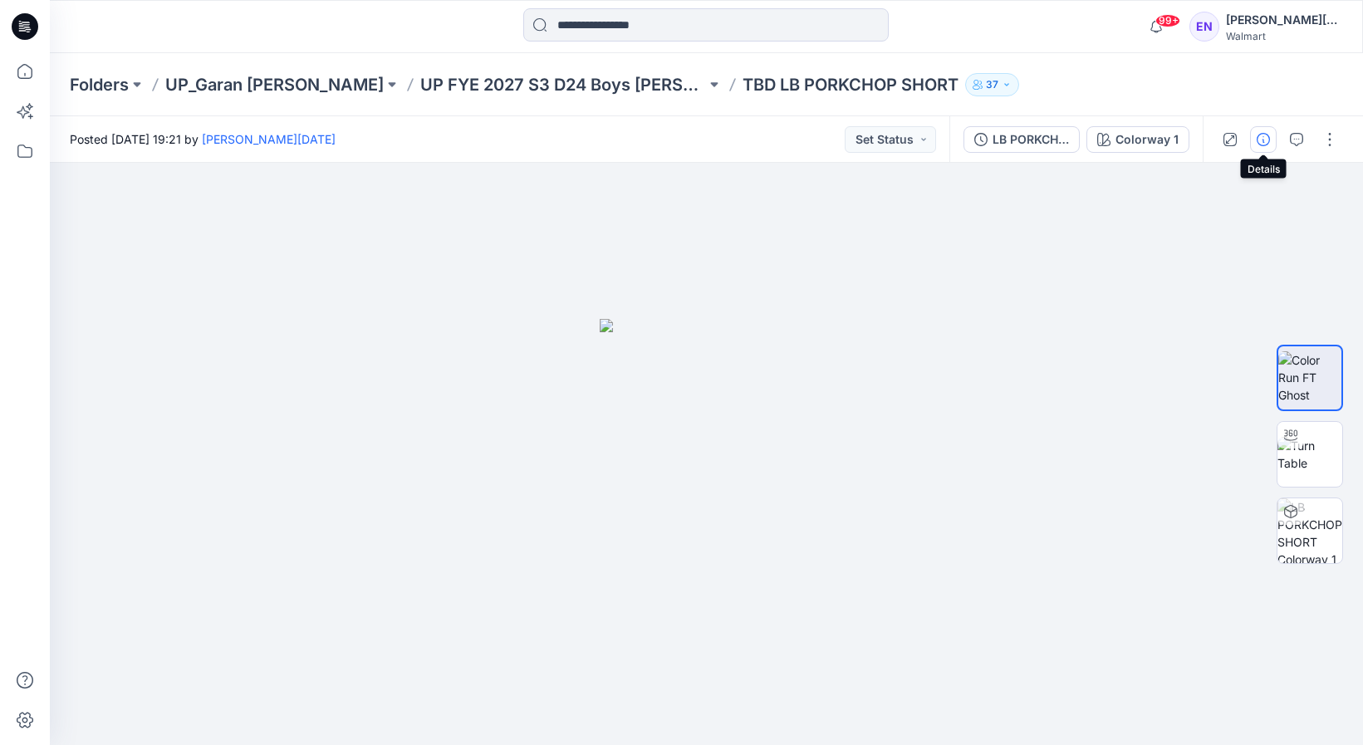
click at [1270, 137] on button "button" at bounding box center [1263, 139] width 27 height 27
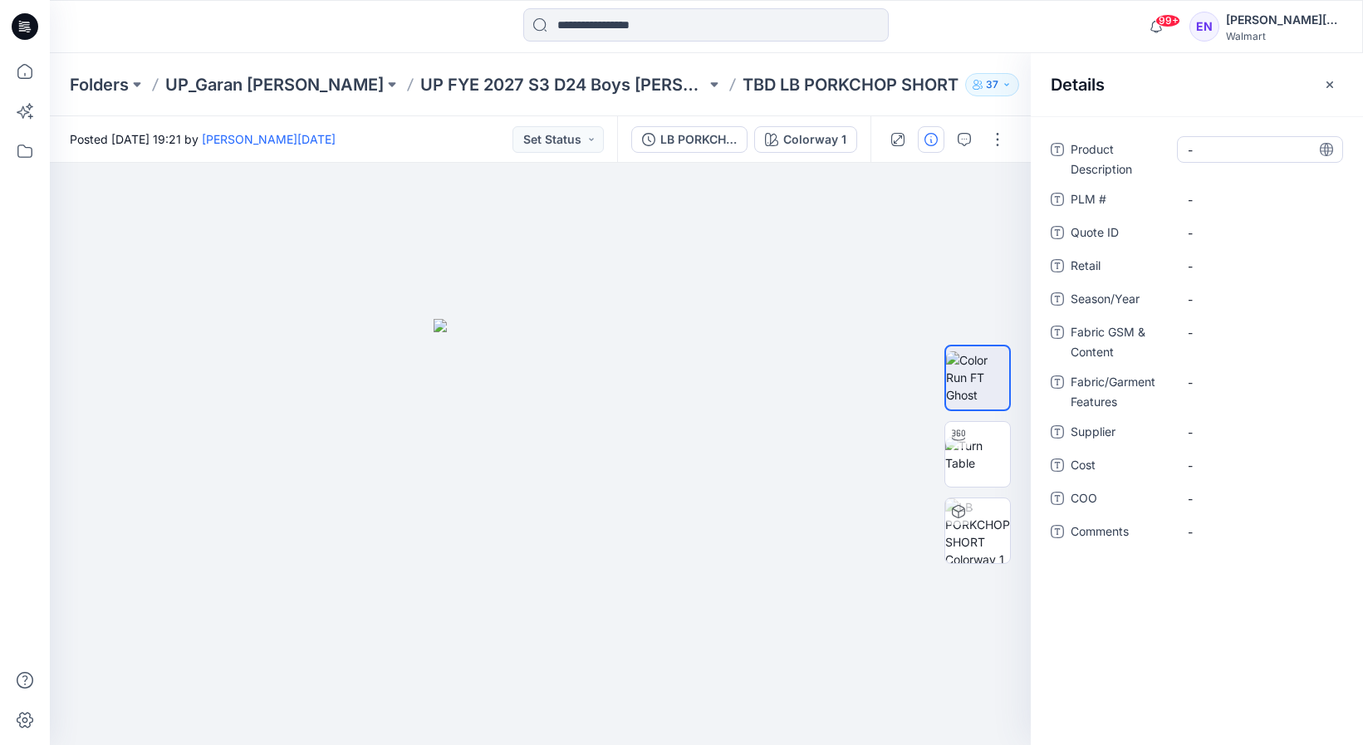
click at [1204, 148] on Description "-" at bounding box center [1260, 149] width 145 height 17
type textarea "**********"
click at [1217, 203] on \ "-" at bounding box center [1260, 199] width 145 height 17
type textarea "***"
click at [1221, 298] on span "-" at bounding box center [1260, 299] width 145 height 17
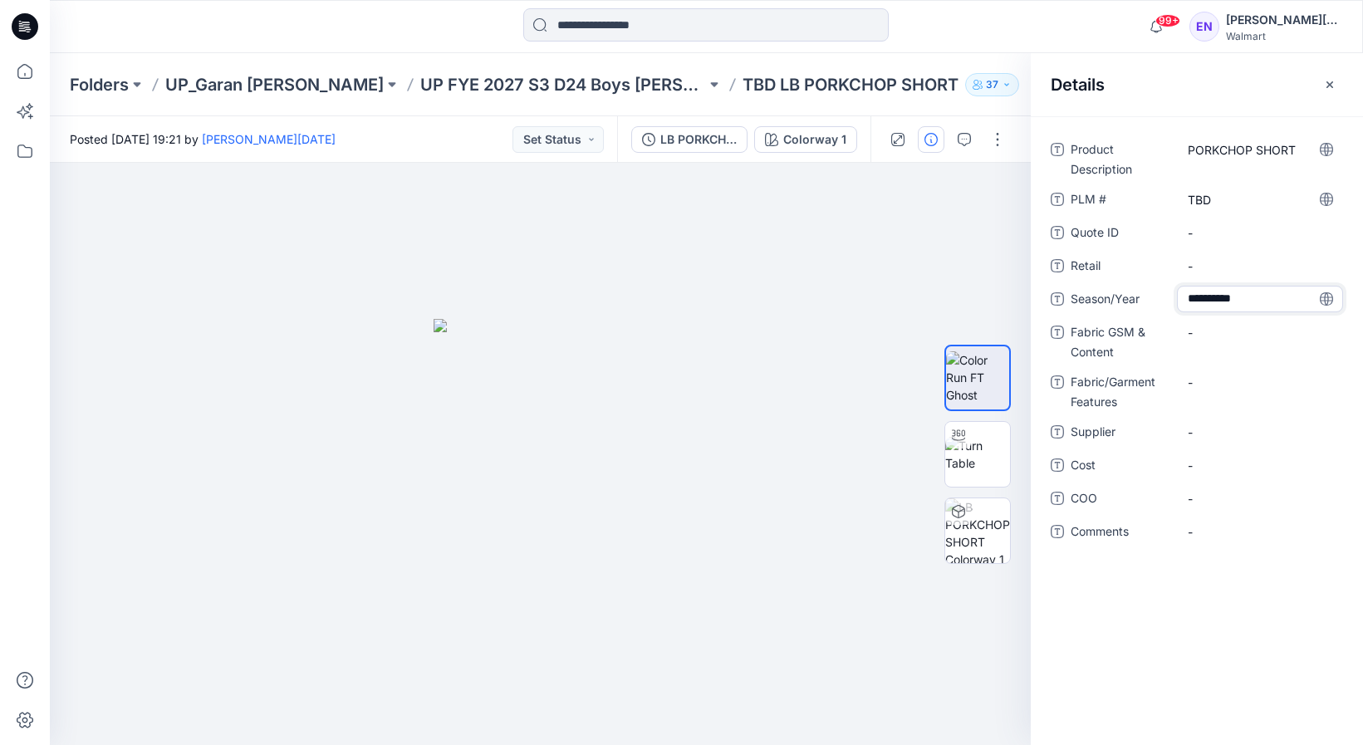
type textarea "**********"
click at [1221, 346] on div "-" at bounding box center [1260, 340] width 166 height 43
click at [1223, 336] on Content "-" at bounding box center [1260, 332] width 145 height 17
click at [1206, 340] on Content "-" at bounding box center [1260, 332] width 145 height 17
type textarea "**********"
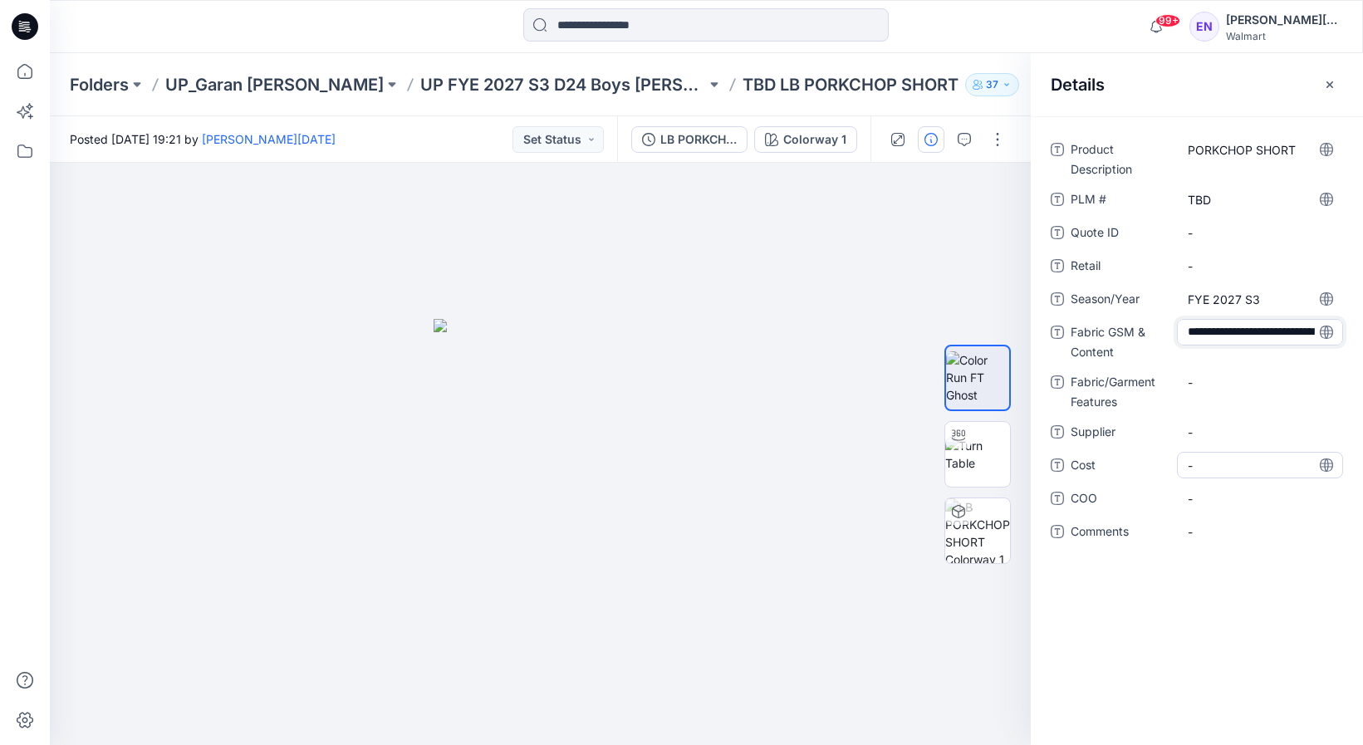
scroll to position [47, 0]
click at [1216, 431] on div "-" at bounding box center [1260, 432] width 166 height 27
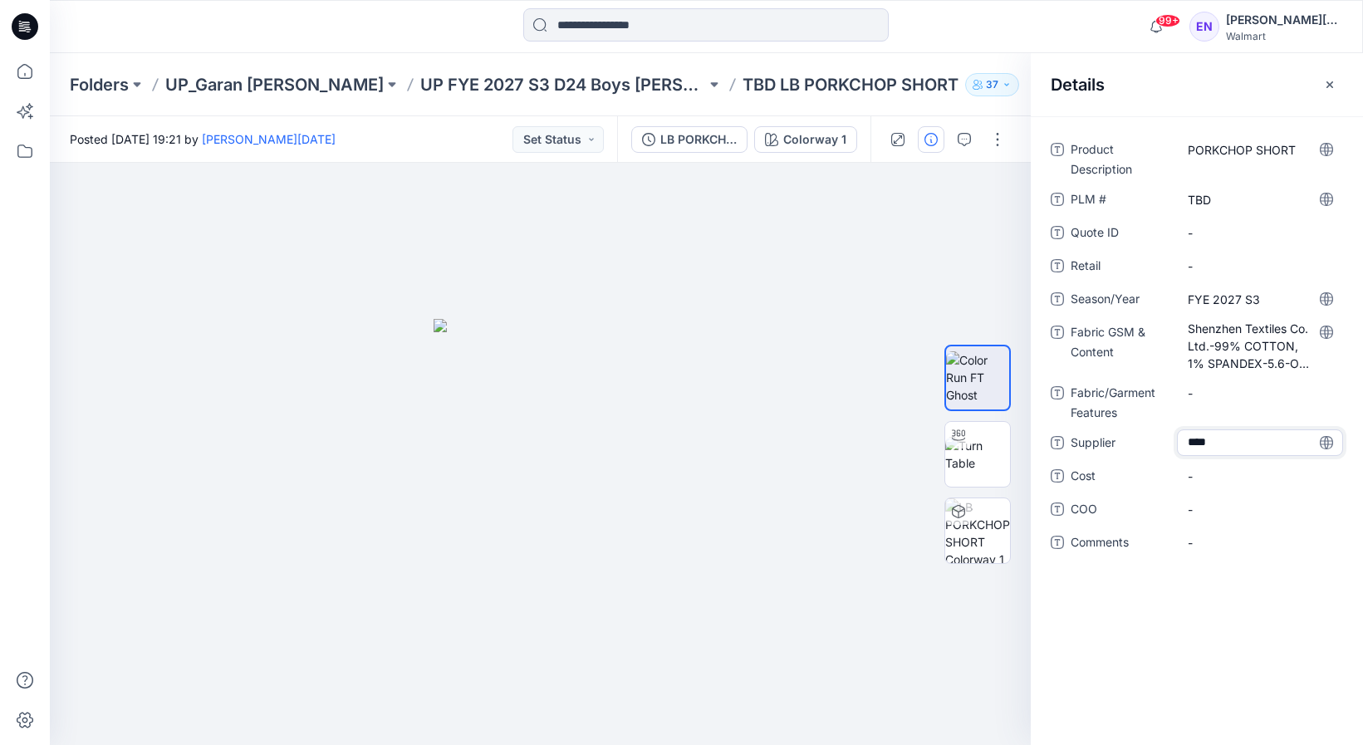
type textarea "*****"
click at [1265, 531] on div "-" at bounding box center [1260, 542] width 166 height 27
click at [1324, 81] on icon "button" at bounding box center [1330, 84] width 13 height 13
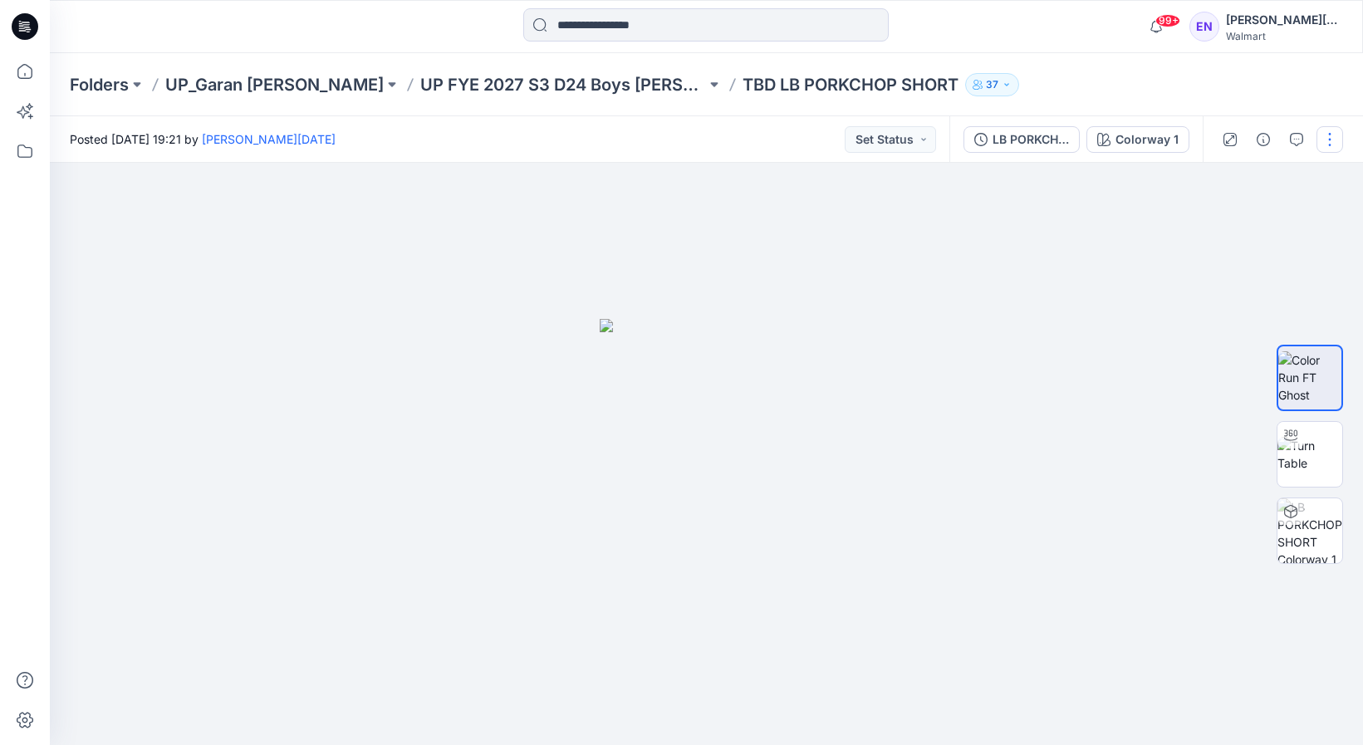
click at [1334, 144] on button "button" at bounding box center [1330, 139] width 27 height 27
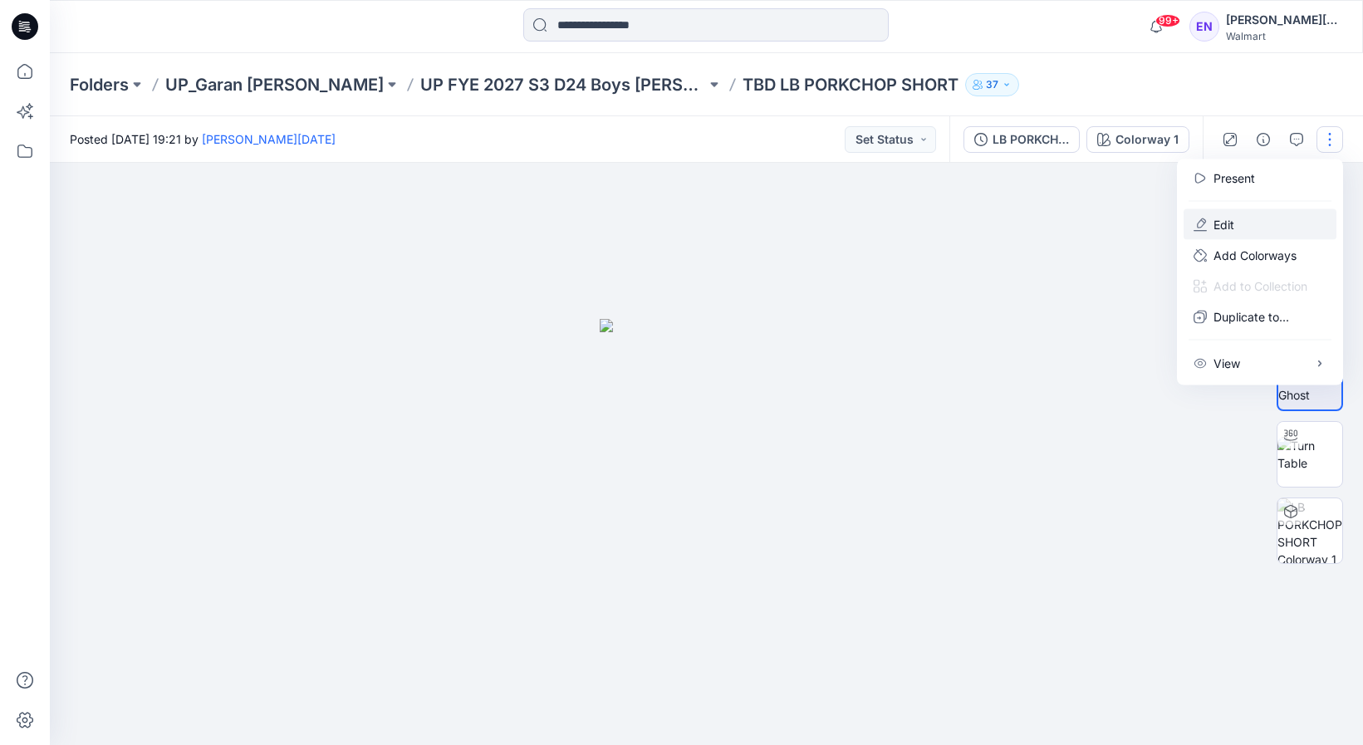
click at [1270, 231] on button "Edit" at bounding box center [1260, 224] width 153 height 31
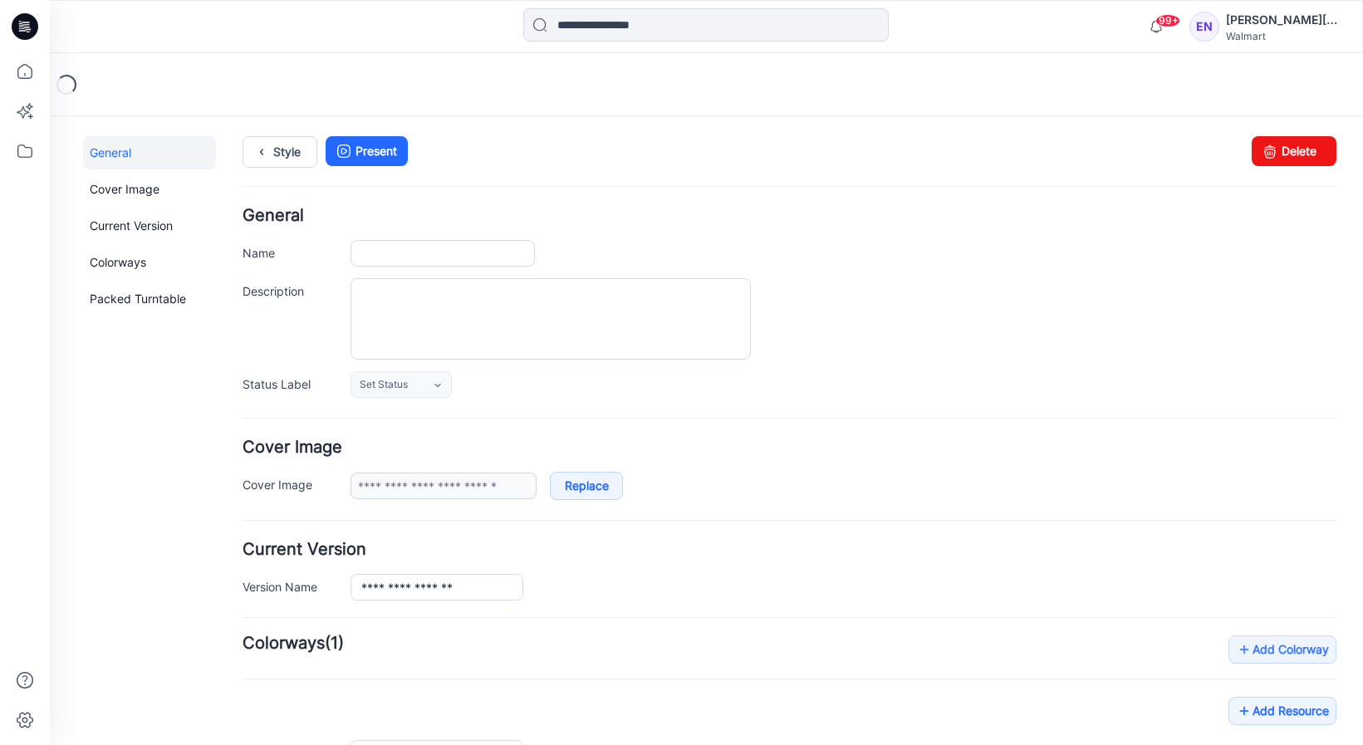
type input "**********"
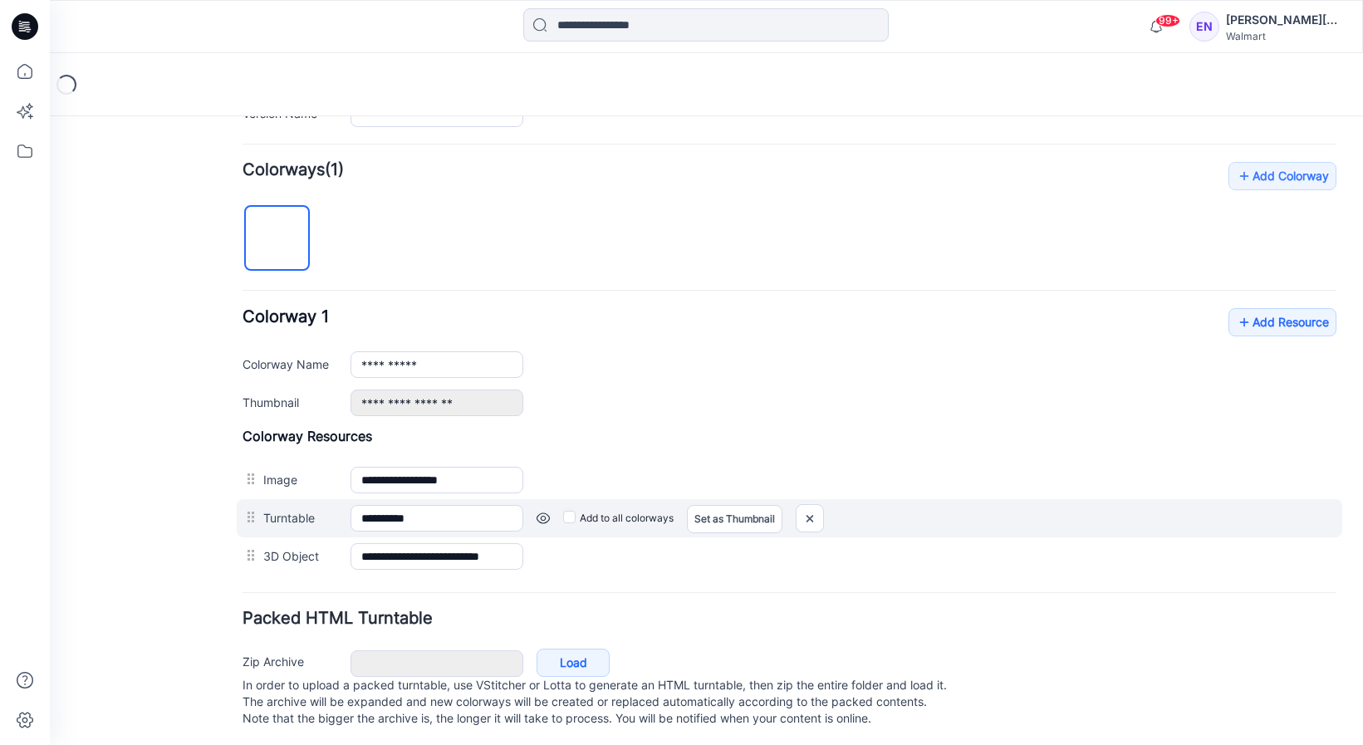
scroll to position [495, 0]
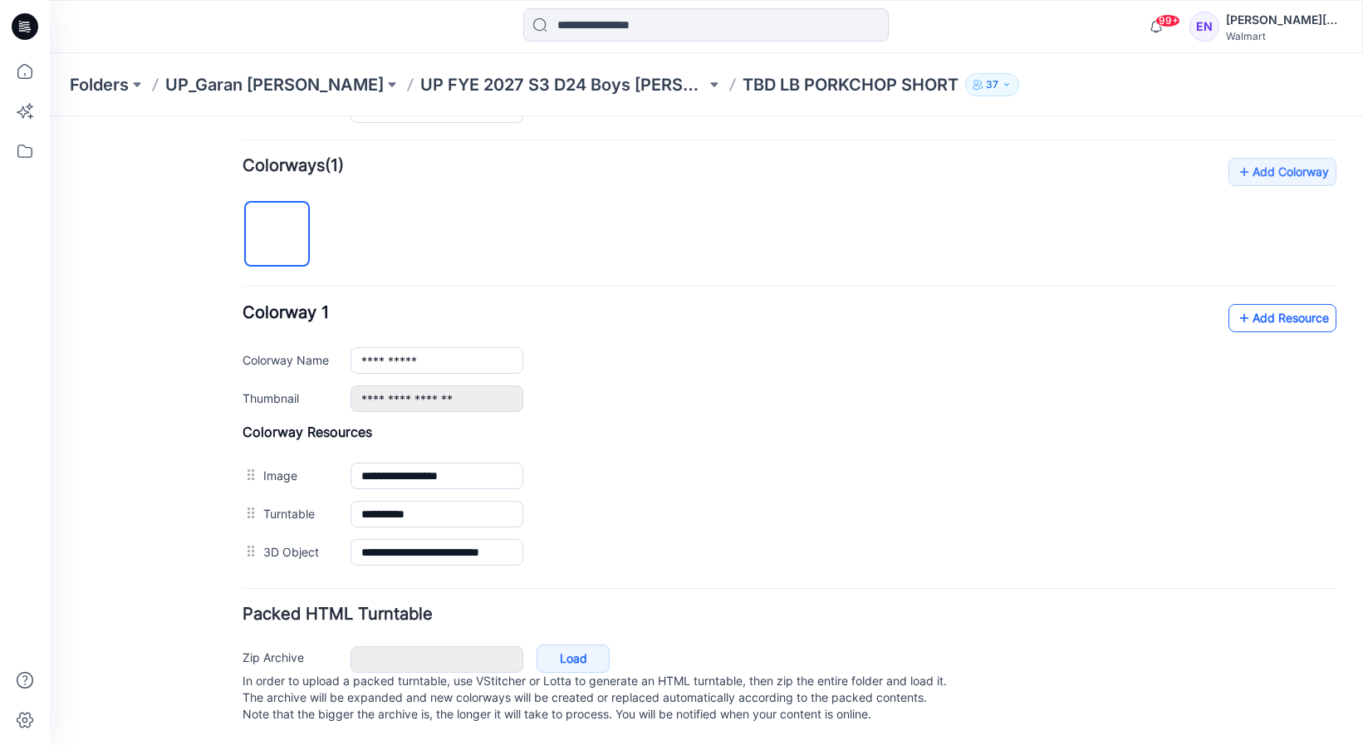
click at [1242, 304] on link "Add Resource" at bounding box center [1283, 318] width 108 height 28
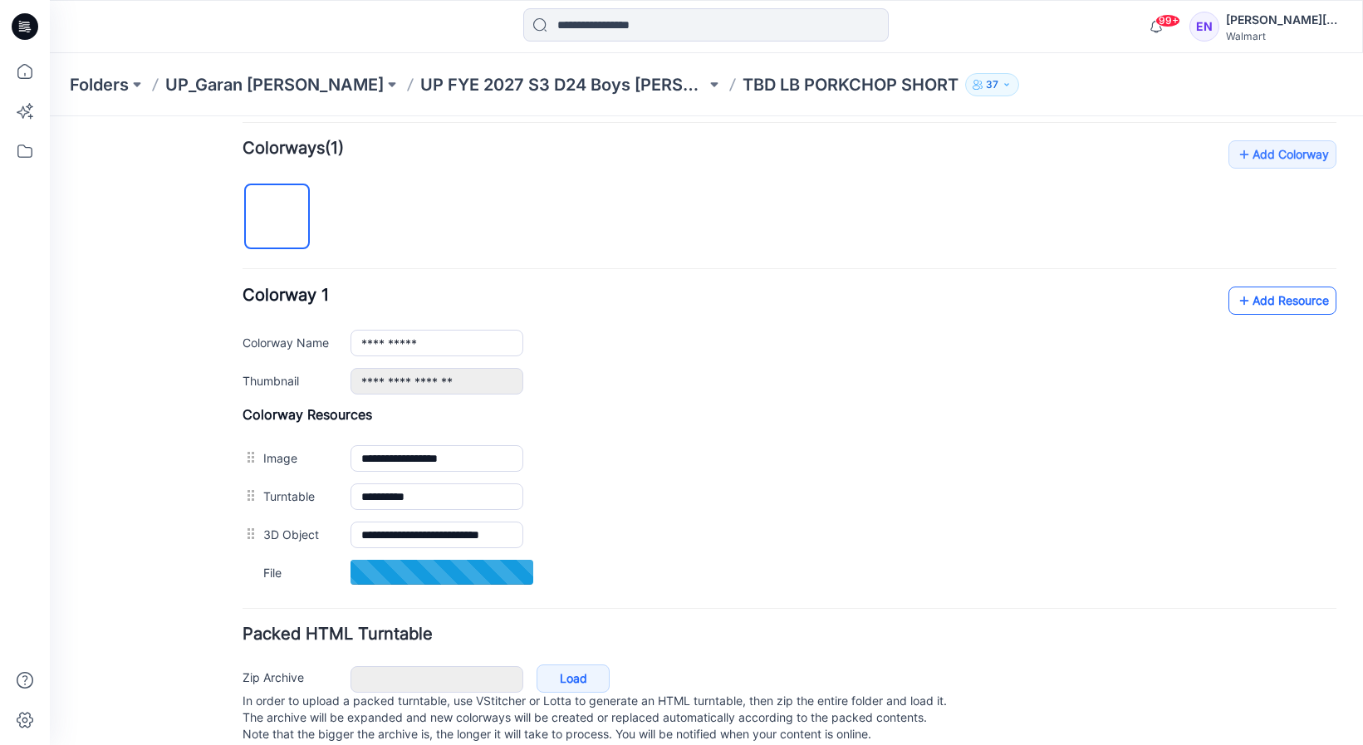
click at [1255, 291] on link "Add Resource" at bounding box center [1283, 301] width 108 height 28
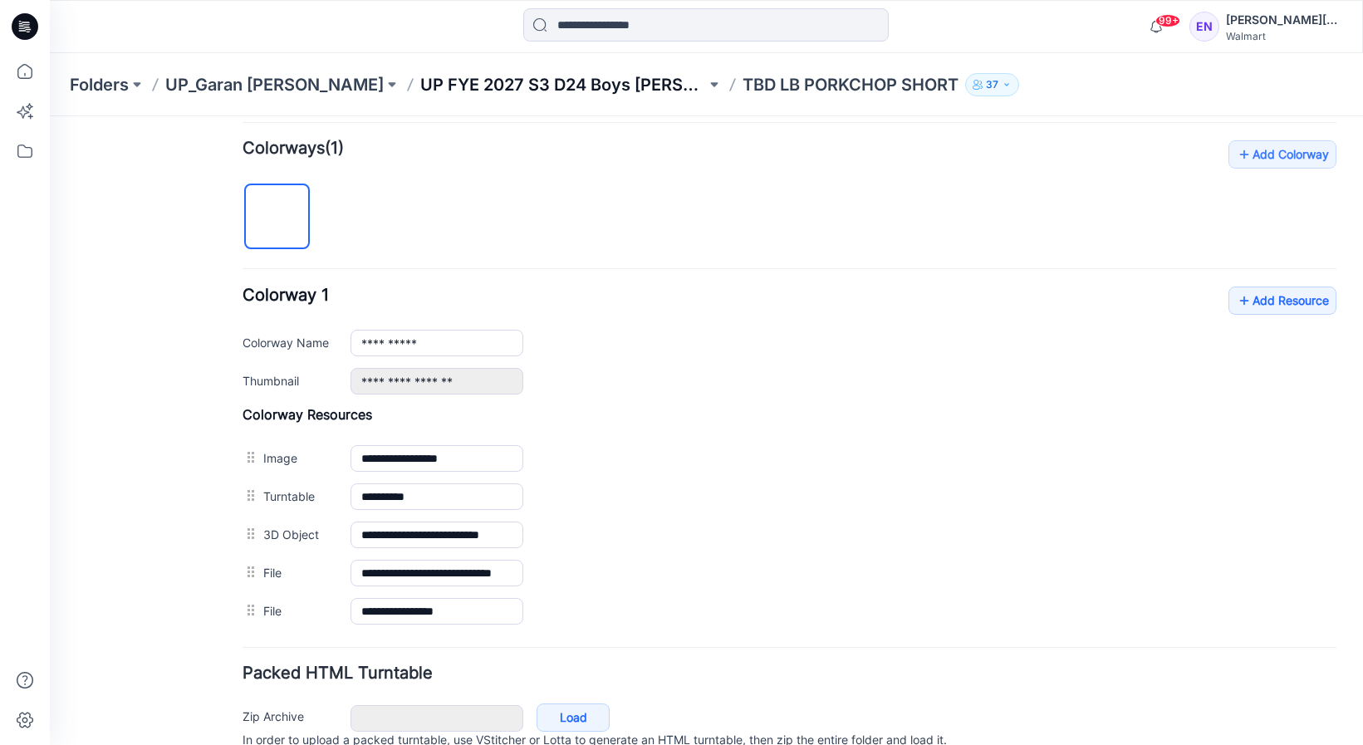
click at [464, 90] on p "UP FYE 2027 S3 D24 Boys [PERSON_NAME]" at bounding box center [563, 84] width 286 height 23
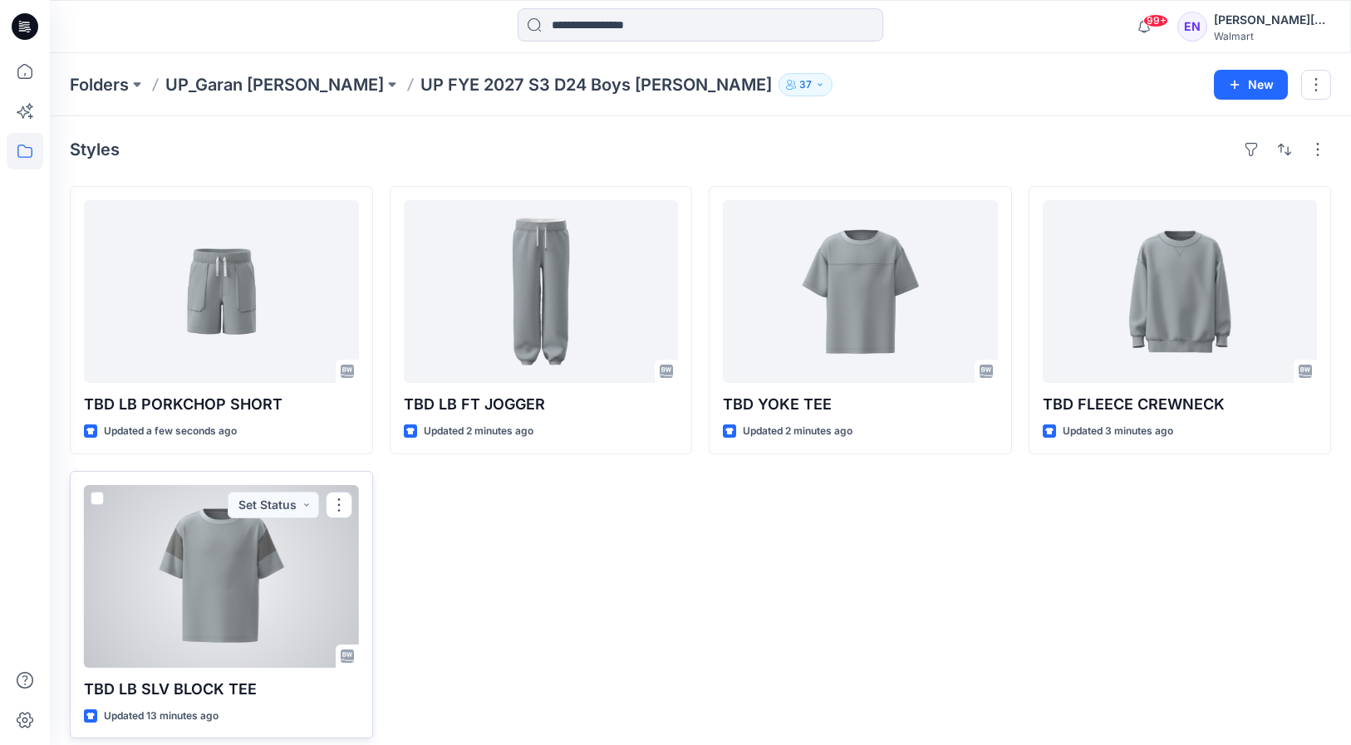
click at [207, 553] on div at bounding box center [221, 576] width 275 height 183
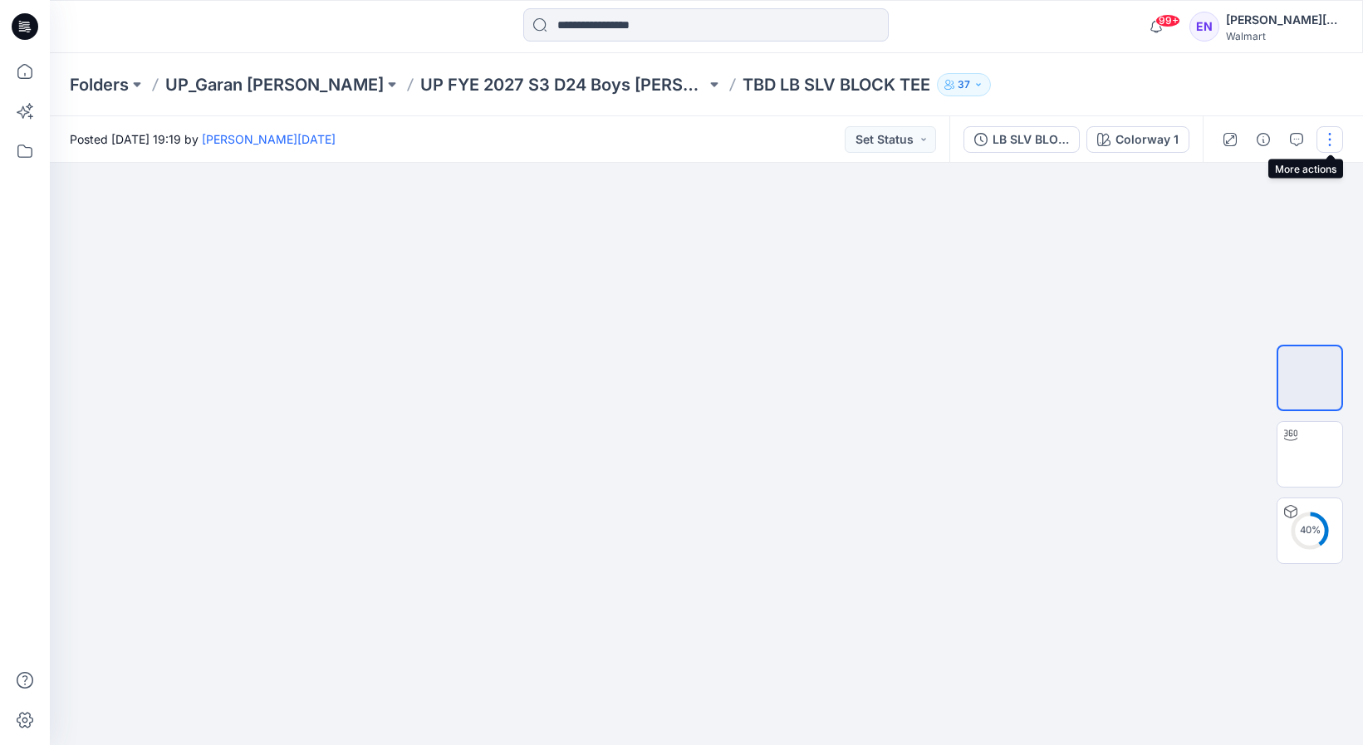
click at [1340, 144] on button "button" at bounding box center [1330, 139] width 27 height 27
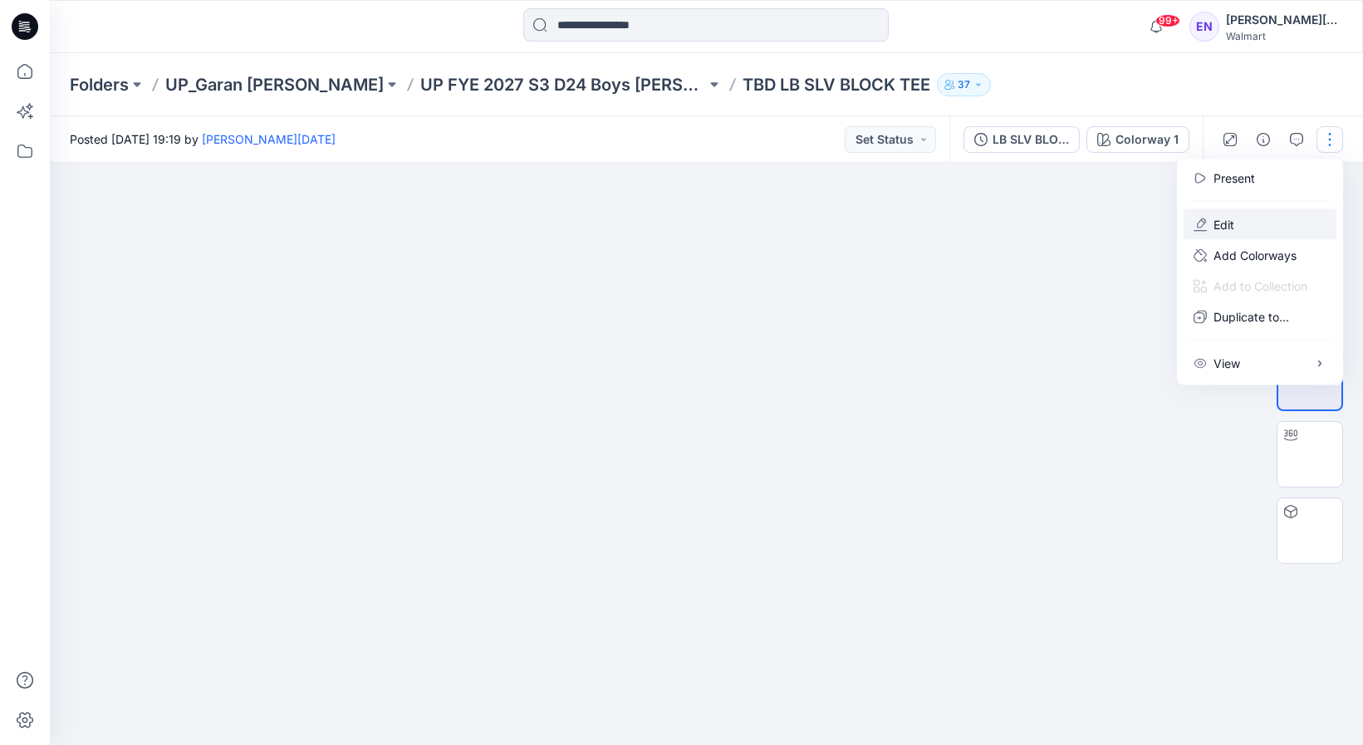
click at [1272, 223] on button "Edit" at bounding box center [1260, 224] width 153 height 31
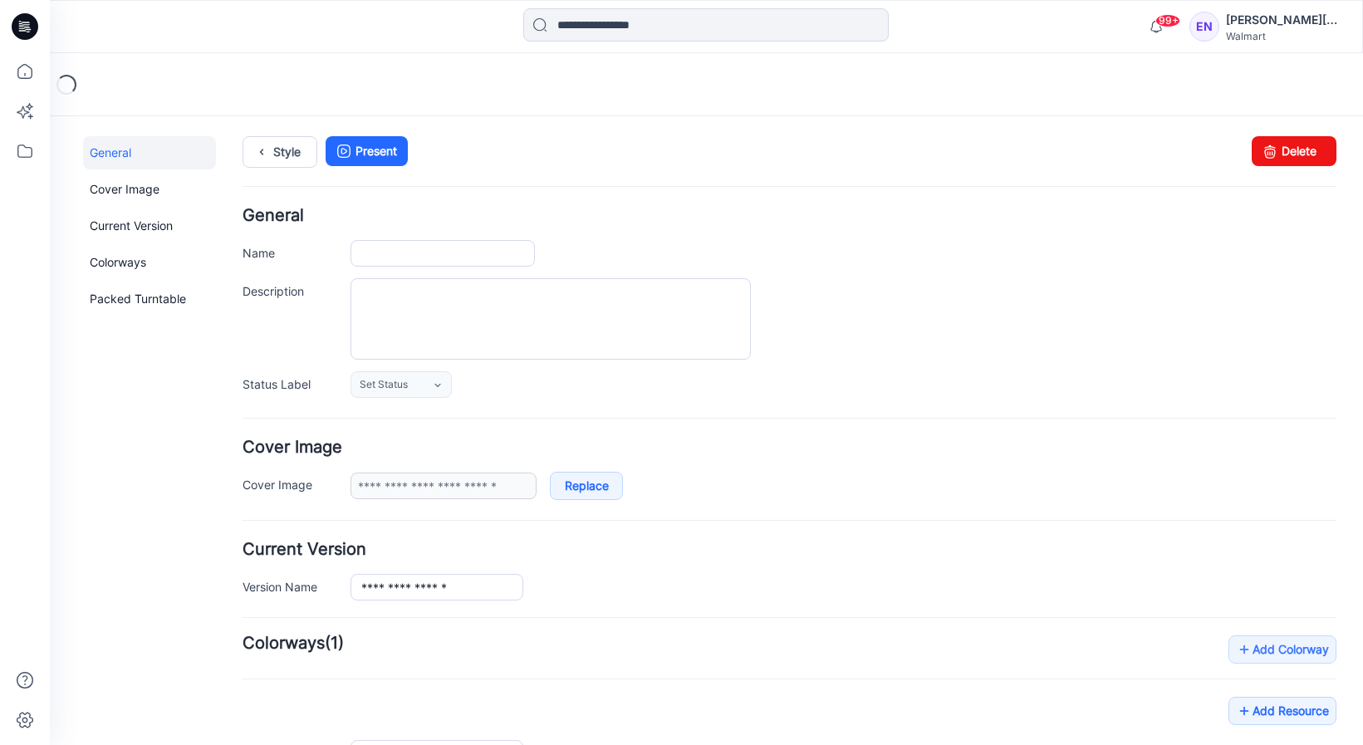
type input "**********"
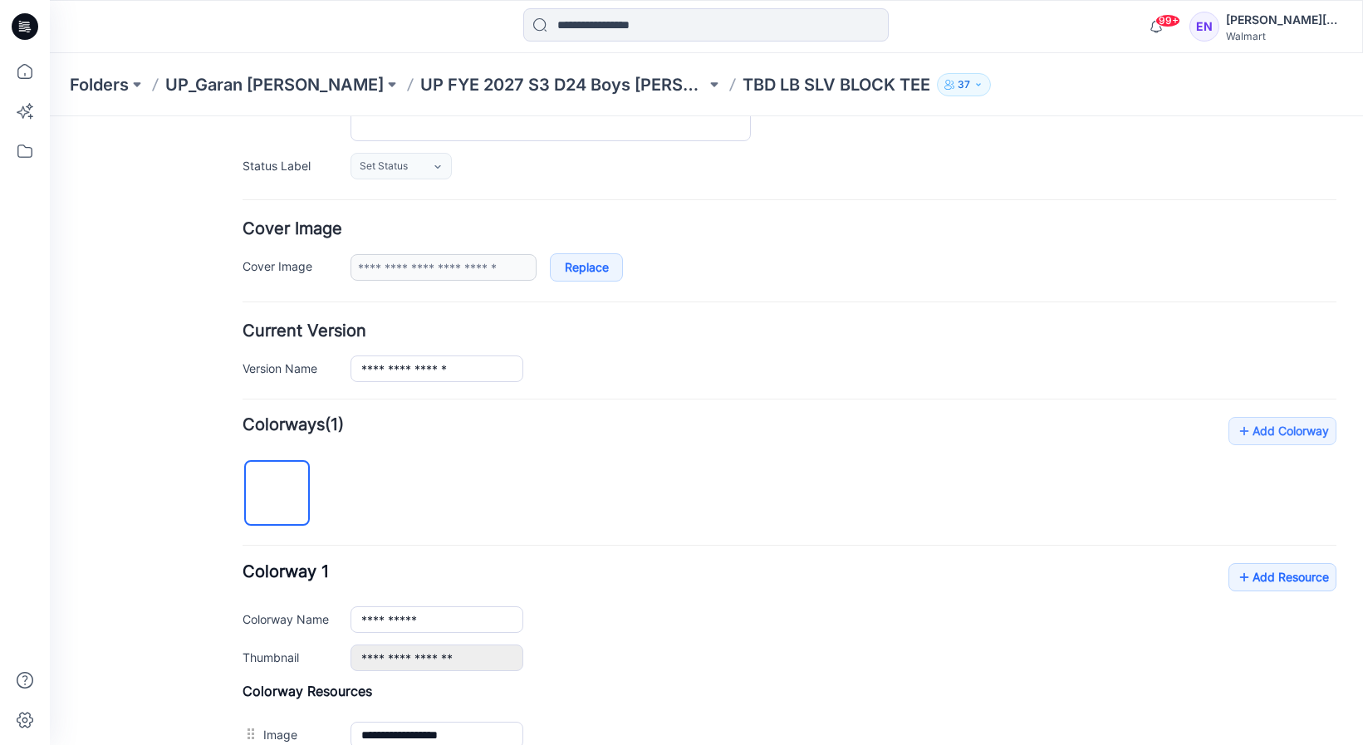
scroll to position [305, 0]
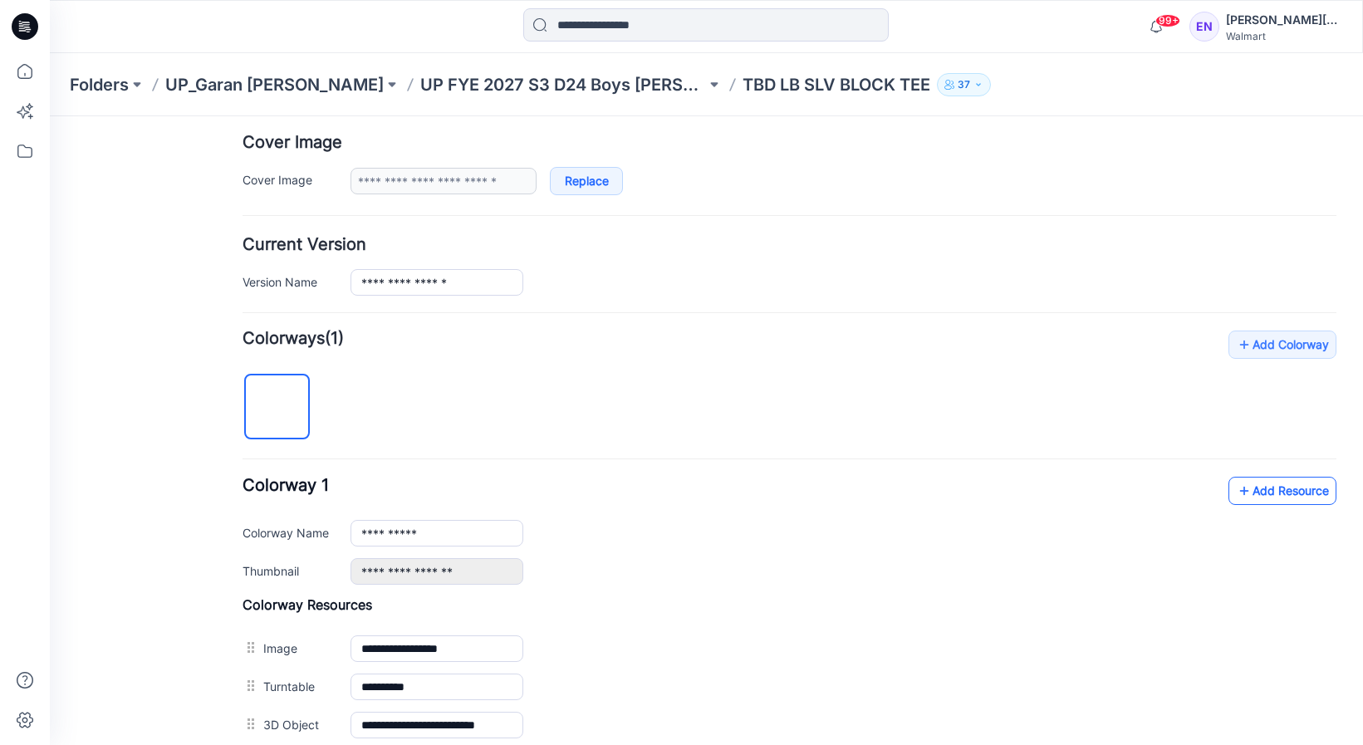
click at [1280, 484] on link "Add Resource" at bounding box center [1283, 491] width 108 height 28
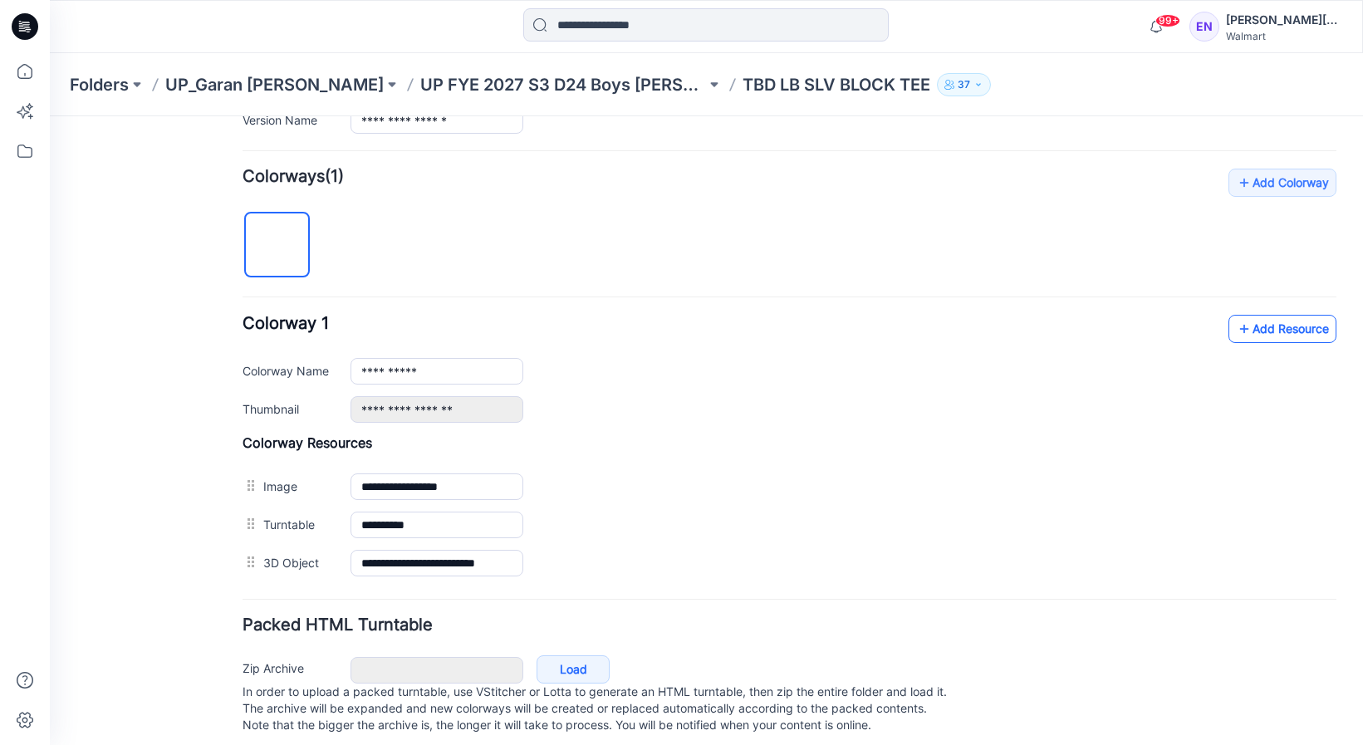
click at [1276, 329] on link "Add Resource" at bounding box center [1283, 329] width 108 height 28
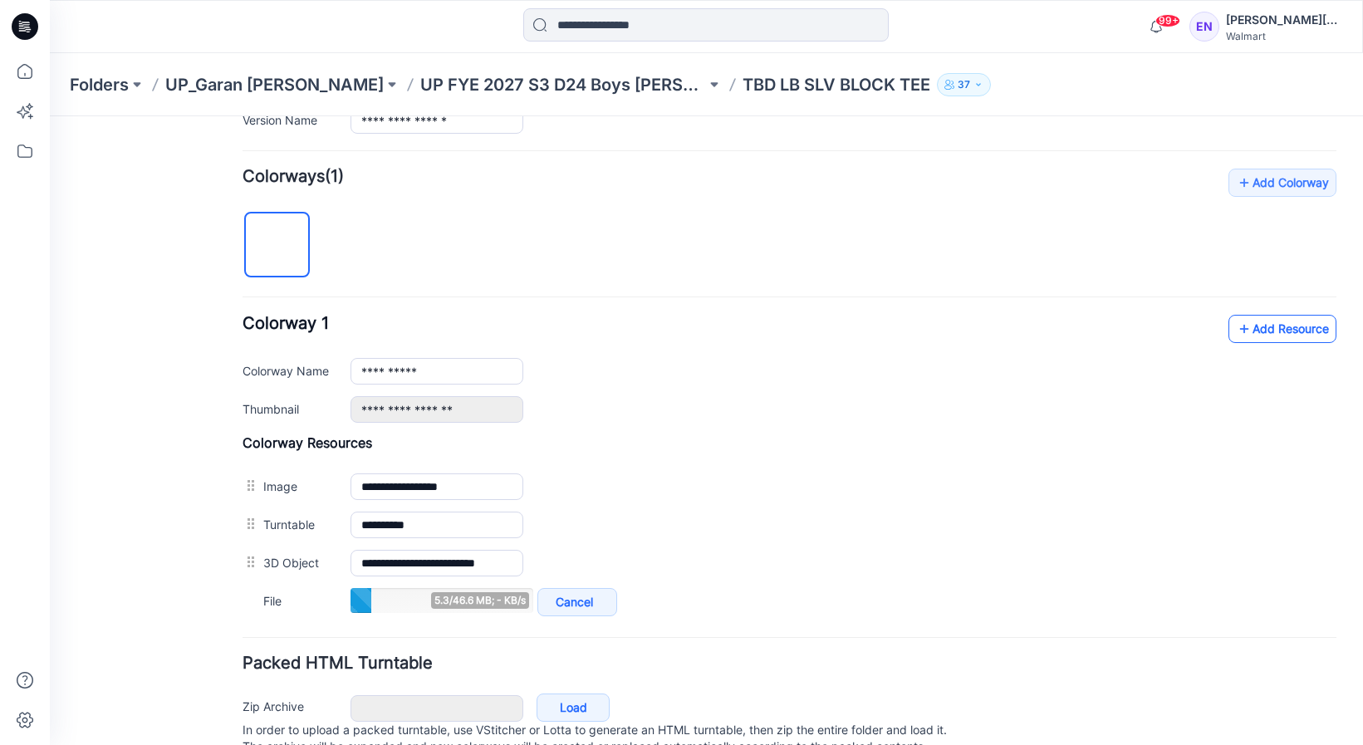
click at [1240, 323] on link "Add Resource" at bounding box center [1283, 329] width 108 height 28
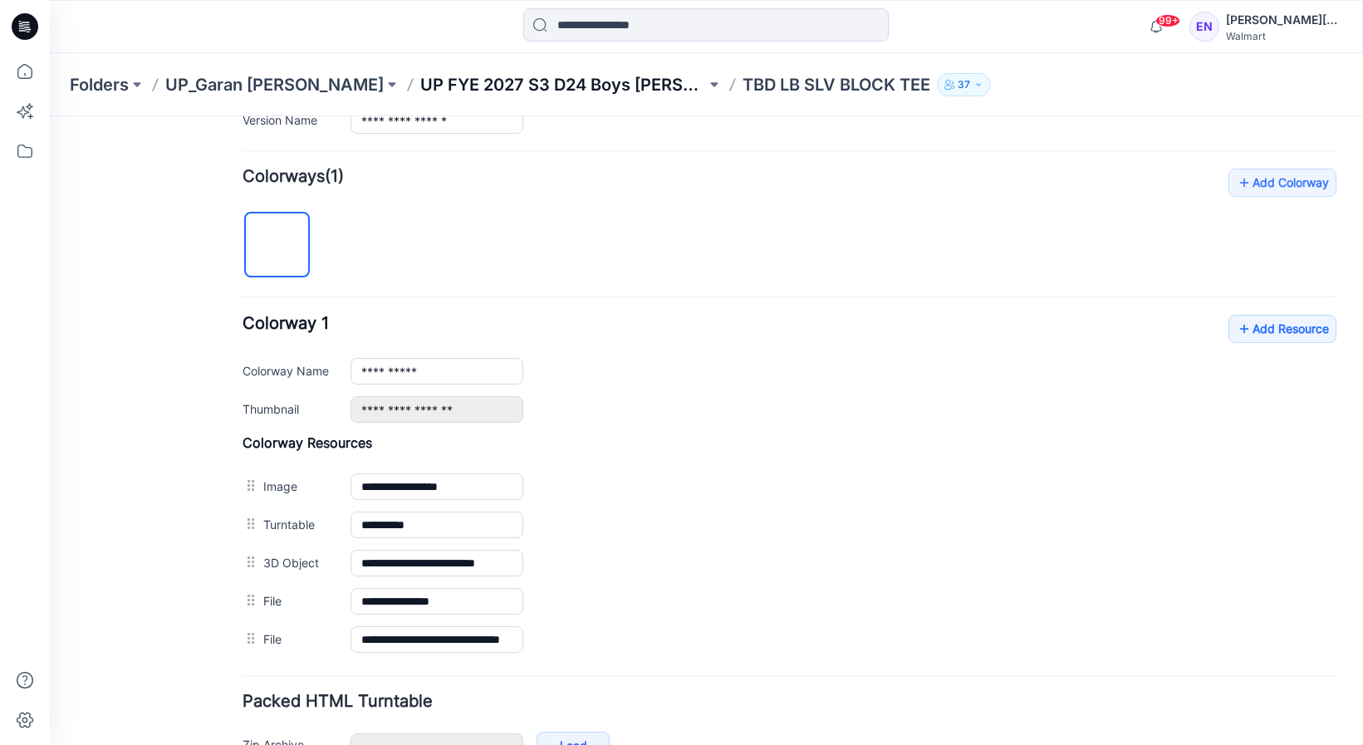
click at [569, 83] on p "UP FYE 2027 S3 D24 Boys [PERSON_NAME]" at bounding box center [563, 84] width 286 height 23
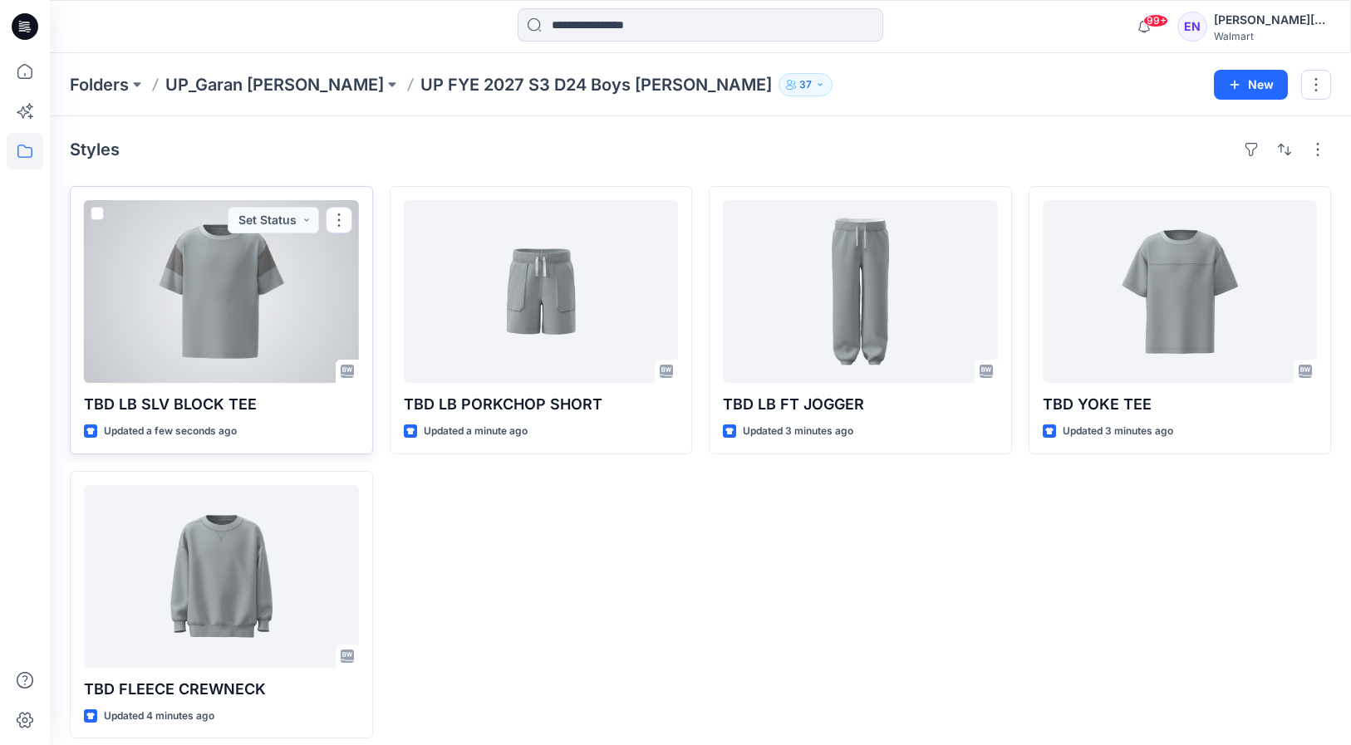
click at [205, 268] on div at bounding box center [221, 291] width 275 height 183
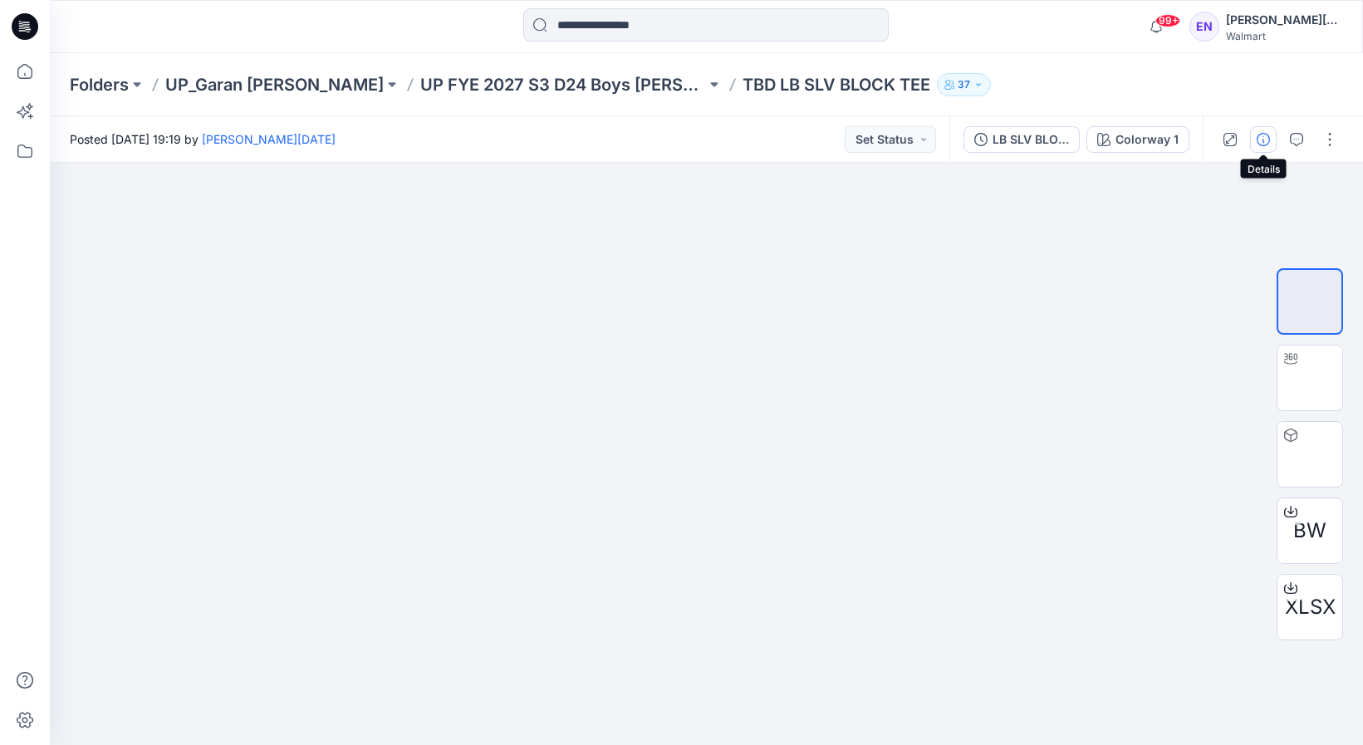
click at [1262, 136] on icon "button" at bounding box center [1263, 139] width 13 height 13
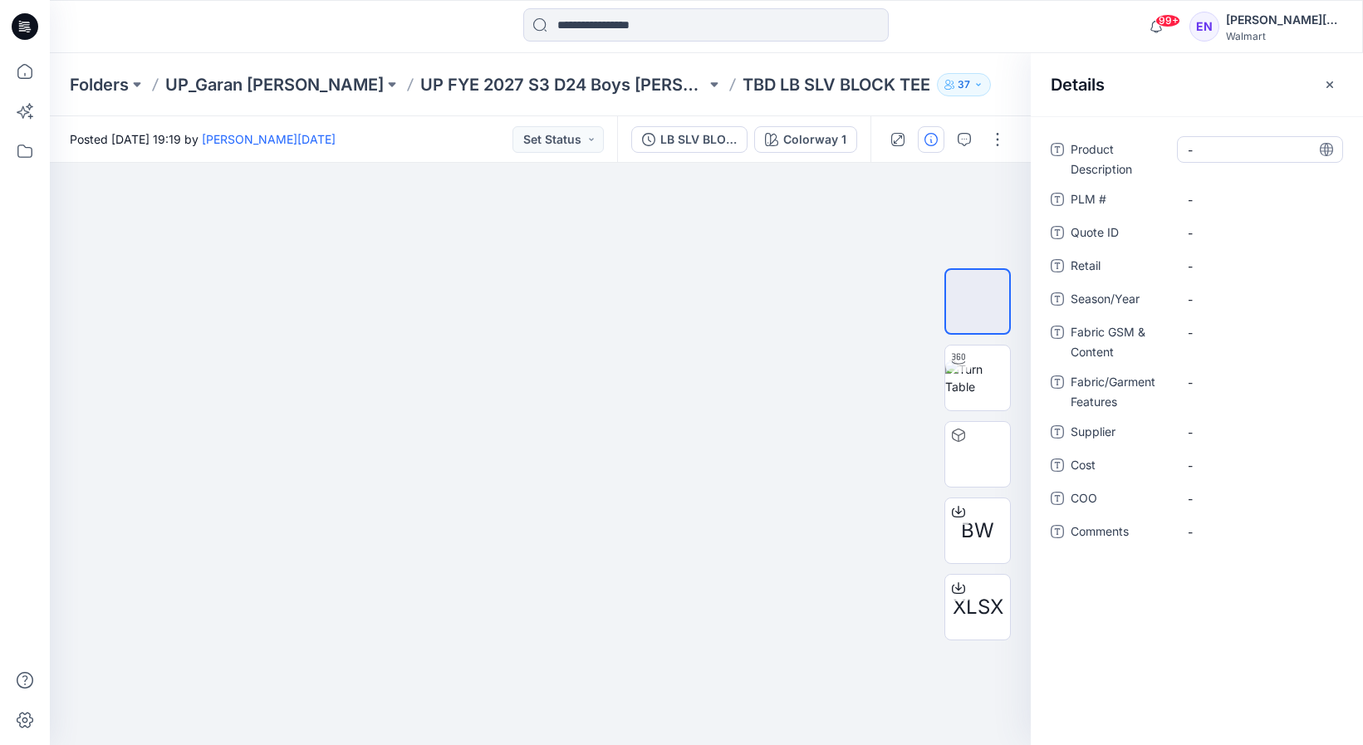
click at [1226, 157] on Description "-" at bounding box center [1260, 149] width 145 height 17
type textarea "*********"
click at [1221, 199] on \ "-" at bounding box center [1260, 199] width 145 height 17
type textarea "***"
click at [1243, 291] on span "-" at bounding box center [1260, 299] width 145 height 17
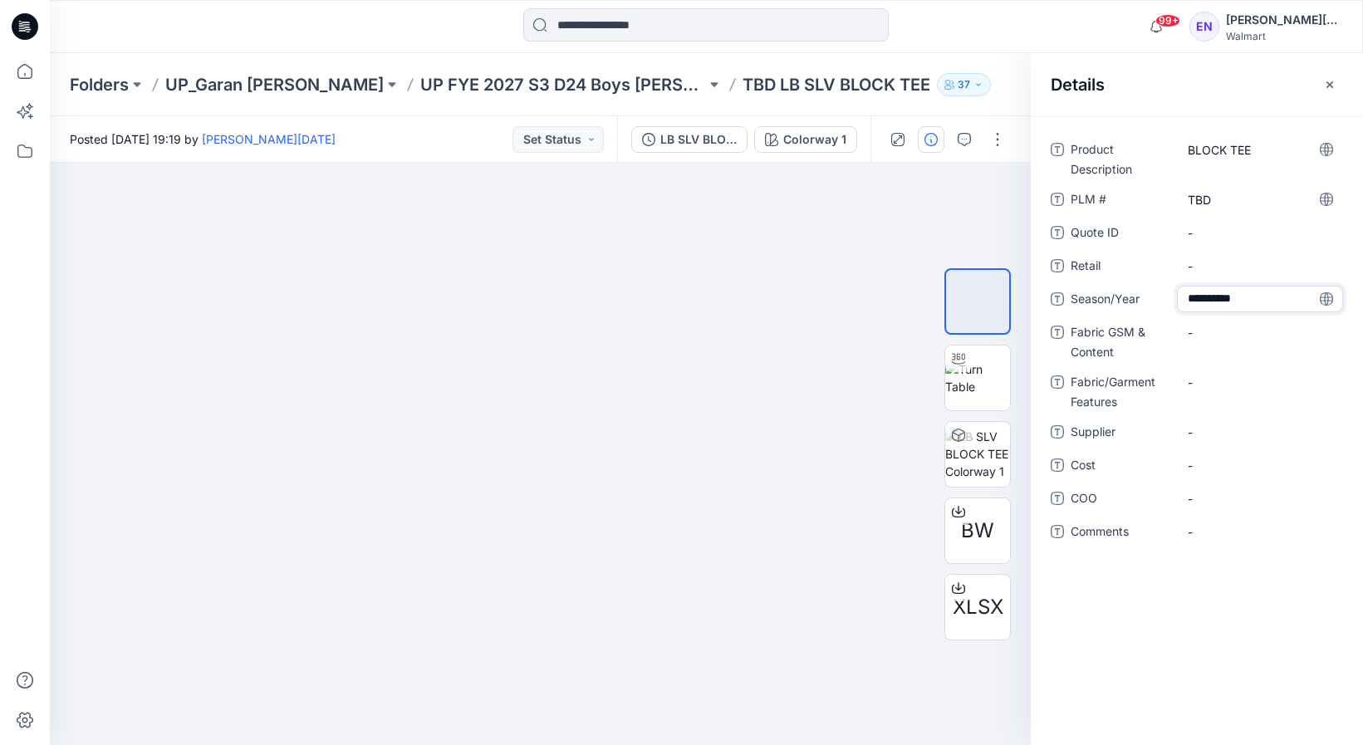
type textarea "**********"
click at [1223, 341] on Content "-" at bounding box center [1260, 332] width 145 height 17
click at [1214, 341] on Content "-" at bounding box center [1260, 332] width 145 height 17
type textarea "**********"
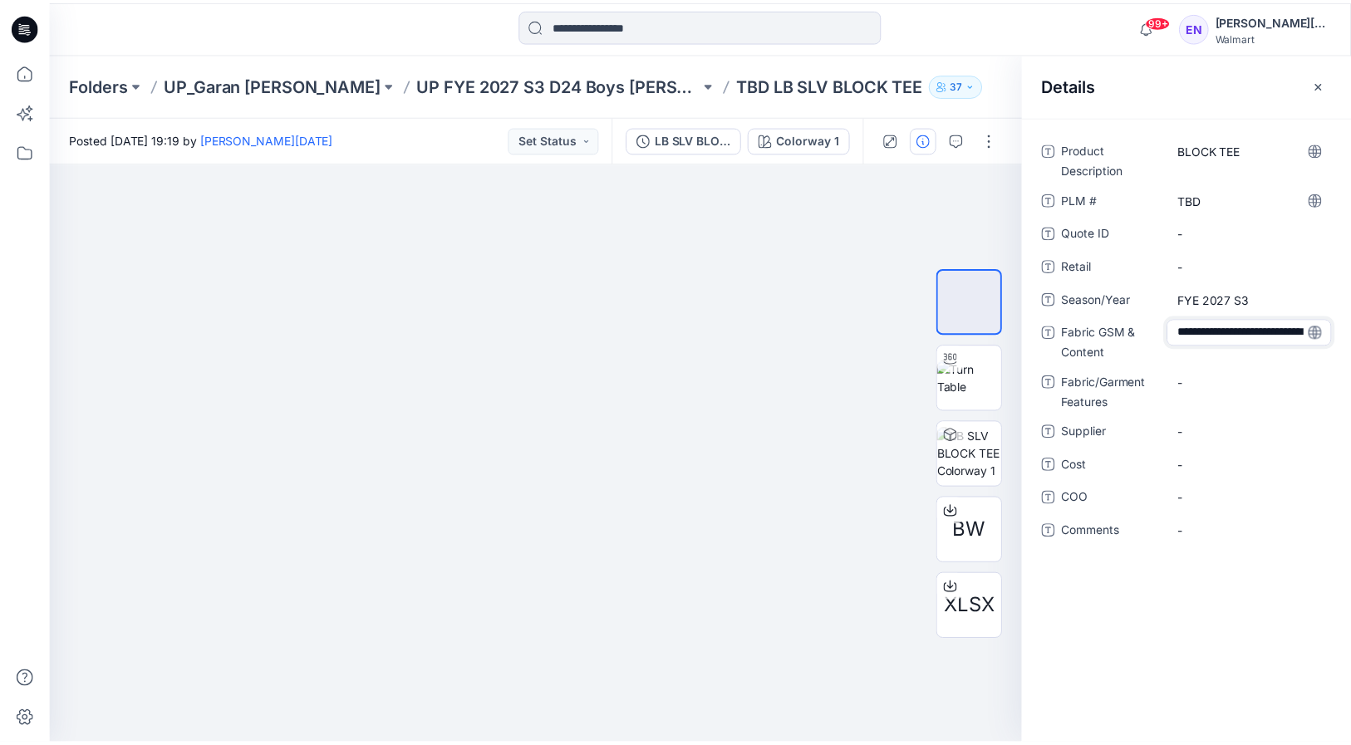
scroll to position [64, 0]
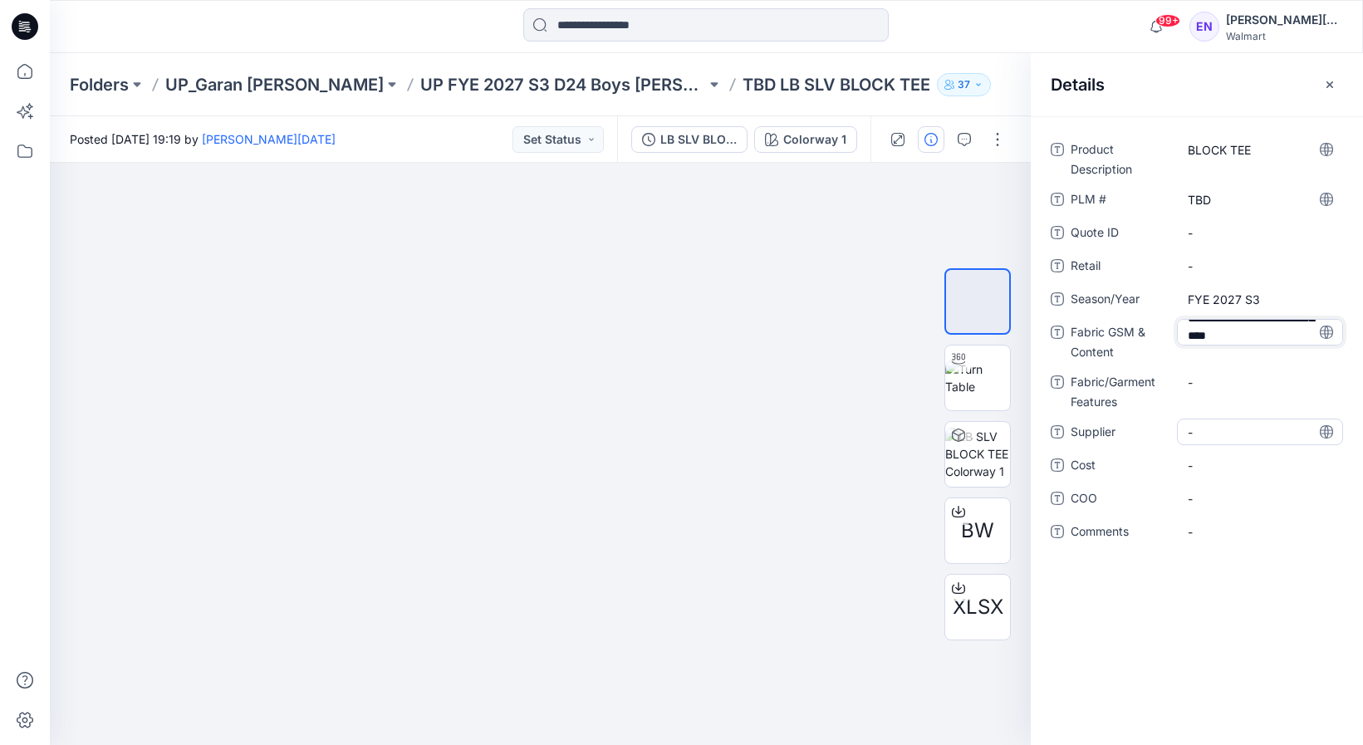
click at [1210, 441] on div "-" at bounding box center [1260, 432] width 166 height 27
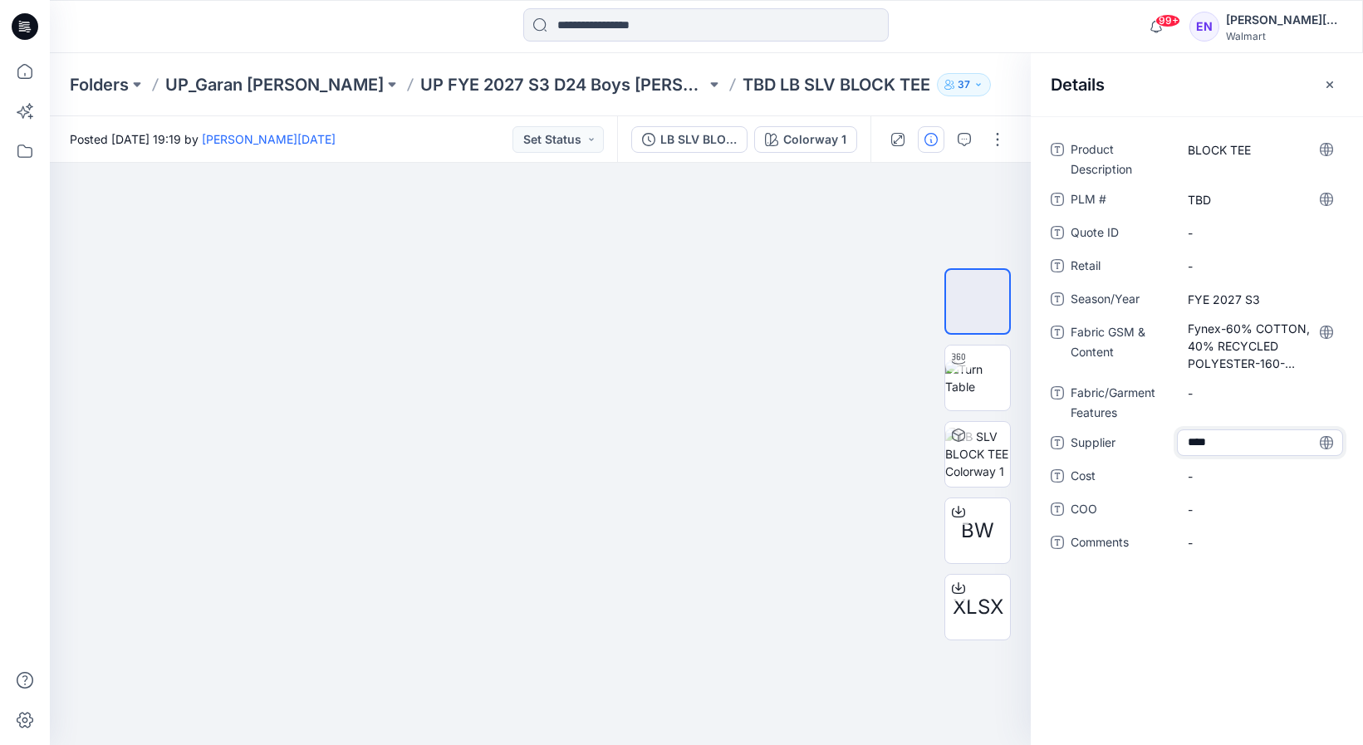
type textarea "*****"
click at [1283, 82] on div "Details" at bounding box center [1197, 84] width 332 height 62
click at [1329, 79] on icon "button" at bounding box center [1330, 84] width 13 height 13
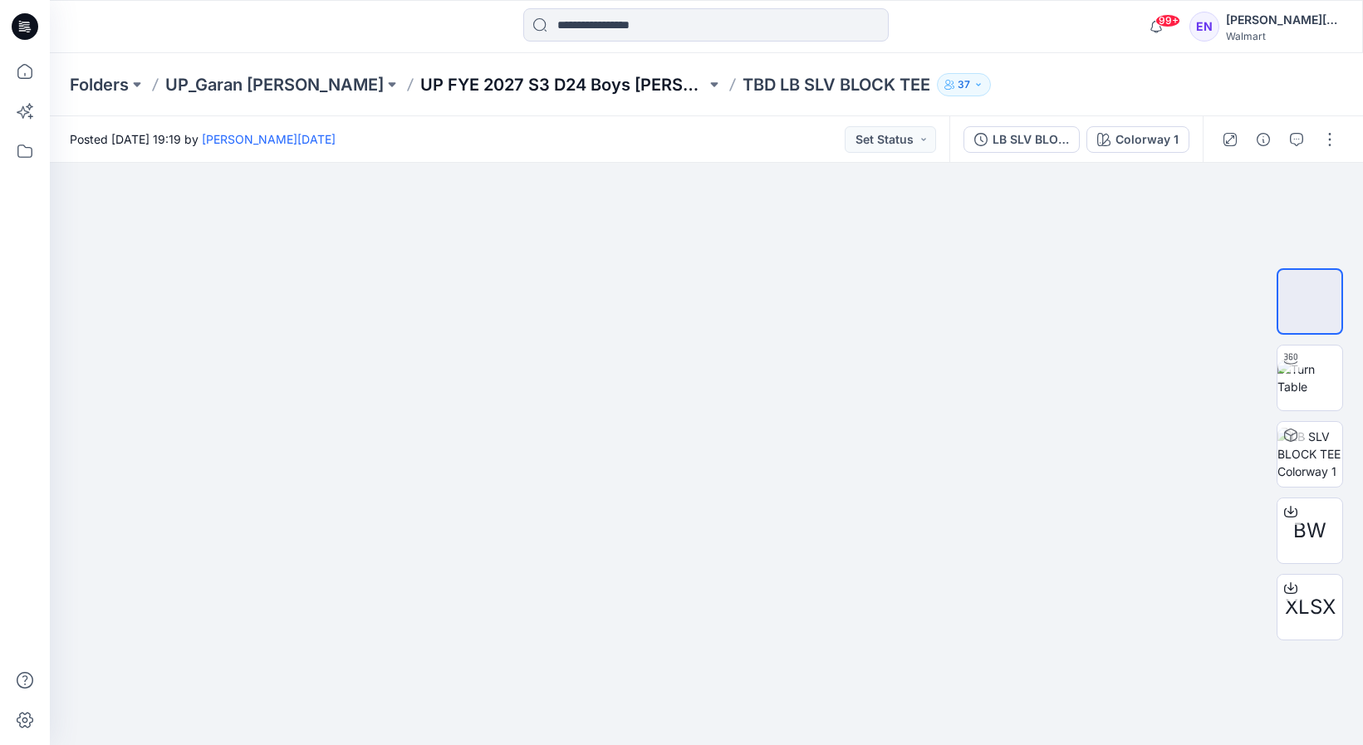
click at [508, 92] on p "UP FYE 2027 S3 D24 Boys [PERSON_NAME]" at bounding box center [563, 84] width 286 height 23
